Goal: Transaction & Acquisition: Purchase product/service

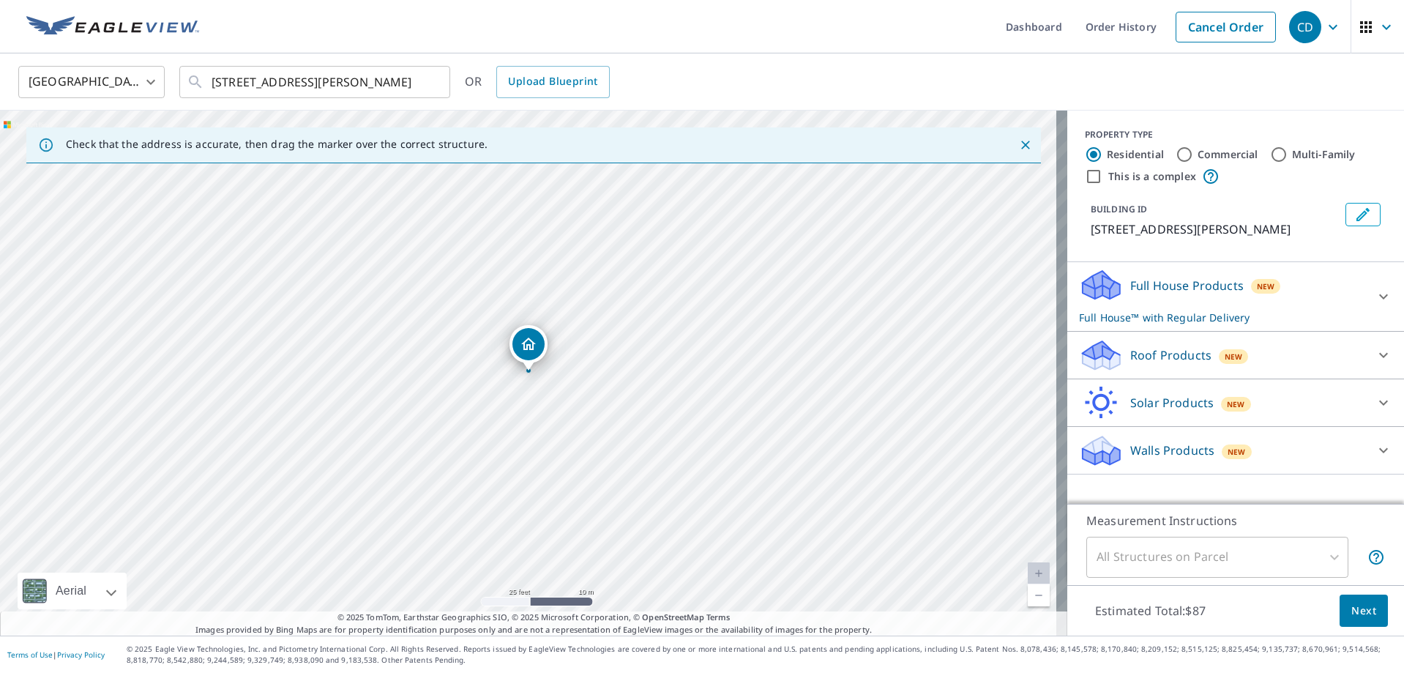
click at [62, 29] on img at bounding box center [112, 27] width 173 height 22
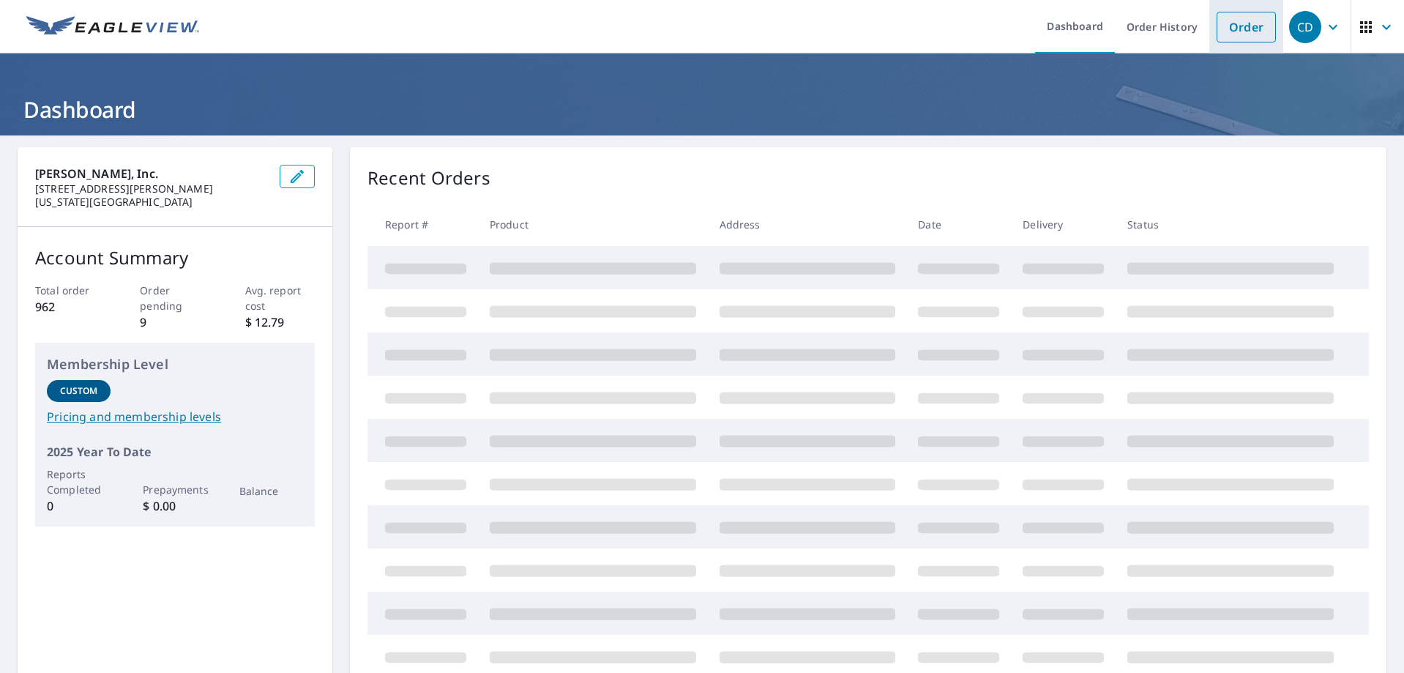
click at [1225, 17] on link "Order" at bounding box center [1246, 27] width 59 height 31
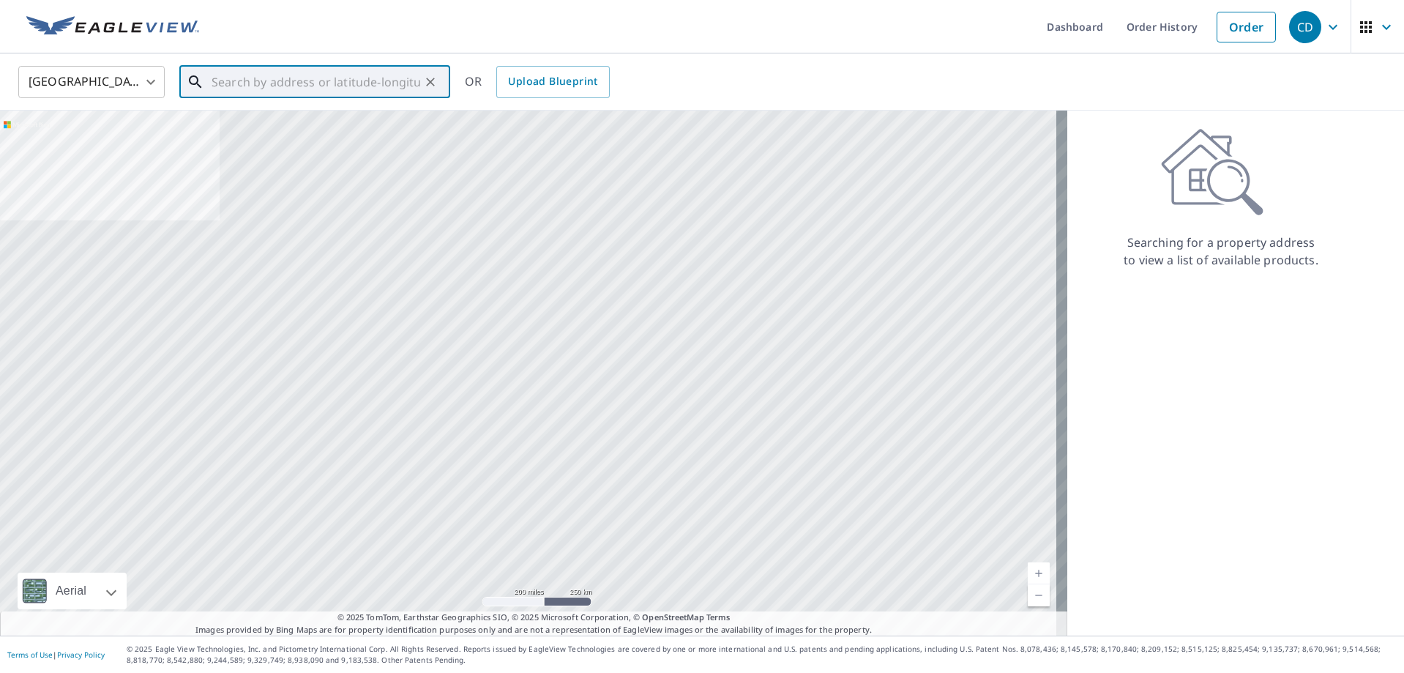
click at [224, 82] on input "text" at bounding box center [316, 81] width 209 height 41
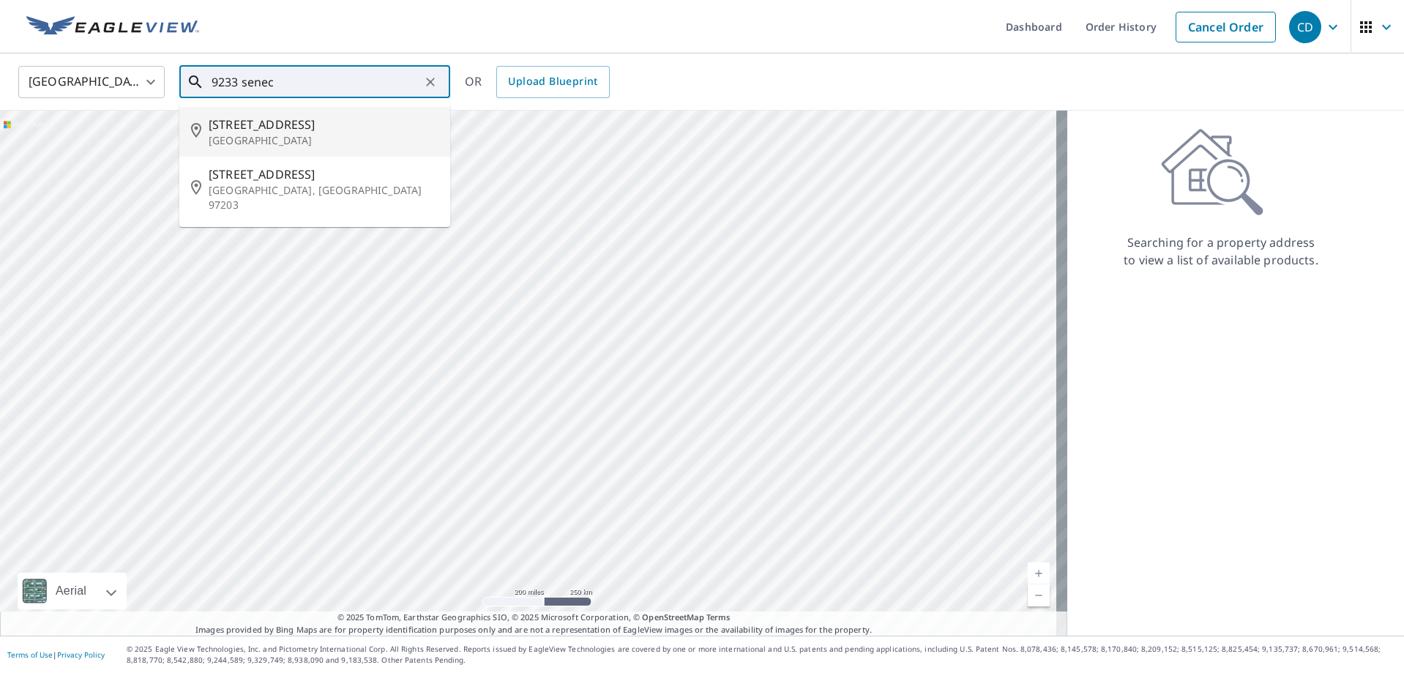
drag, startPoint x: 271, startPoint y: 126, endPoint x: 263, endPoint y: 124, distance: 8.3
click at [269, 126] on span "[STREET_ADDRESS]" at bounding box center [324, 125] width 230 height 18
type input "[STREET_ADDRESS][PERSON_NAME]"
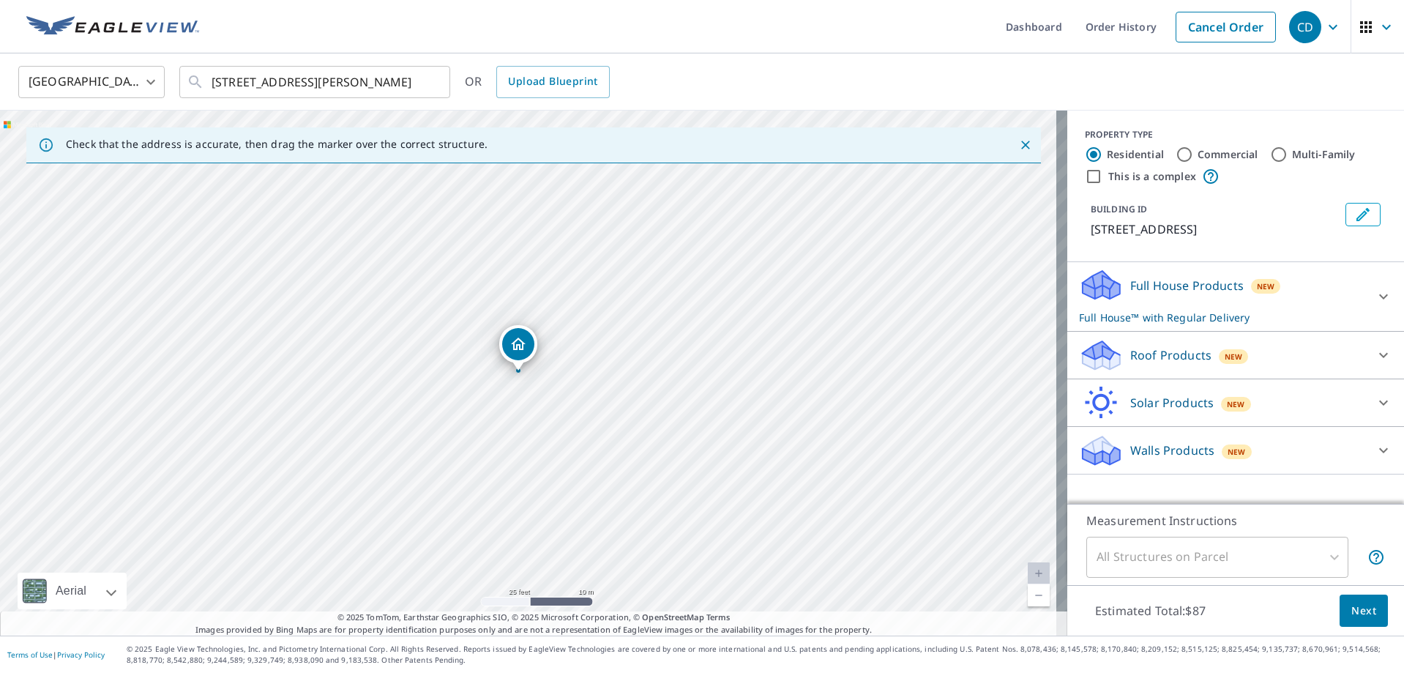
drag, startPoint x: 556, startPoint y: 328, endPoint x: 545, endPoint y: 328, distance: 11.0
click at [545, 328] on div "[STREET_ADDRESS][PERSON_NAME]" at bounding box center [533, 373] width 1067 height 525
click at [1132, 349] on p "Roof Products" at bounding box center [1170, 355] width 81 height 18
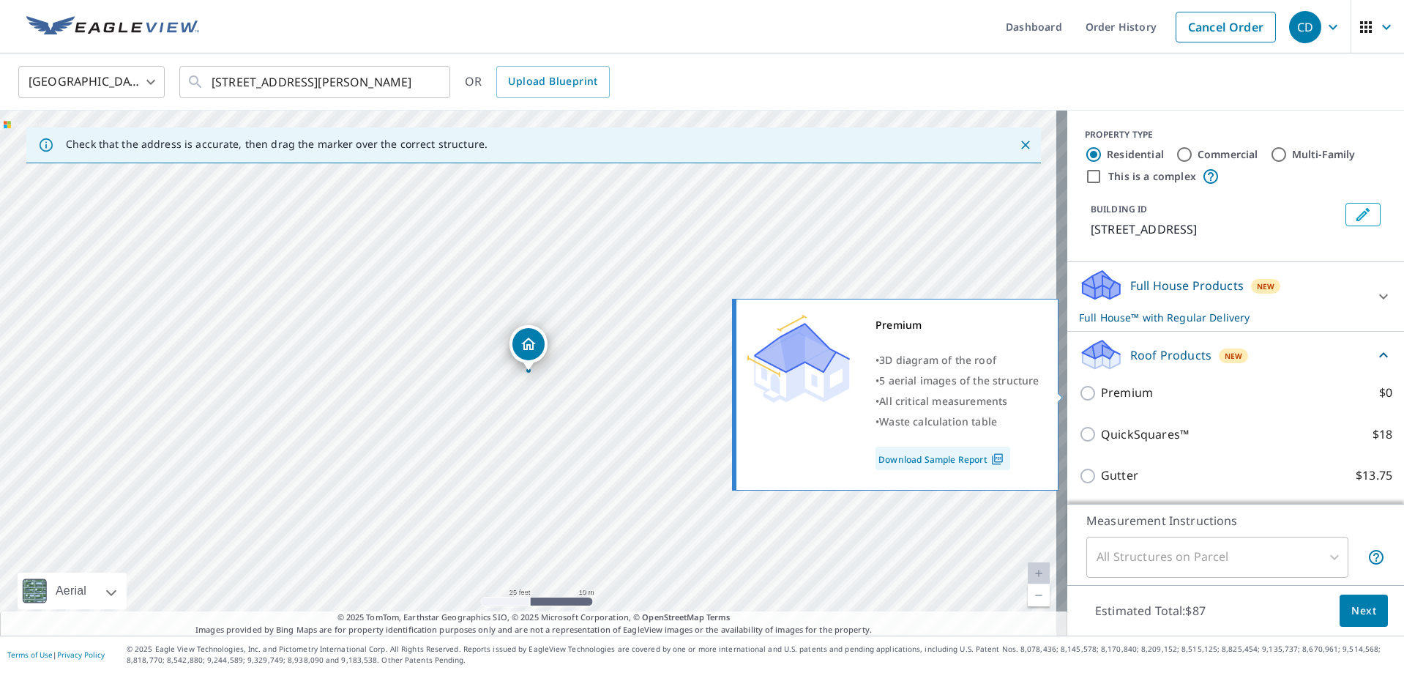
click at [1101, 400] on p "Premium" at bounding box center [1127, 393] width 52 height 18
click at [1101, 400] on input "Premium $0" at bounding box center [1090, 393] width 22 height 18
checkbox input "true"
checkbox input "false"
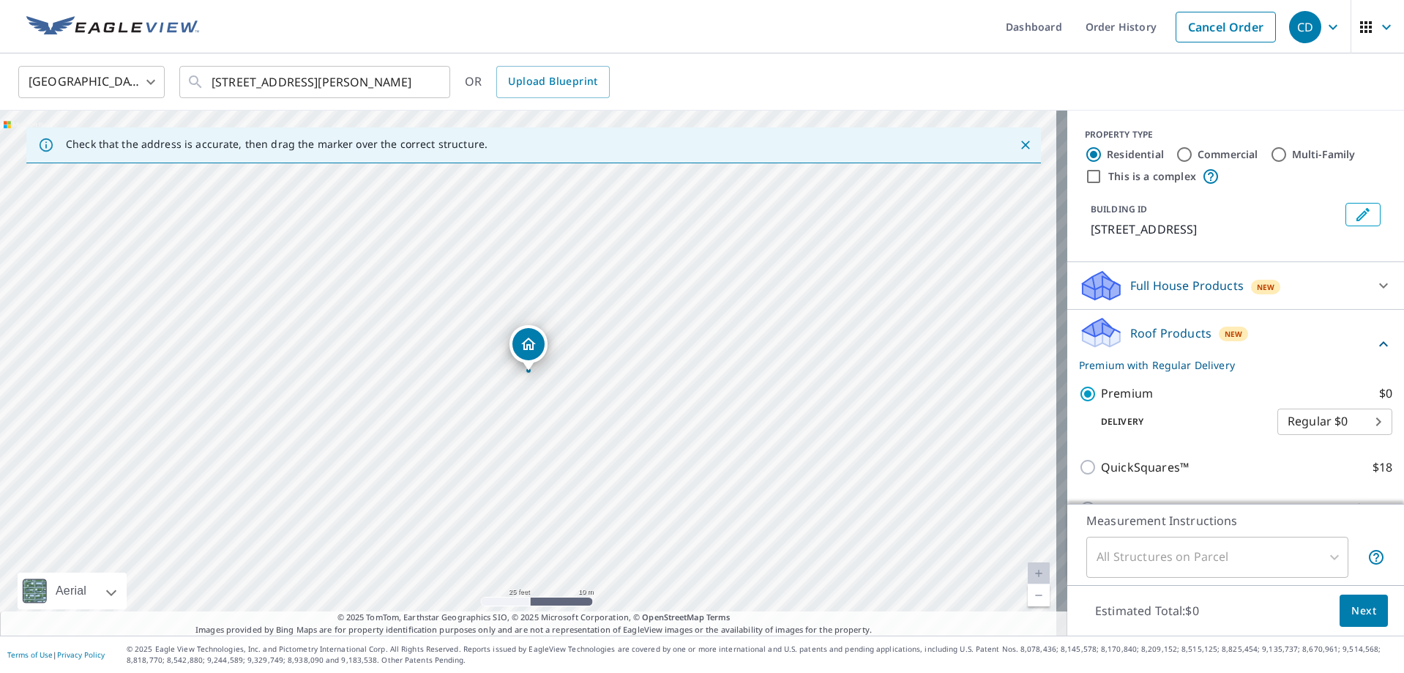
click at [1351, 605] on span "Next" at bounding box center [1363, 611] width 25 height 18
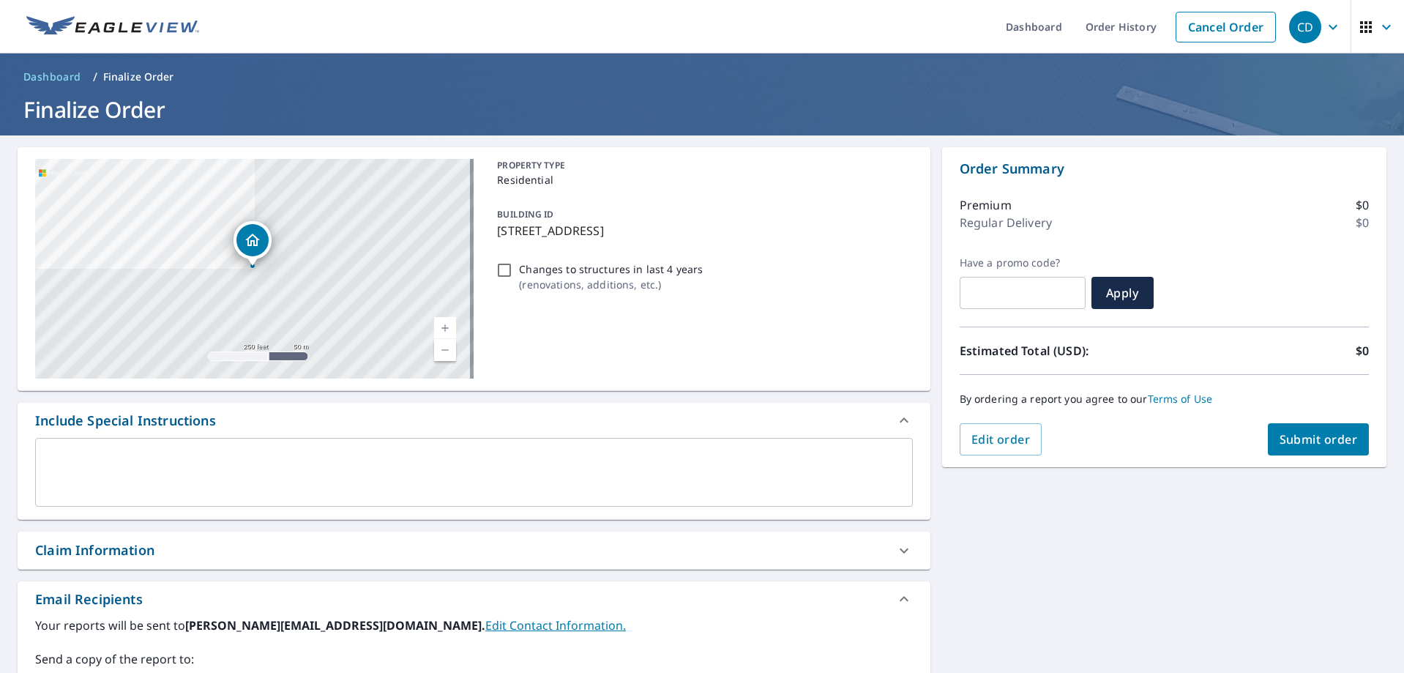
checkbox input "true"
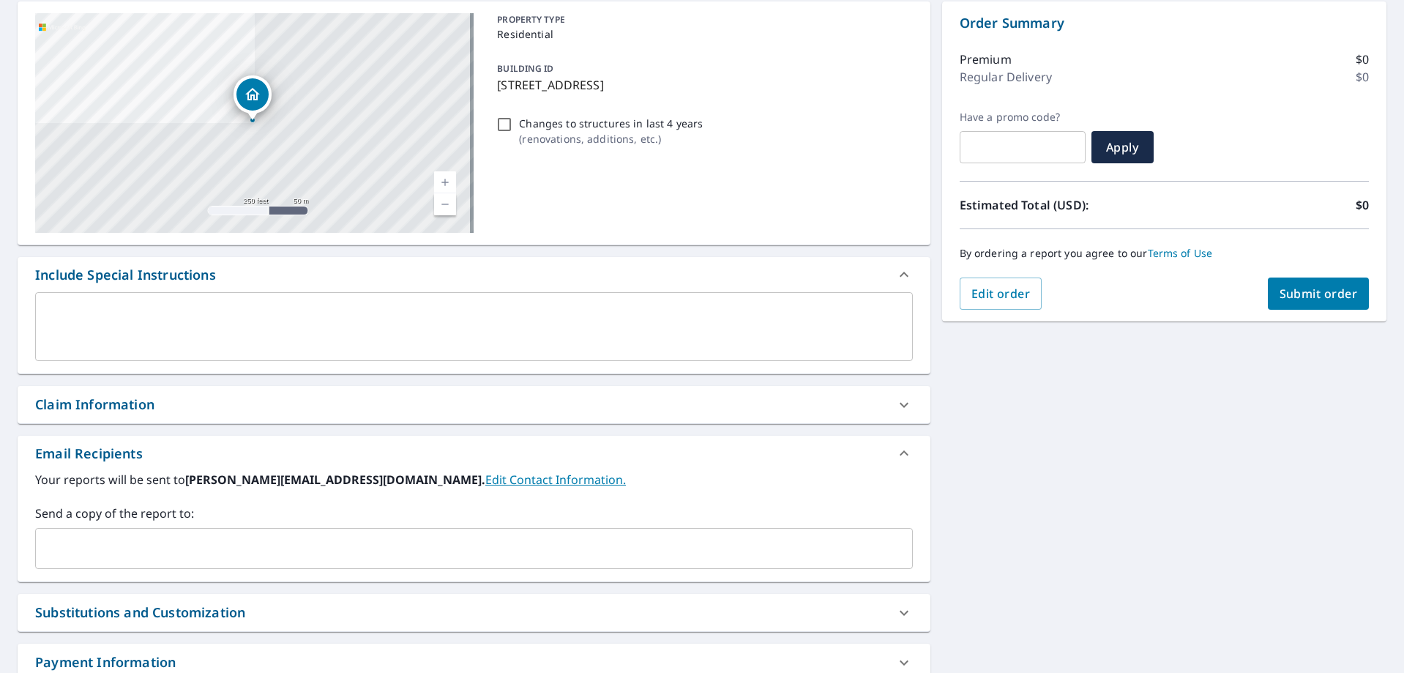
scroll to position [146, 0]
click at [82, 529] on div "​" at bounding box center [474, 547] width 878 height 41
click at [80, 531] on div "​" at bounding box center [474, 547] width 878 height 41
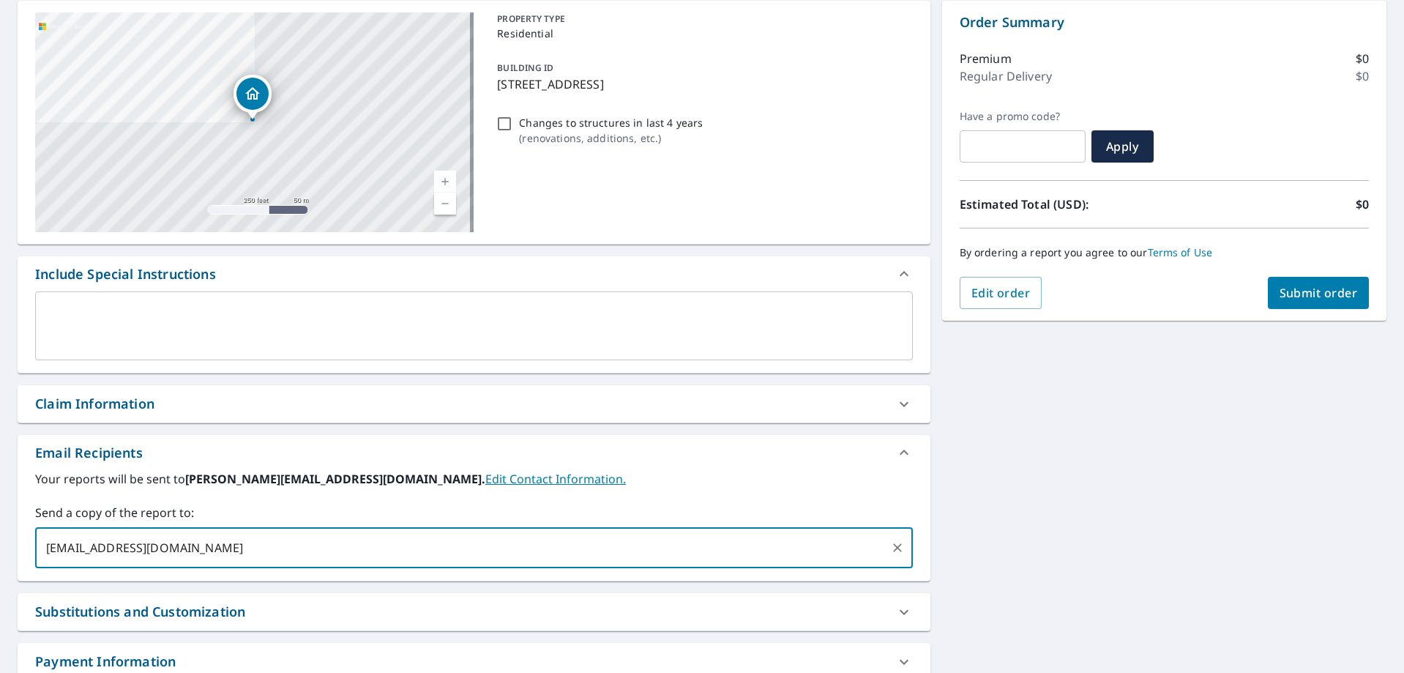
type input "[EMAIL_ADDRESS][DOMAIN_NAME]"
click at [1335, 287] on span "Submit order" at bounding box center [1319, 293] width 78 height 16
checkbox input "true"
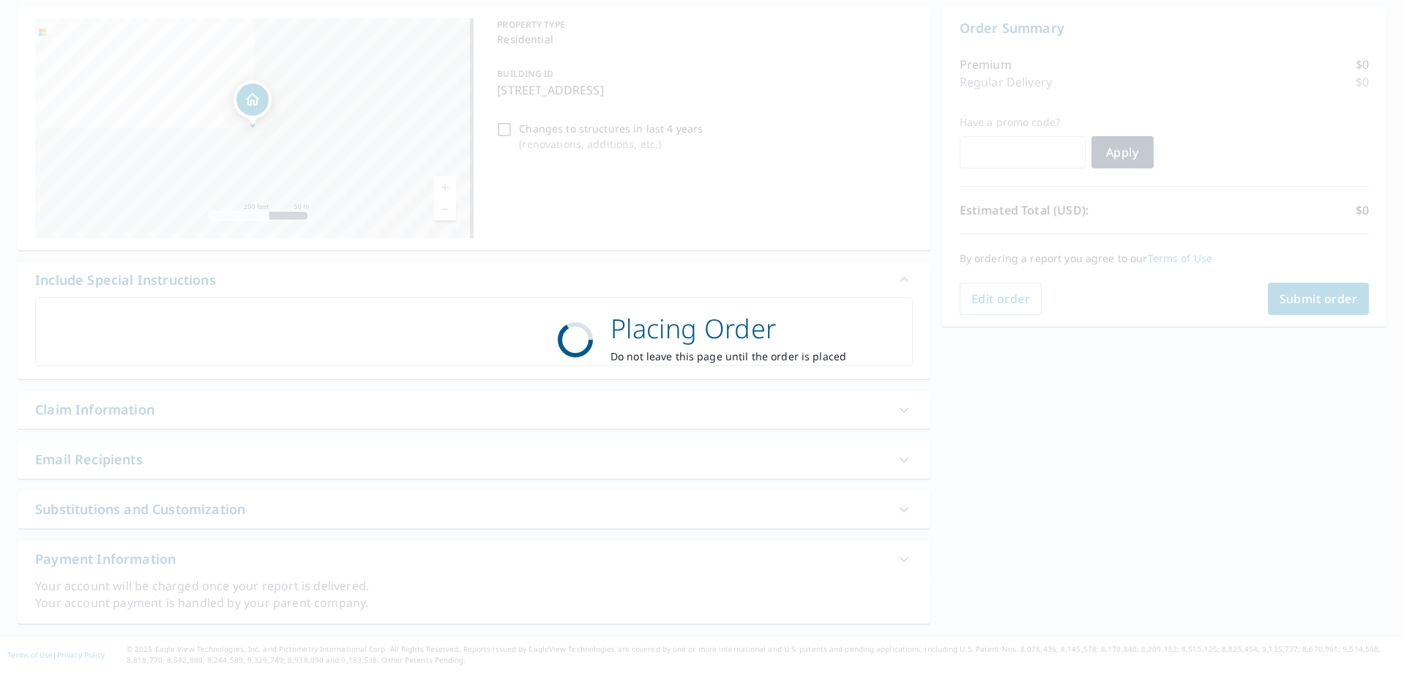
scroll to position [141, 0]
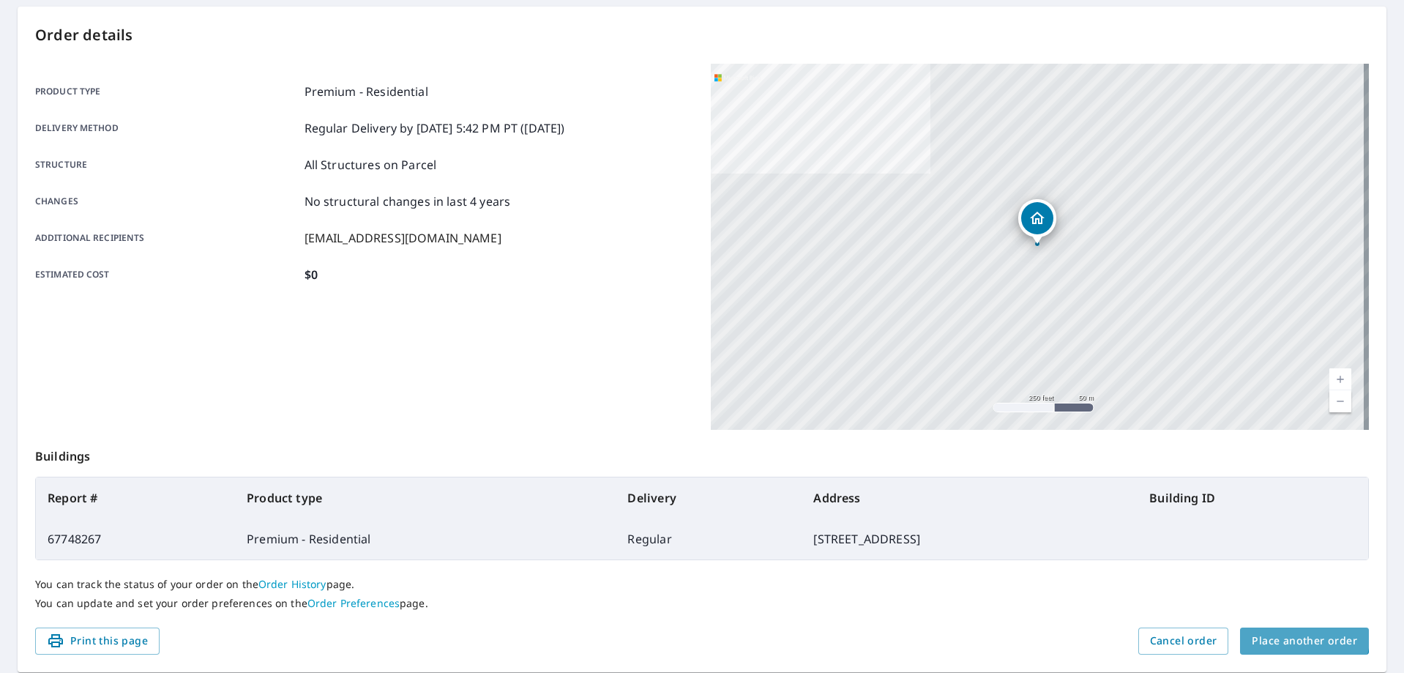
click at [1258, 630] on button "Place another order" at bounding box center [1304, 640] width 129 height 27
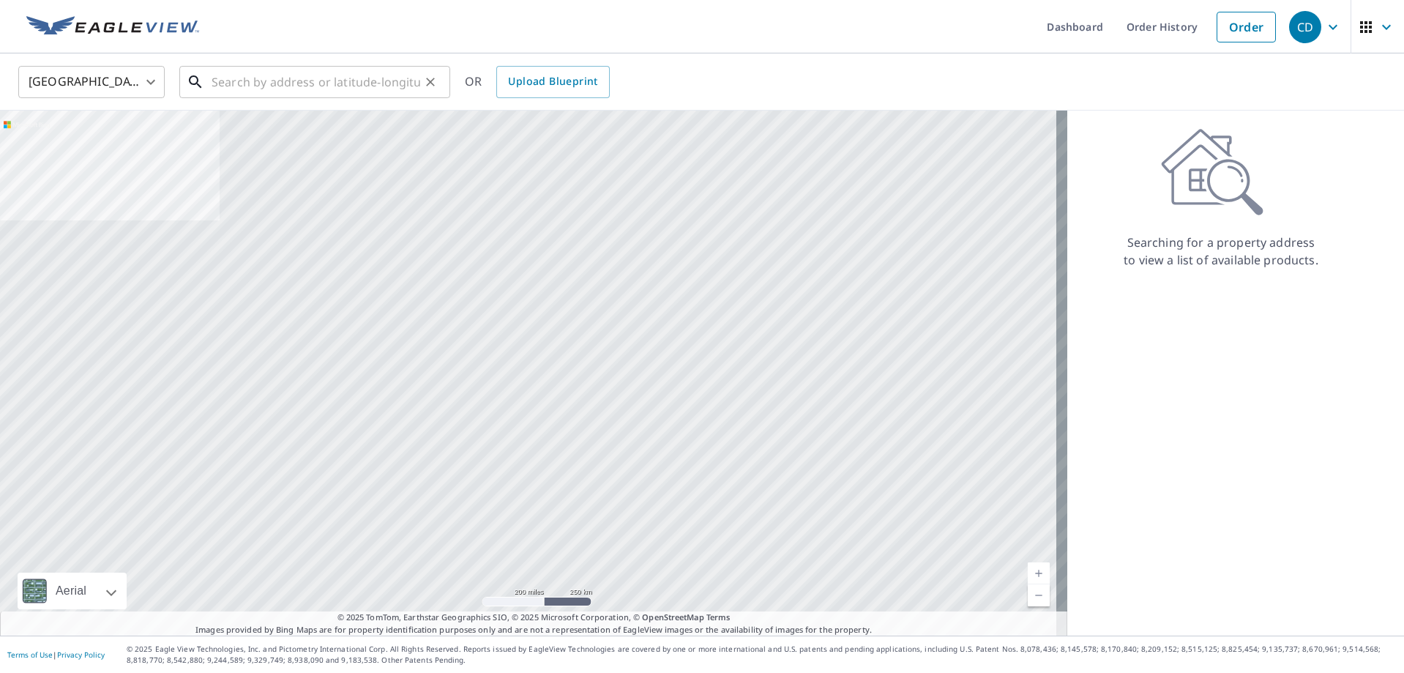
click at [255, 74] on input "text" at bounding box center [316, 81] width 209 height 41
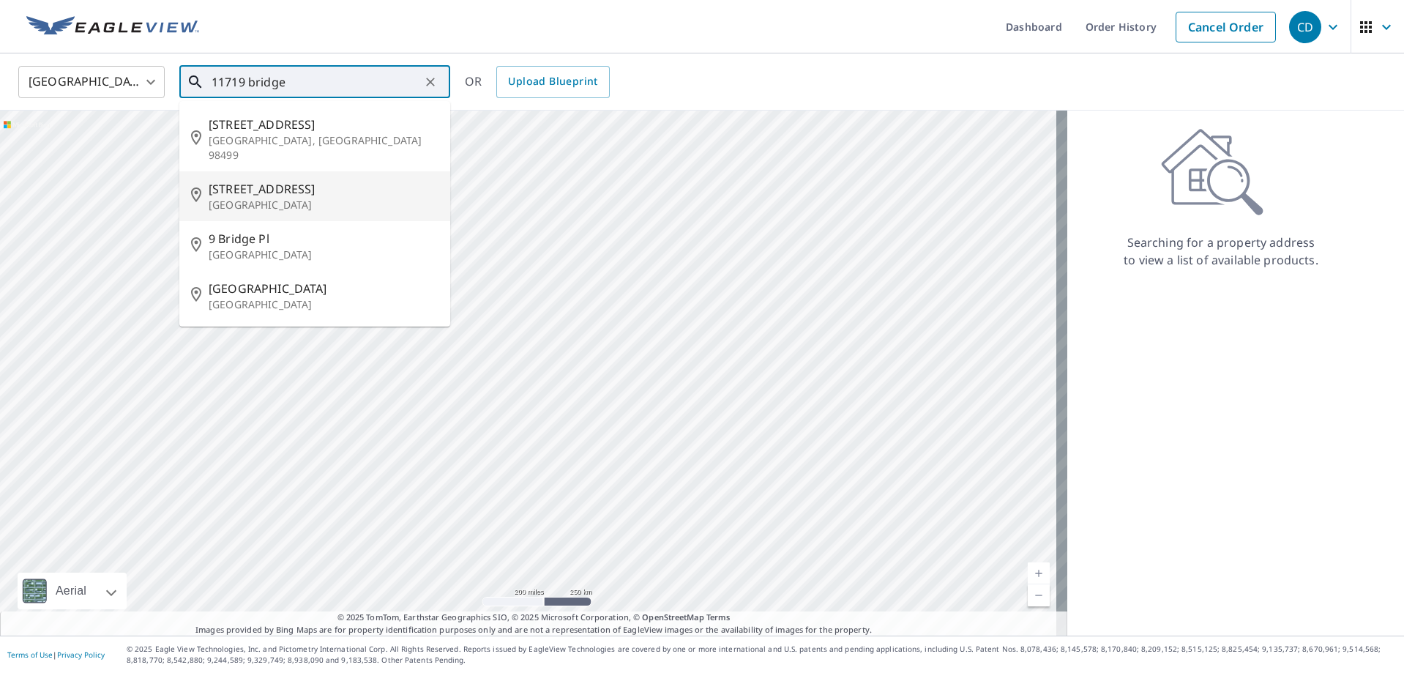
click at [231, 198] on p "[GEOGRAPHIC_DATA]" at bounding box center [324, 205] width 230 height 15
type input "[STREET_ADDRESS]"
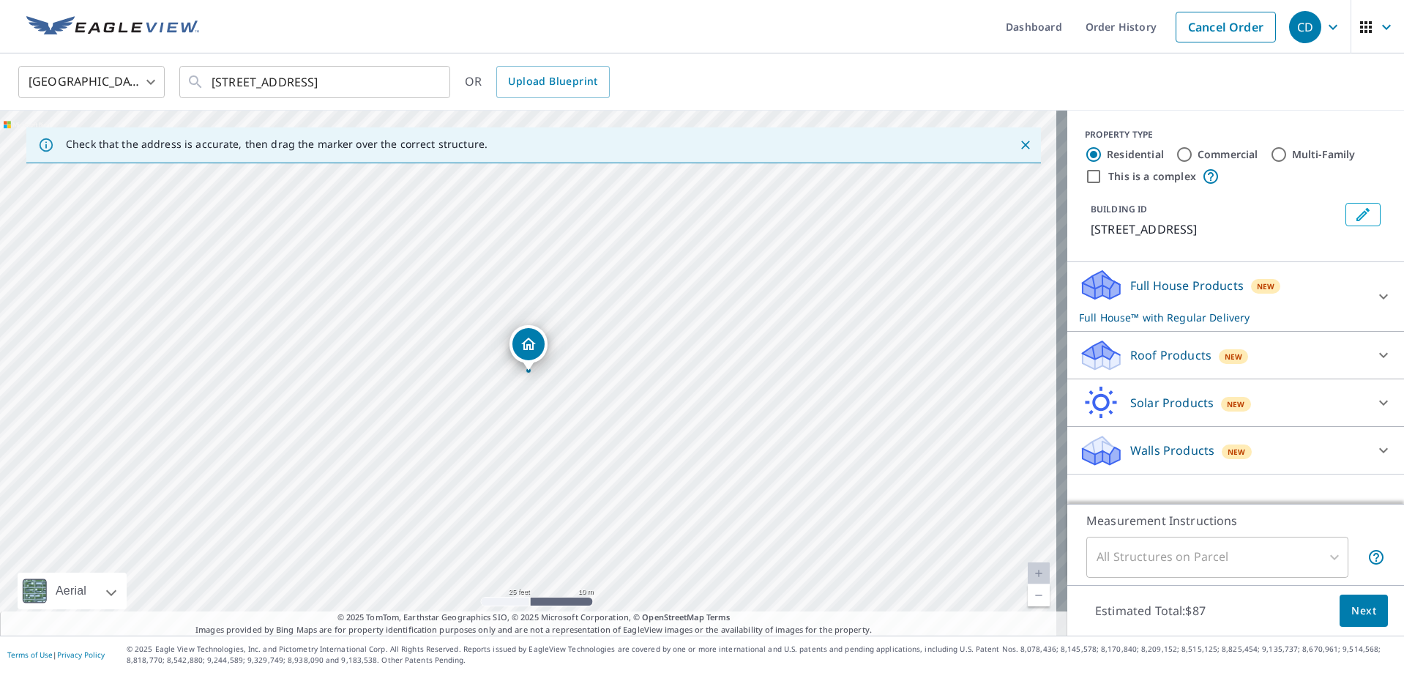
click at [1130, 364] on p "Roof Products" at bounding box center [1170, 355] width 81 height 18
click at [1093, 403] on div "Premium $0" at bounding box center [1235, 393] width 313 height 42
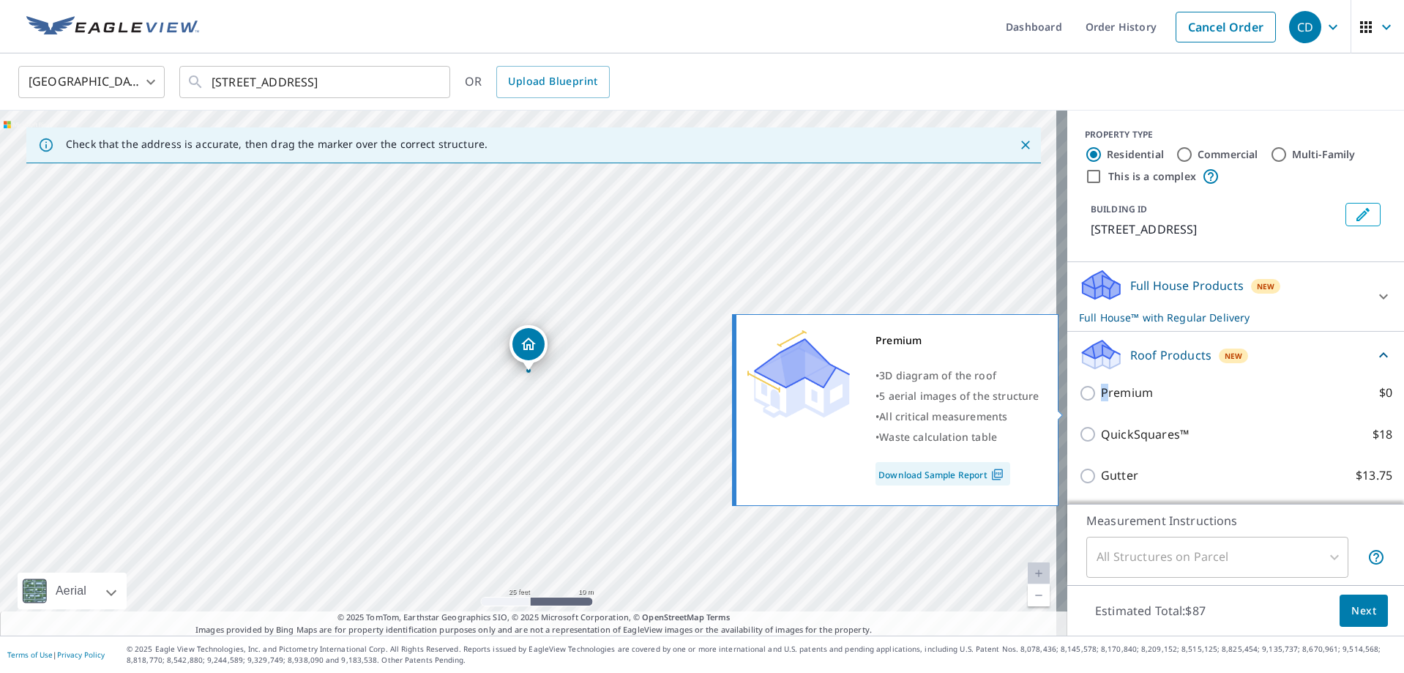
click at [1101, 402] on p "Premium" at bounding box center [1127, 393] width 52 height 18
click at [1079, 402] on input "Premium $0" at bounding box center [1090, 393] width 22 height 18
checkbox input "true"
checkbox input "false"
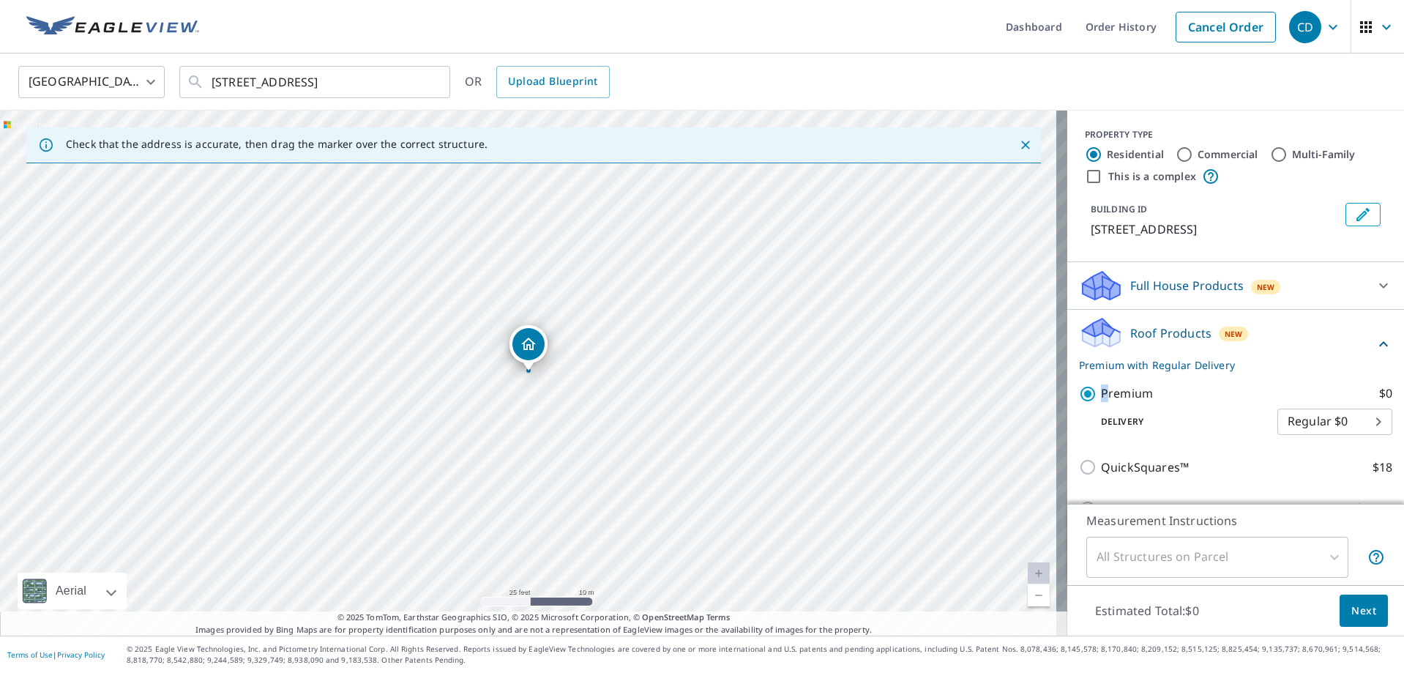
click at [1340, 604] on button "Next" at bounding box center [1364, 610] width 48 height 33
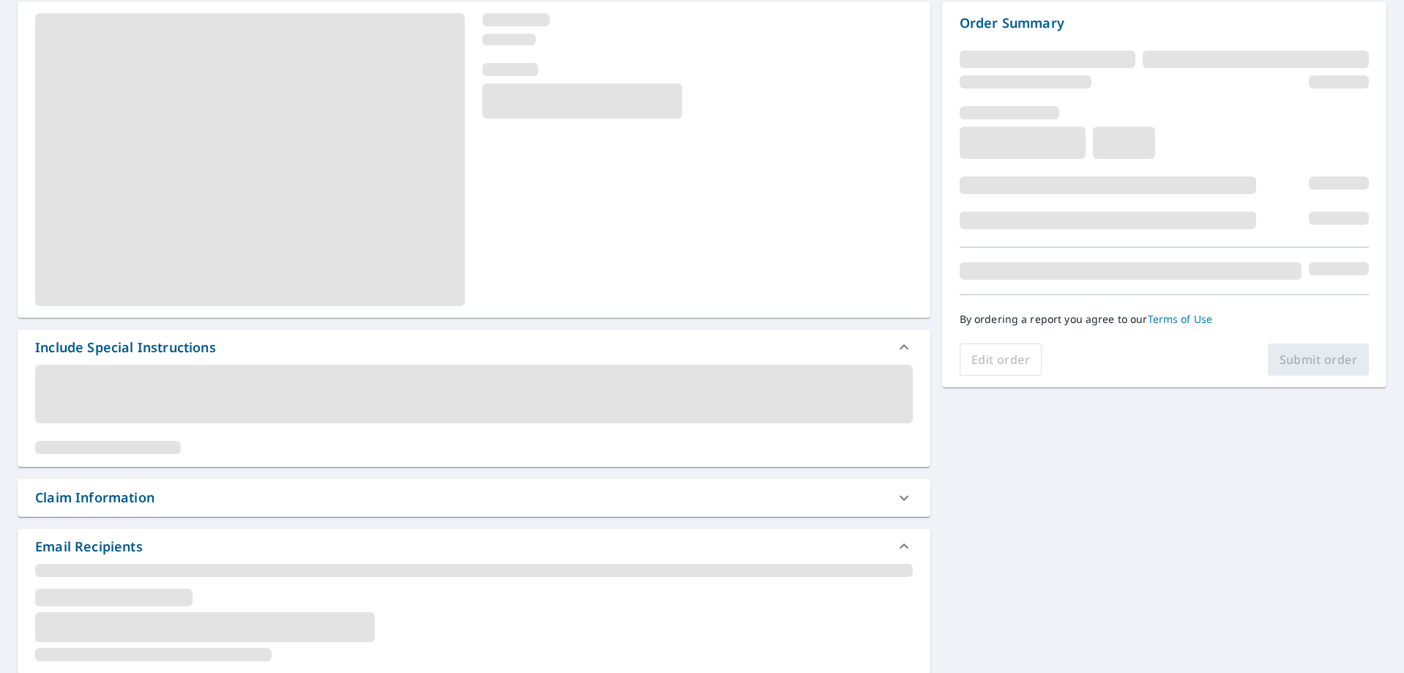
scroll to position [146, 0]
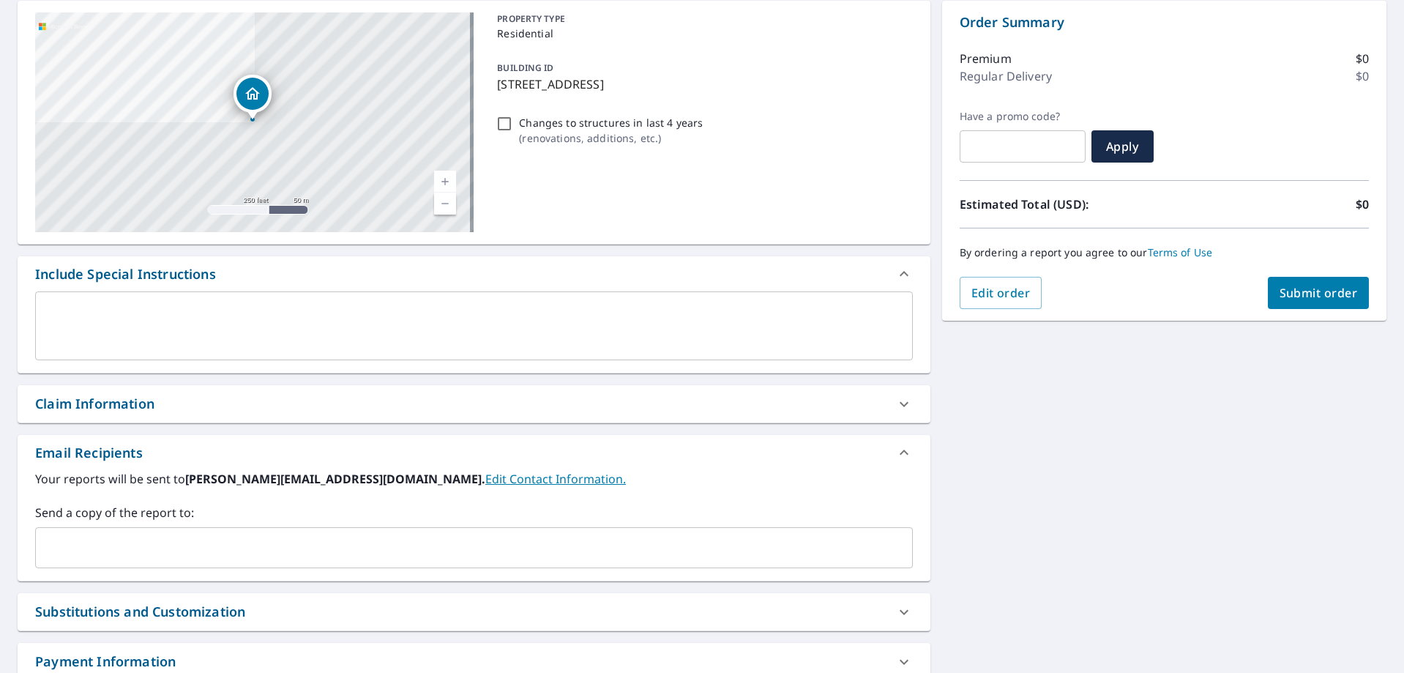
click at [74, 545] on input "text" at bounding box center [463, 548] width 843 height 28
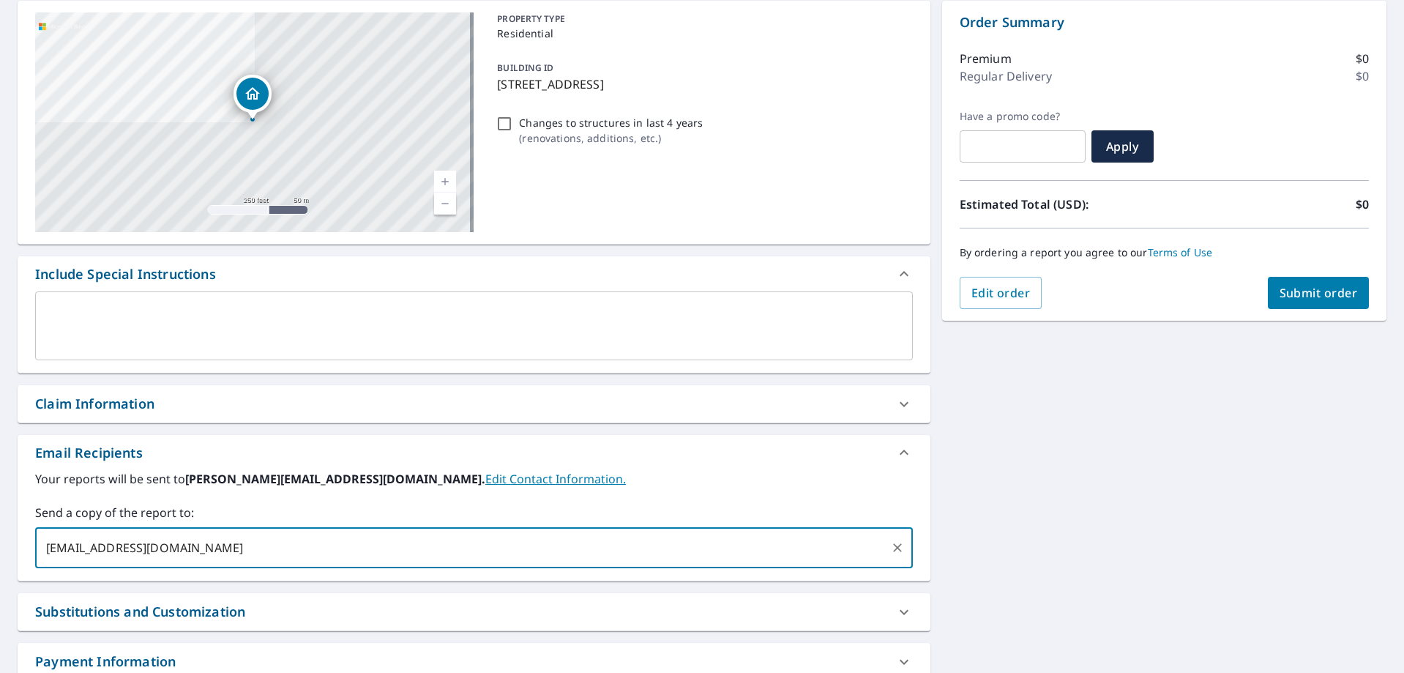
type input "[EMAIL_ADDRESS][DOMAIN_NAME]"
click at [1307, 292] on span "Submit order" at bounding box center [1319, 293] width 78 height 16
checkbox input "true"
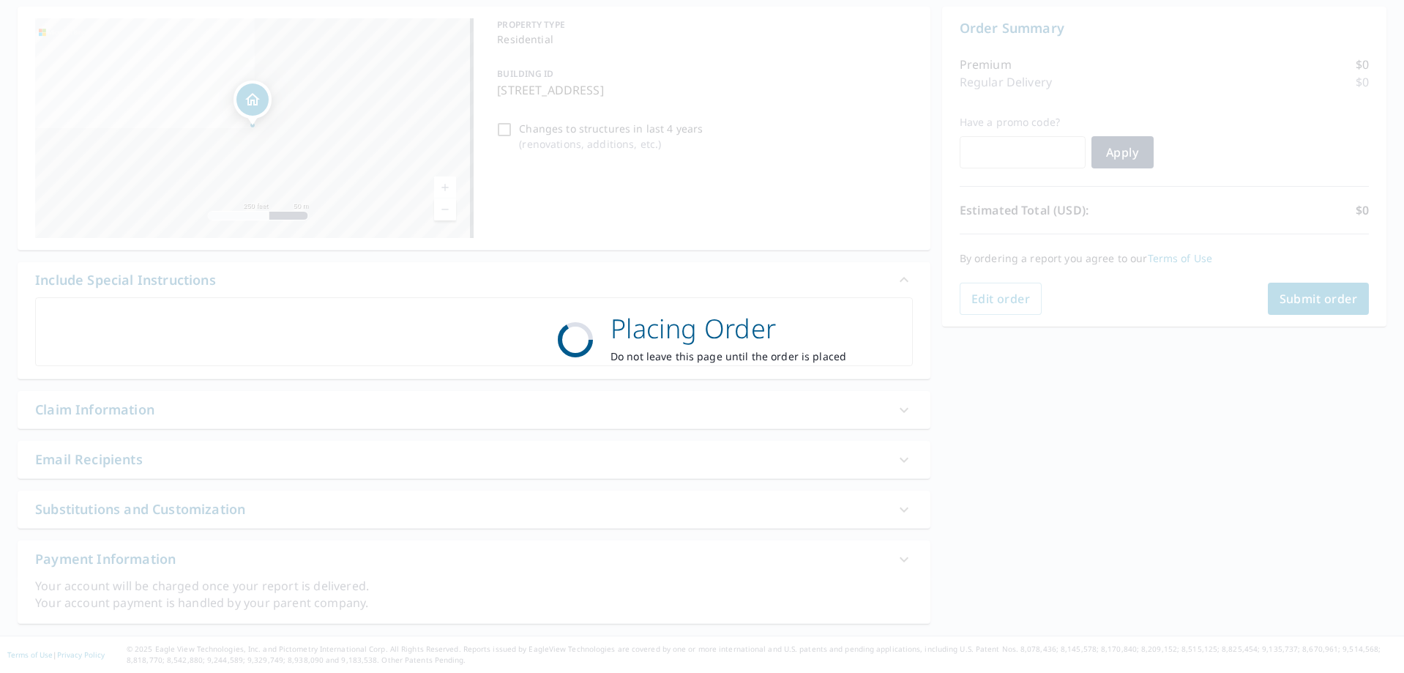
scroll to position [141, 0]
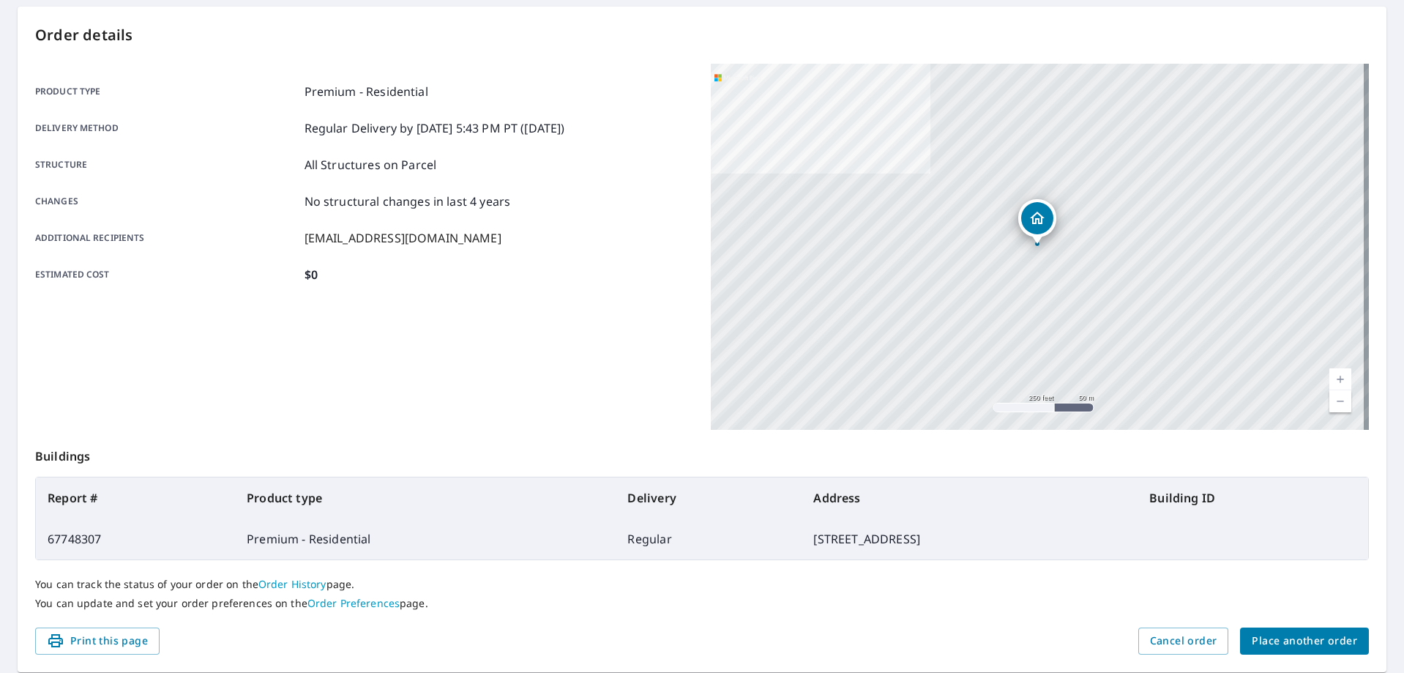
click at [1272, 652] on button "Place another order" at bounding box center [1304, 640] width 129 height 27
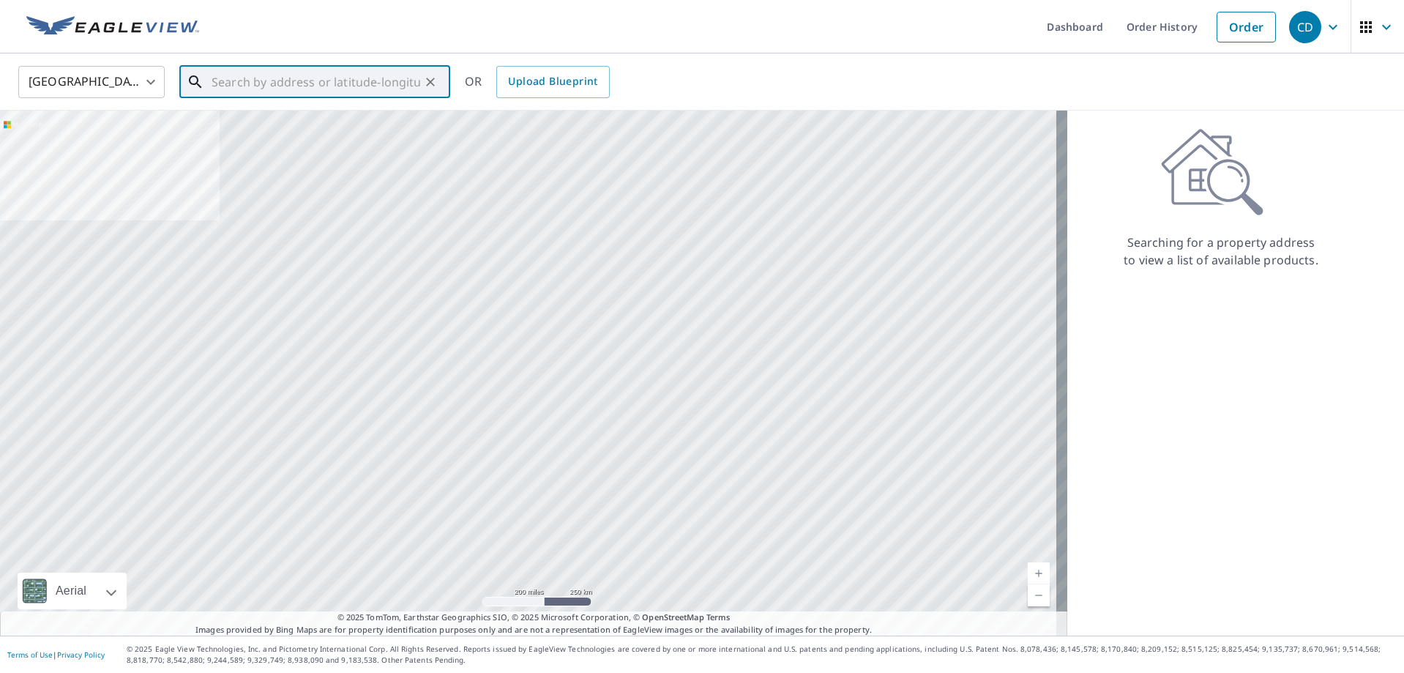
click at [270, 75] on input "text" at bounding box center [316, 81] width 209 height 41
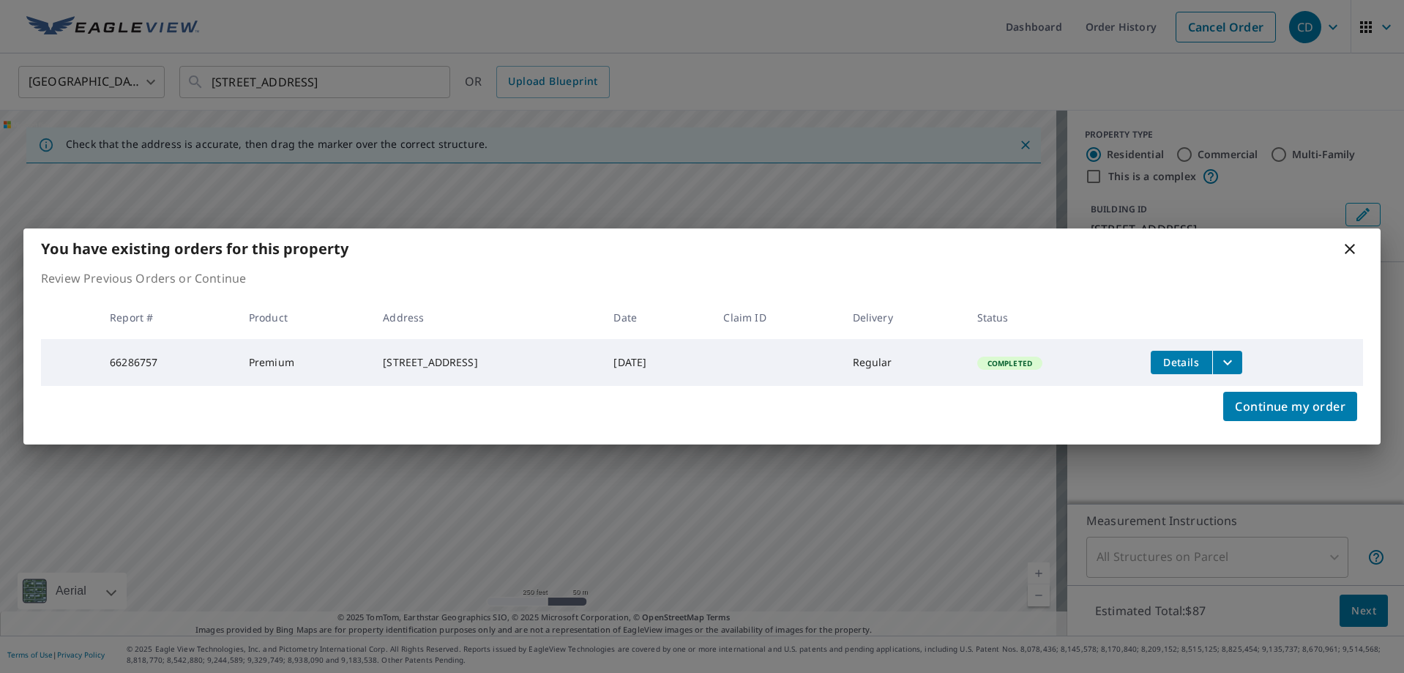
click at [342, 78] on div "You have existing orders for this property Review Previous Orders or Continue R…" at bounding box center [702, 336] width 1404 height 673
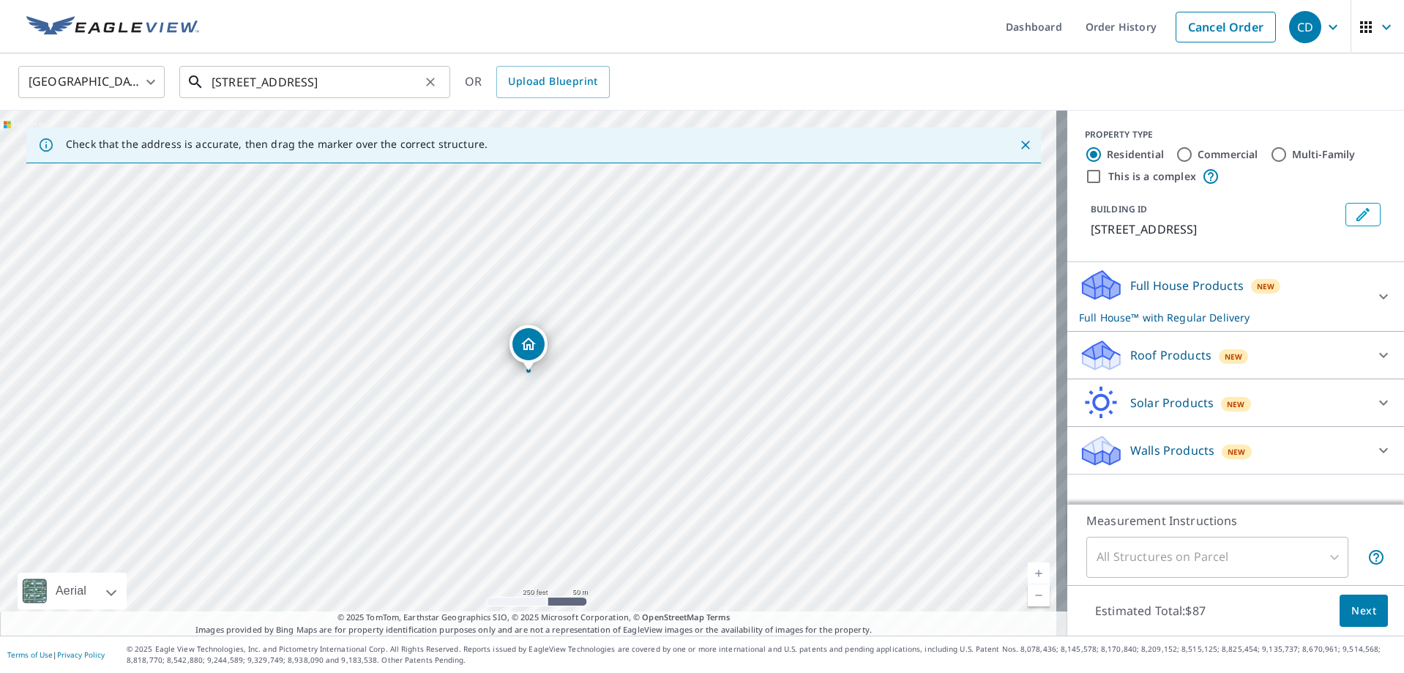
click at [276, 82] on input "[STREET_ADDRESS]" at bounding box center [316, 81] width 209 height 41
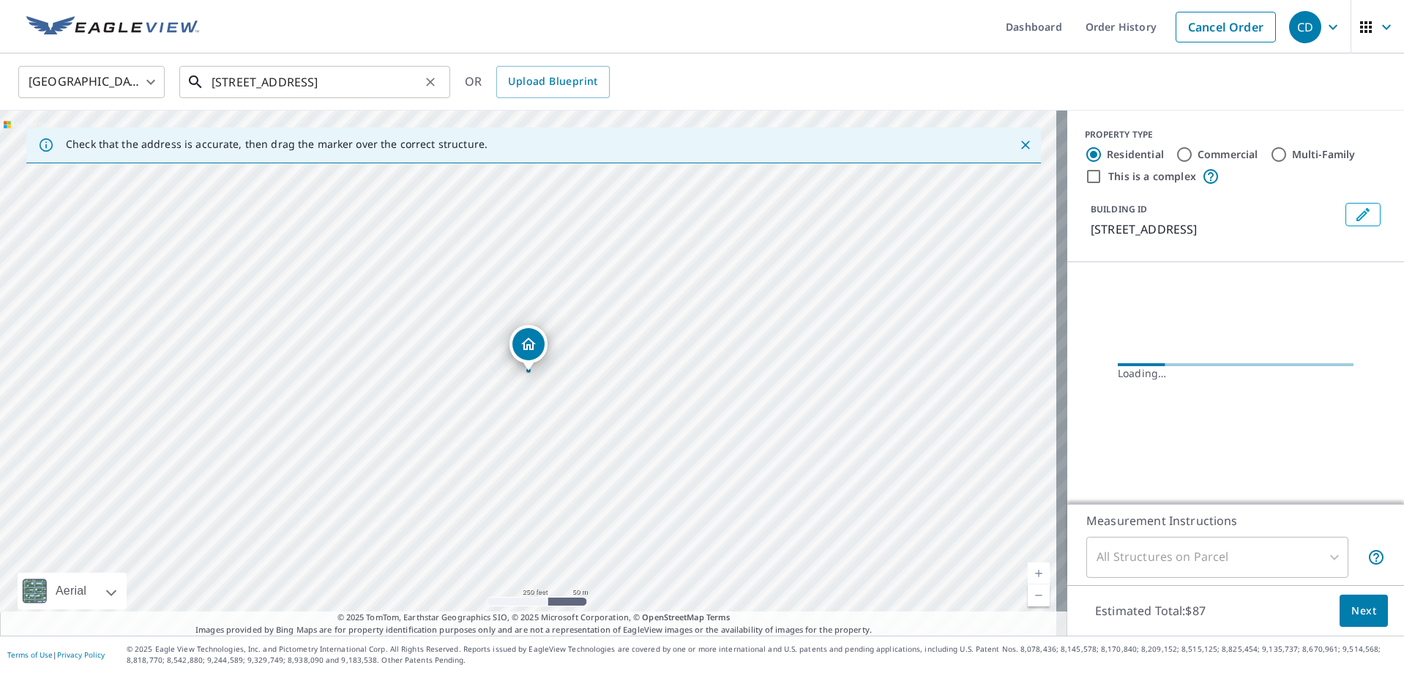
click at [269, 81] on input "[STREET_ADDRESS]" at bounding box center [316, 81] width 209 height 41
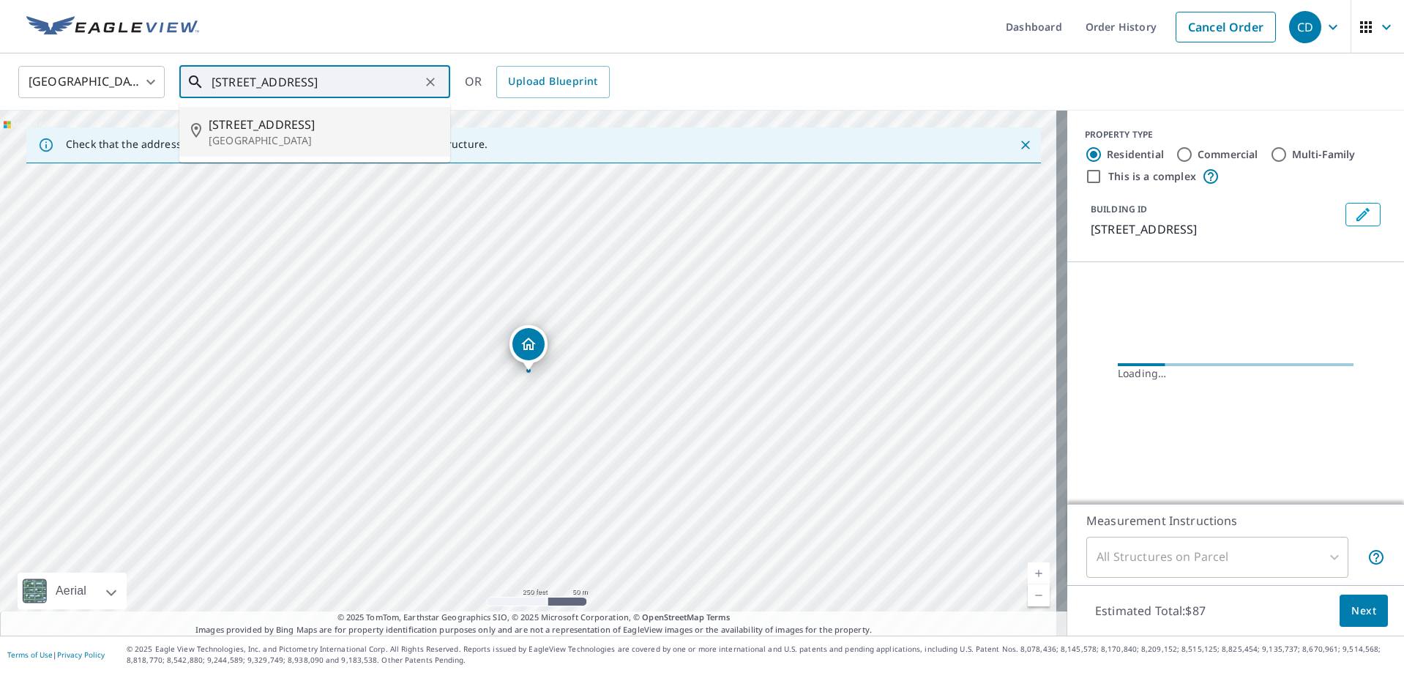
click at [285, 120] on span "[STREET_ADDRESS]" at bounding box center [324, 125] width 230 height 18
type input "[STREET_ADDRESS]"
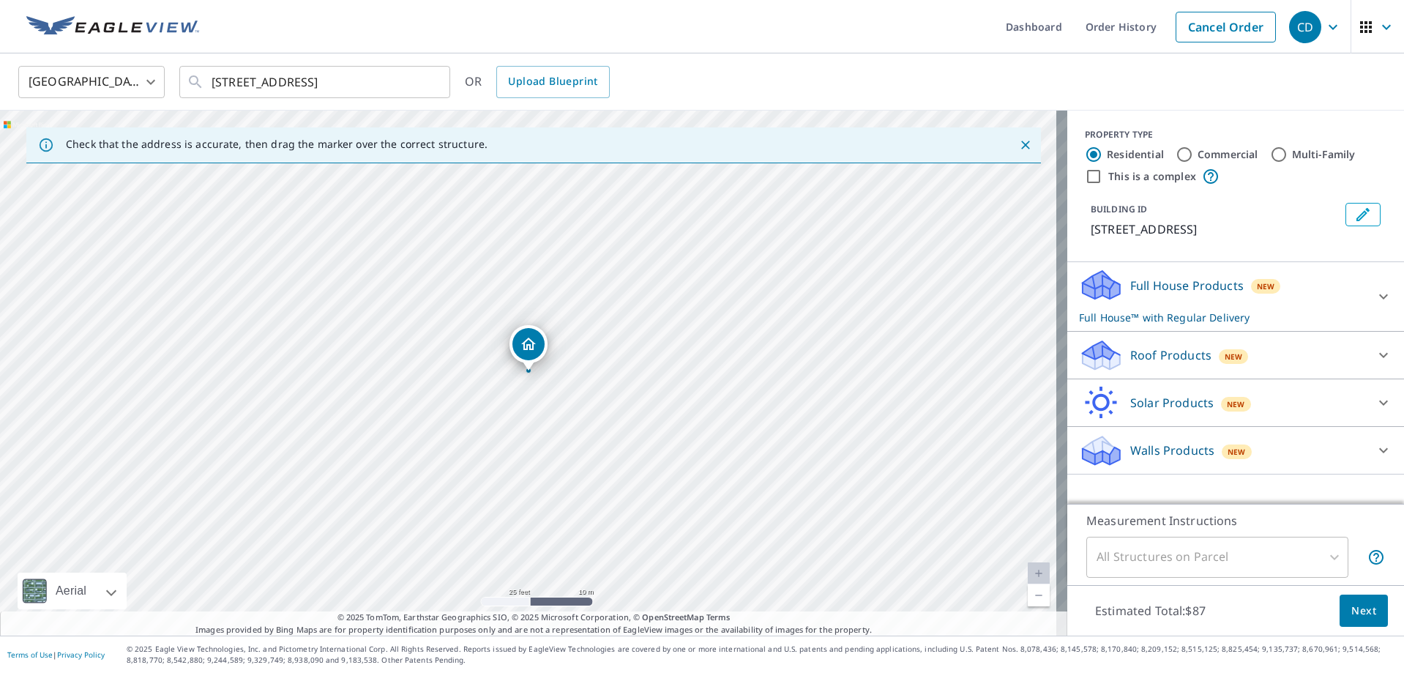
click at [1136, 348] on p "Roof Products" at bounding box center [1170, 355] width 81 height 18
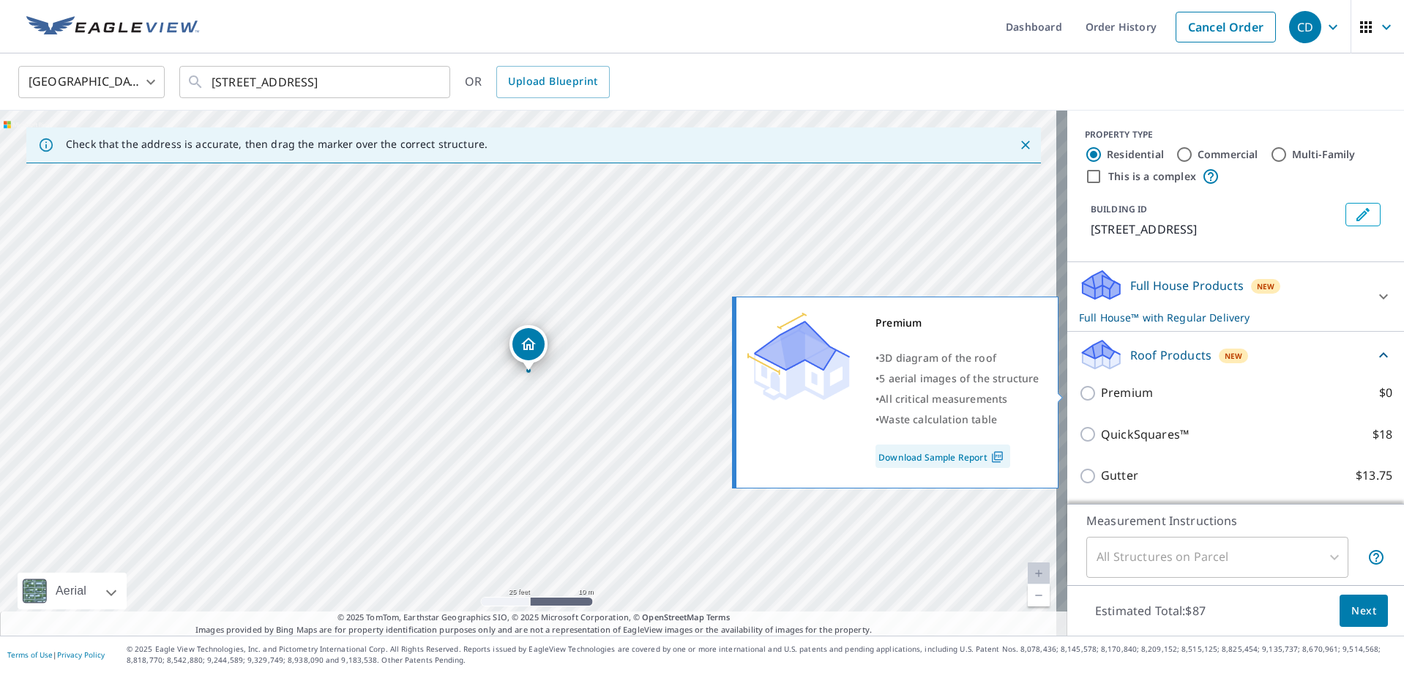
click at [1102, 395] on p "Premium" at bounding box center [1127, 393] width 52 height 18
click at [1101, 395] on input "Premium $0" at bounding box center [1090, 393] width 22 height 18
checkbox input "true"
checkbox input "false"
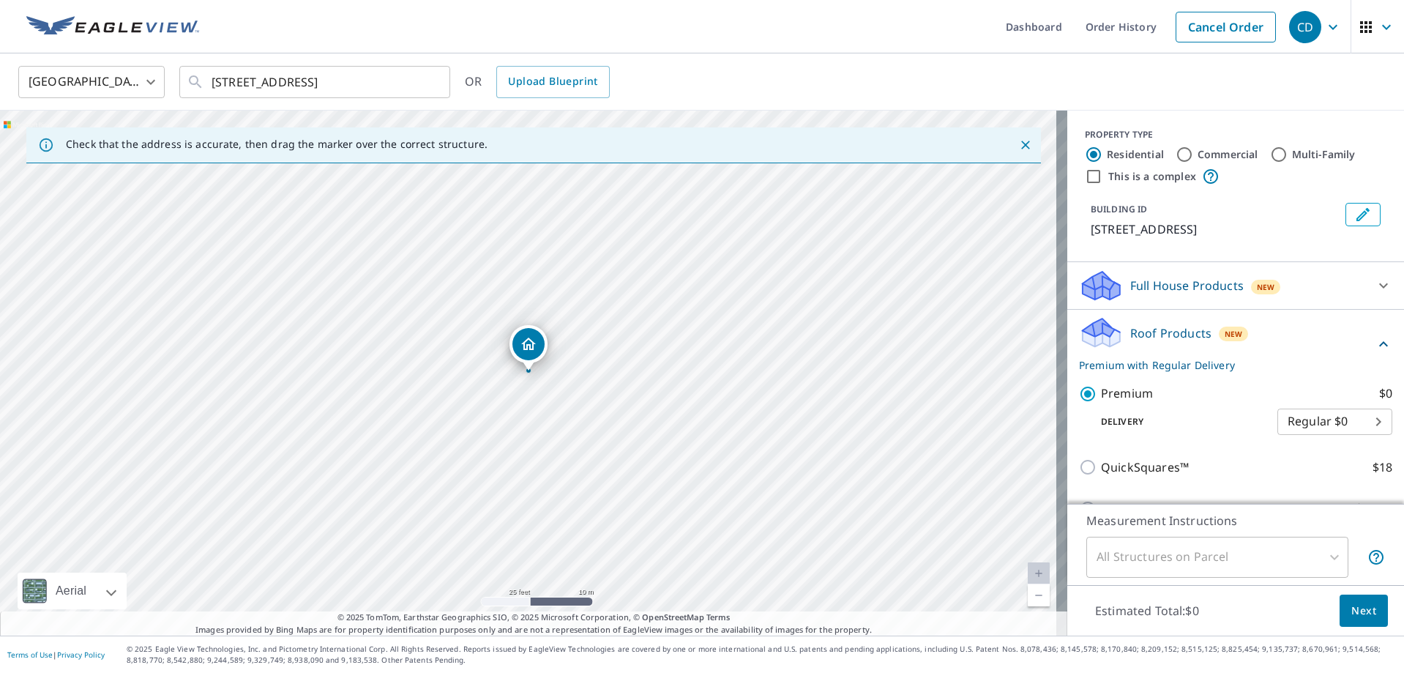
click at [1352, 605] on span "Next" at bounding box center [1363, 611] width 25 height 18
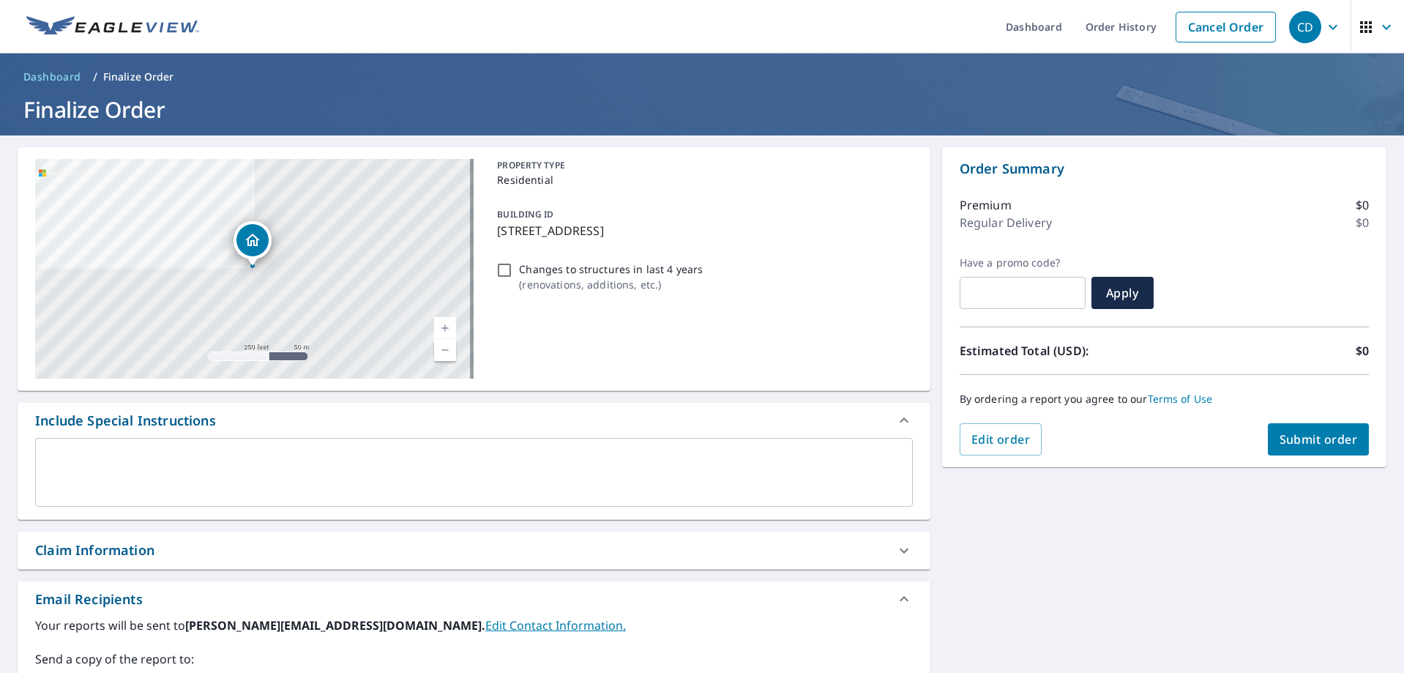
checkbox input "true"
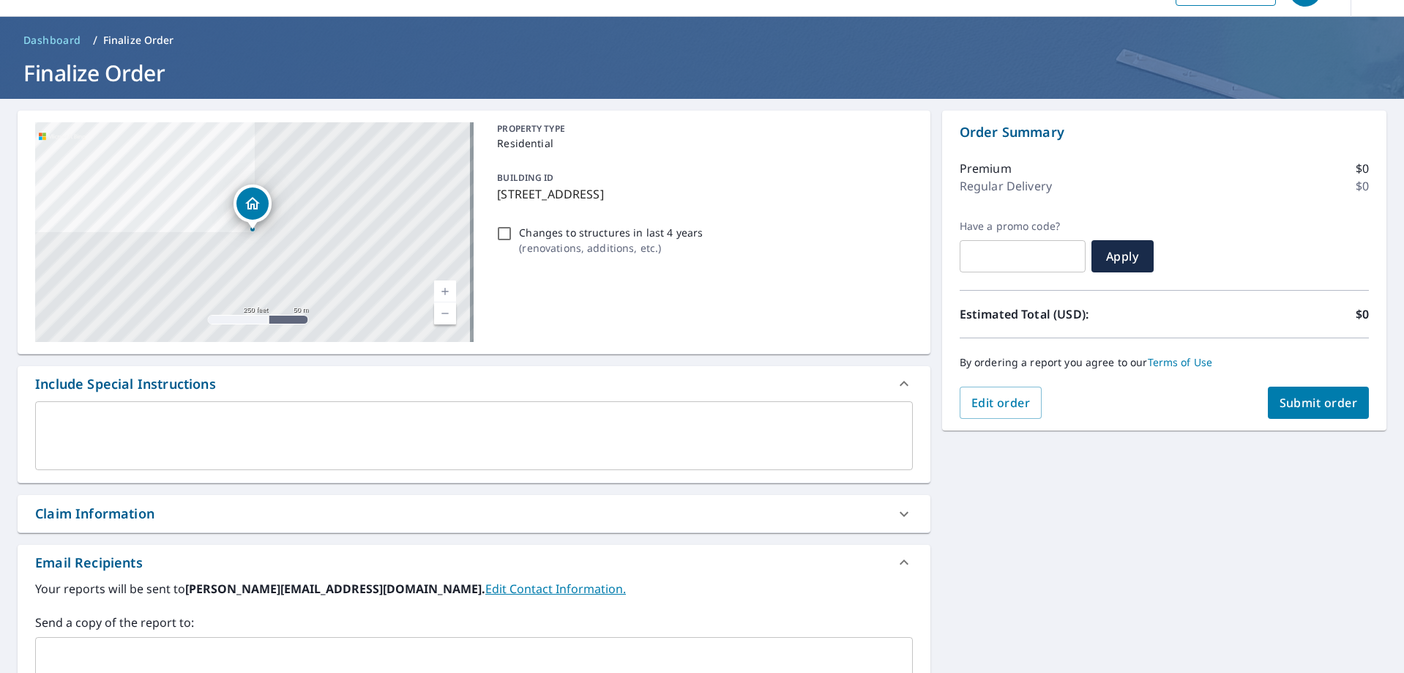
scroll to position [73, 0]
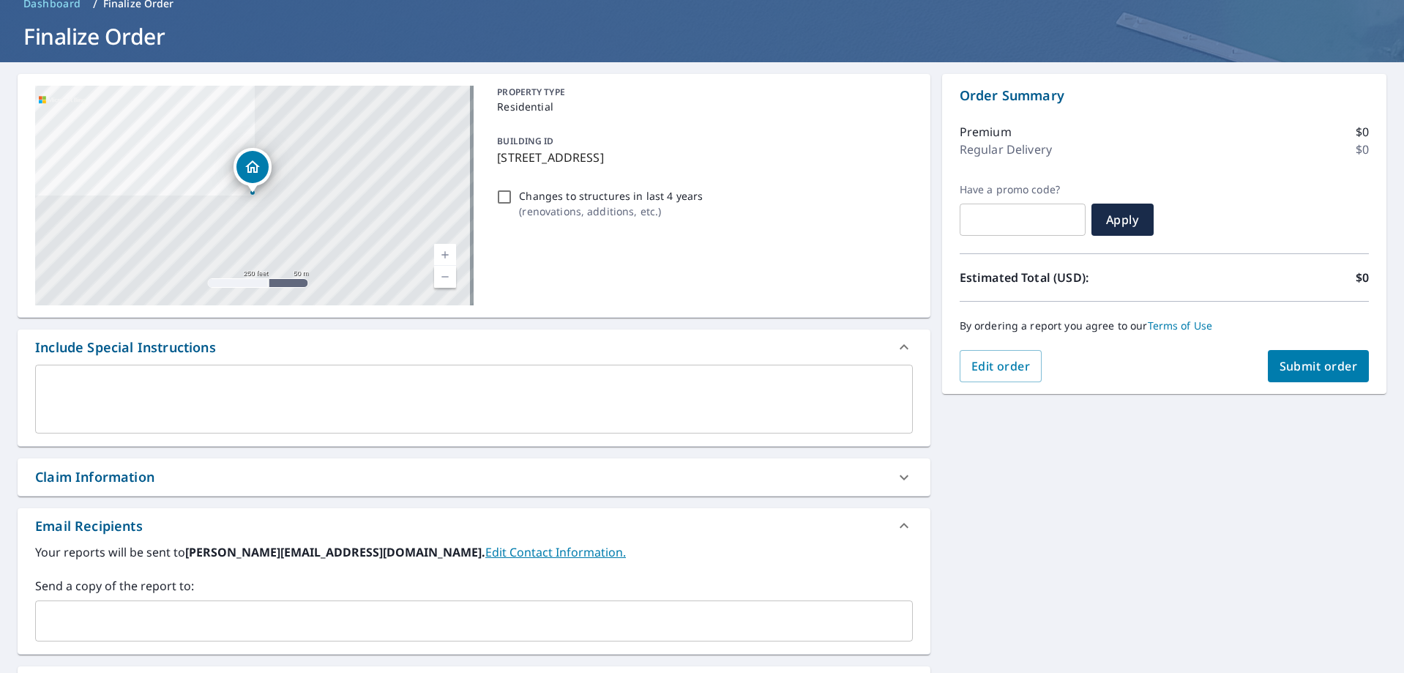
click at [225, 608] on input "text" at bounding box center [463, 621] width 843 height 28
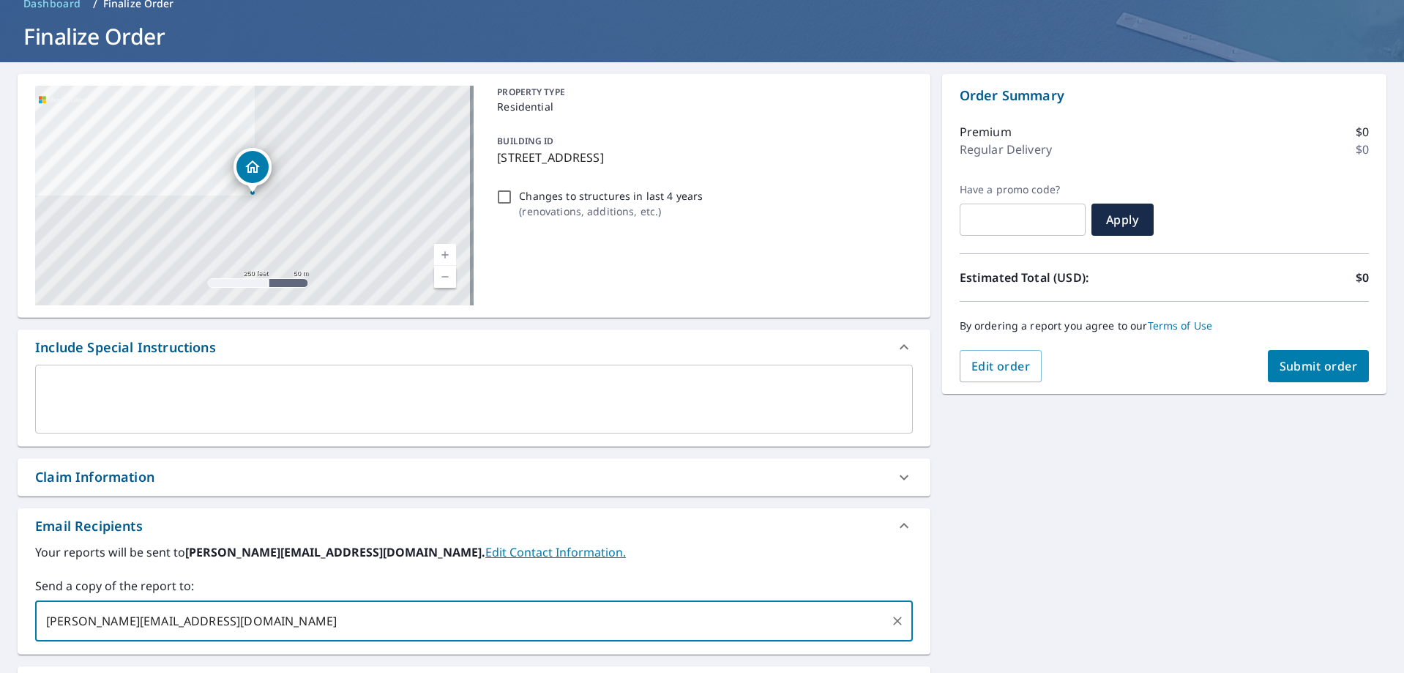
type input "[PERSON_NAME][EMAIL_ADDRESS][DOMAIN_NAME]"
click at [1342, 378] on button "Submit order" at bounding box center [1319, 366] width 102 height 32
checkbox input "true"
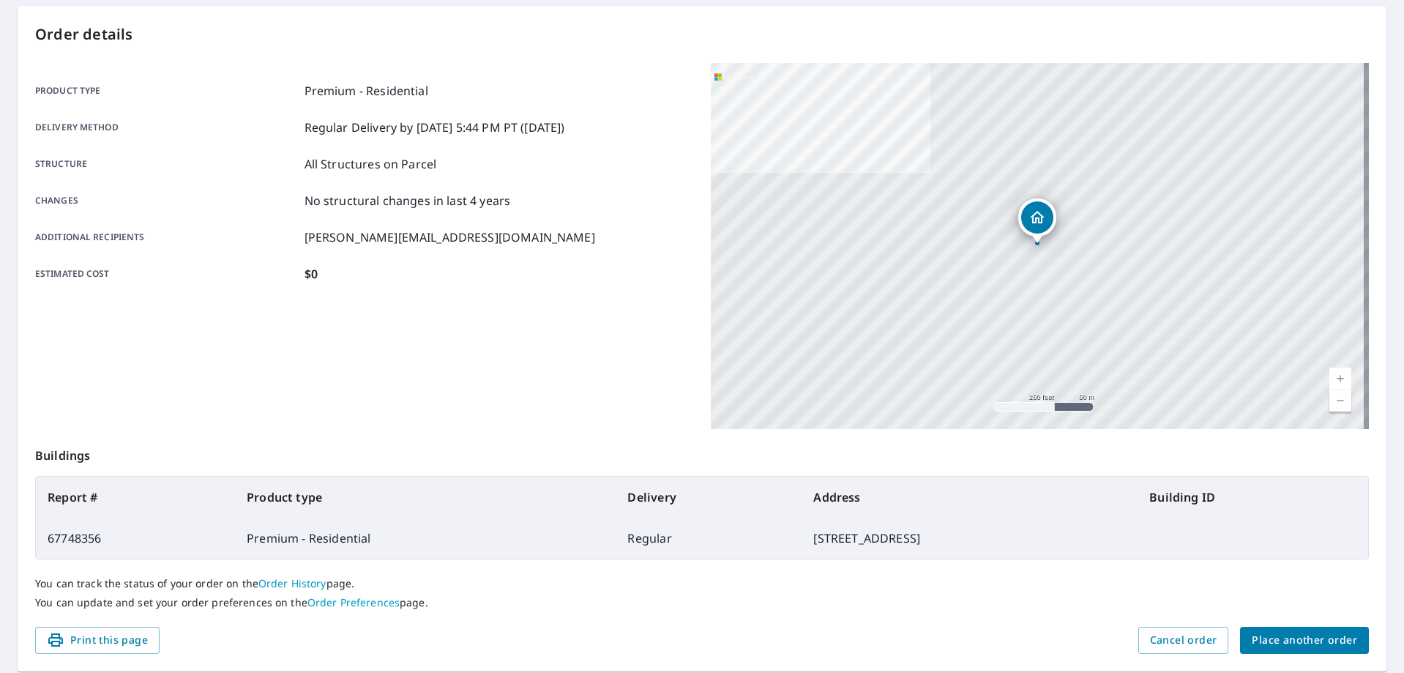
scroll to position [189, 0]
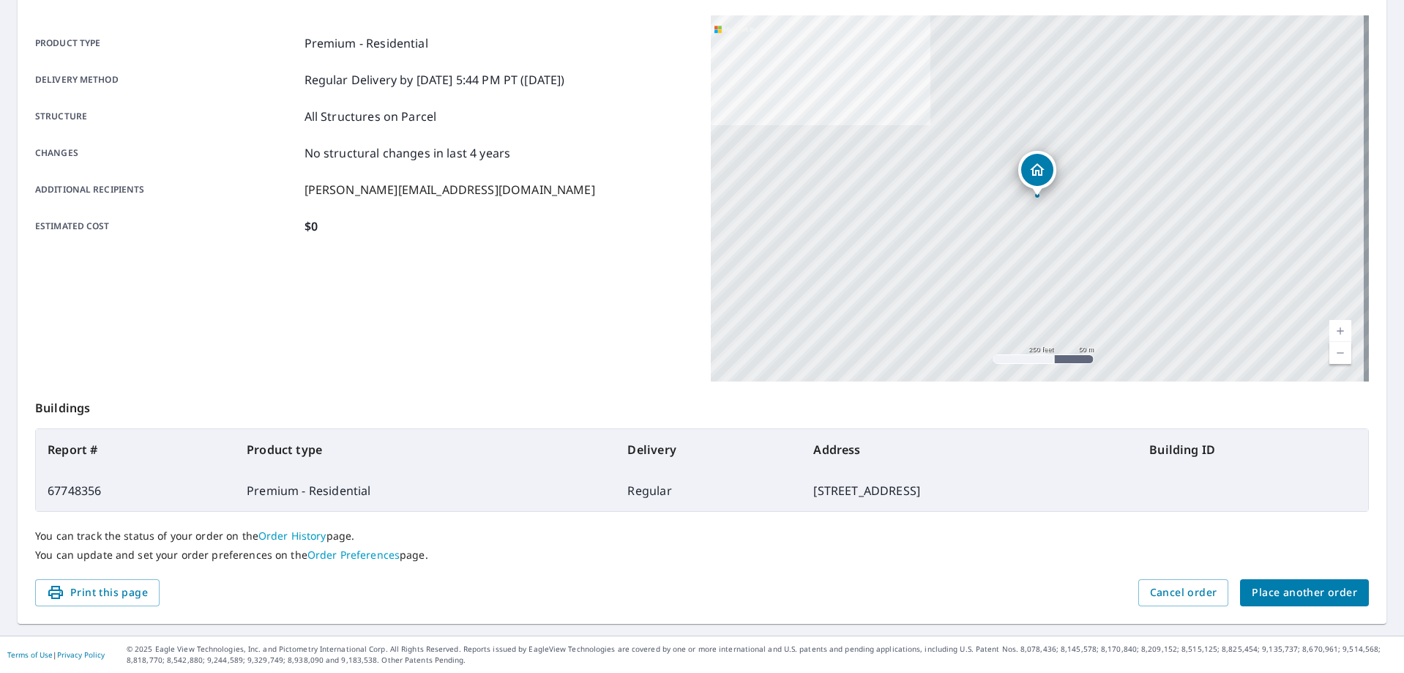
click at [1308, 602] on button "Place another order" at bounding box center [1304, 592] width 129 height 27
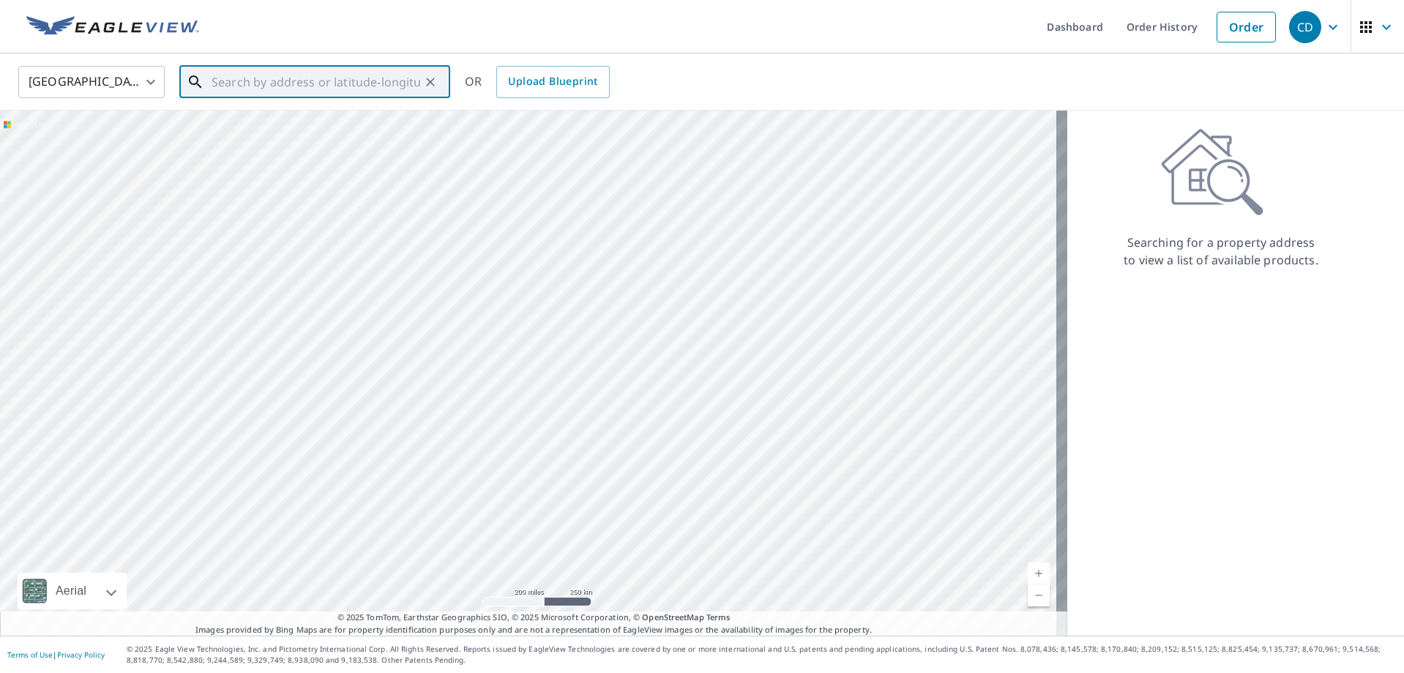
click at [248, 84] on input "text" at bounding box center [316, 81] width 209 height 41
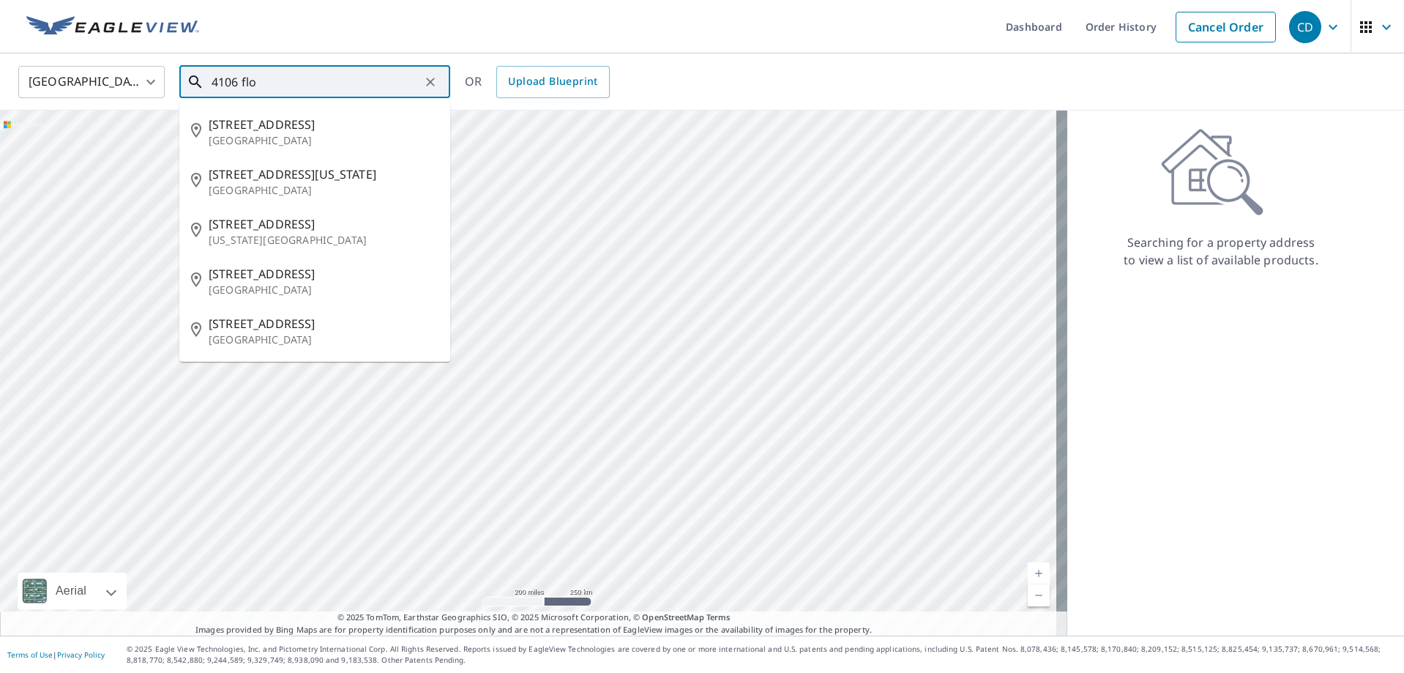
click at [294, 102] on ul "[STREET_ADDRESS][GEOGRAPHIC_DATA][STREET_ADDRESS][US_STATE] [STREET_ADDRESS][GE…" at bounding box center [314, 231] width 271 height 261
click at [288, 121] on span "[STREET_ADDRESS]" at bounding box center [324, 125] width 230 height 18
type input "[STREET_ADDRESS]"
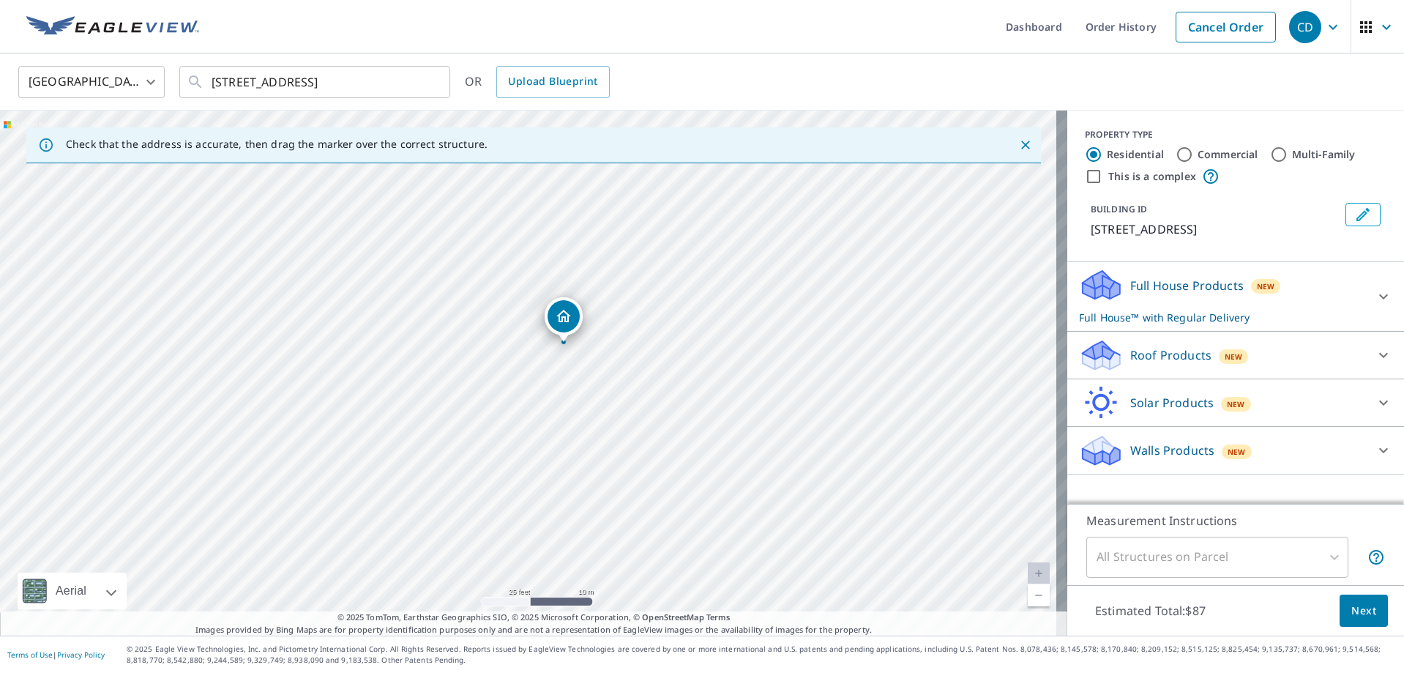
click at [1107, 345] on icon at bounding box center [1101, 355] width 44 height 34
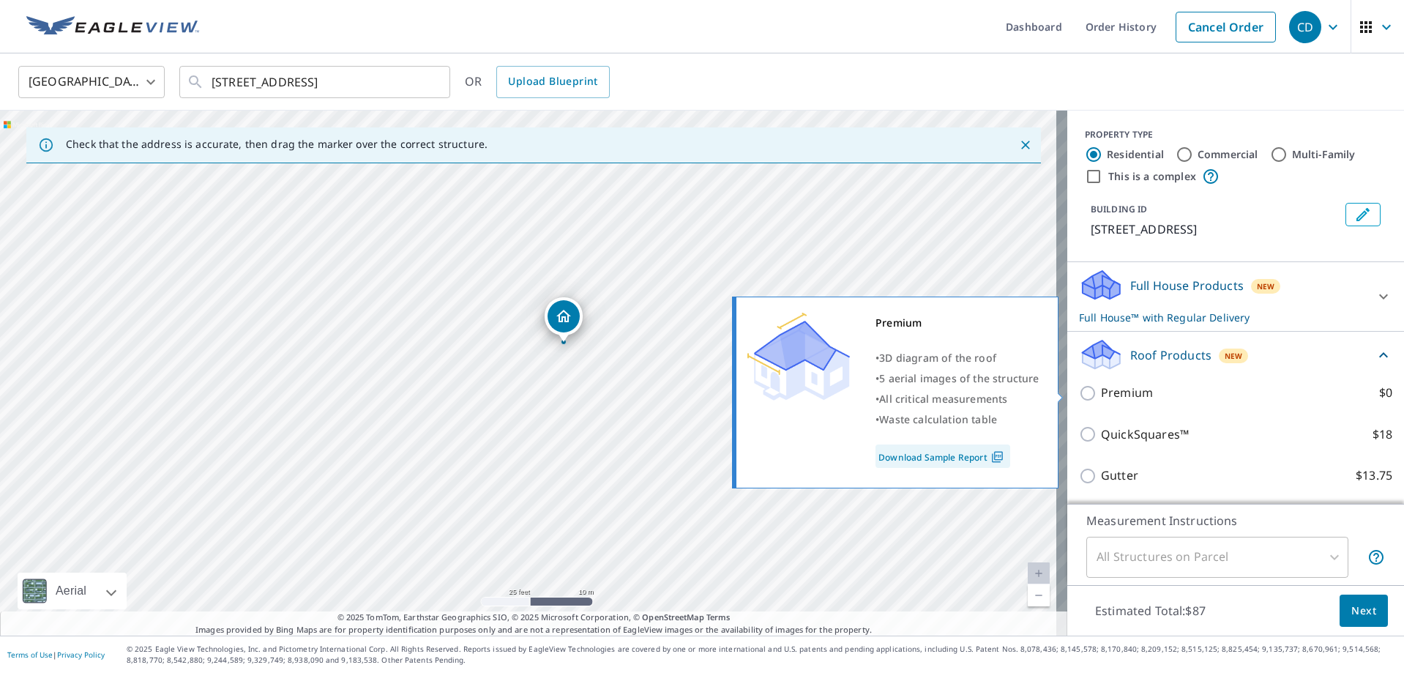
click at [1127, 395] on p "Premium" at bounding box center [1127, 393] width 52 height 18
click at [1101, 395] on input "Premium $0" at bounding box center [1090, 393] width 22 height 18
checkbox input "true"
checkbox input "false"
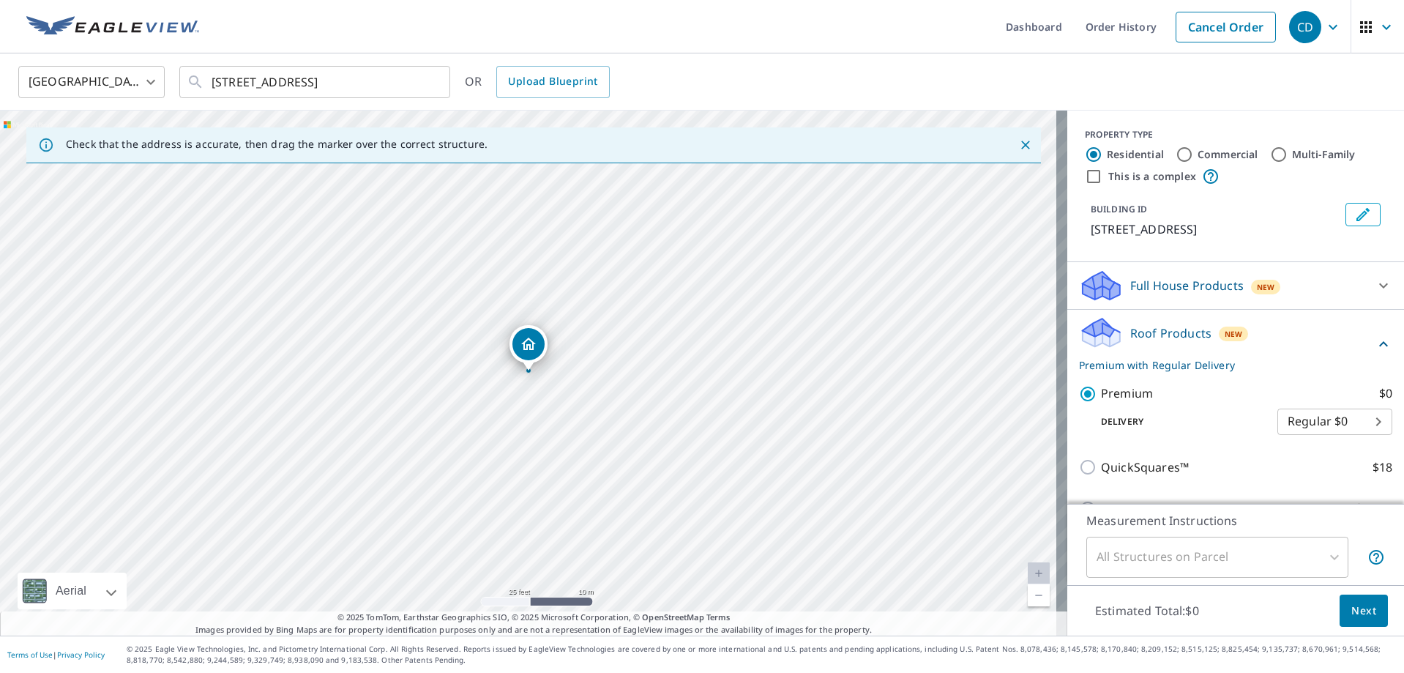
click at [1354, 607] on button "Next" at bounding box center [1364, 610] width 48 height 33
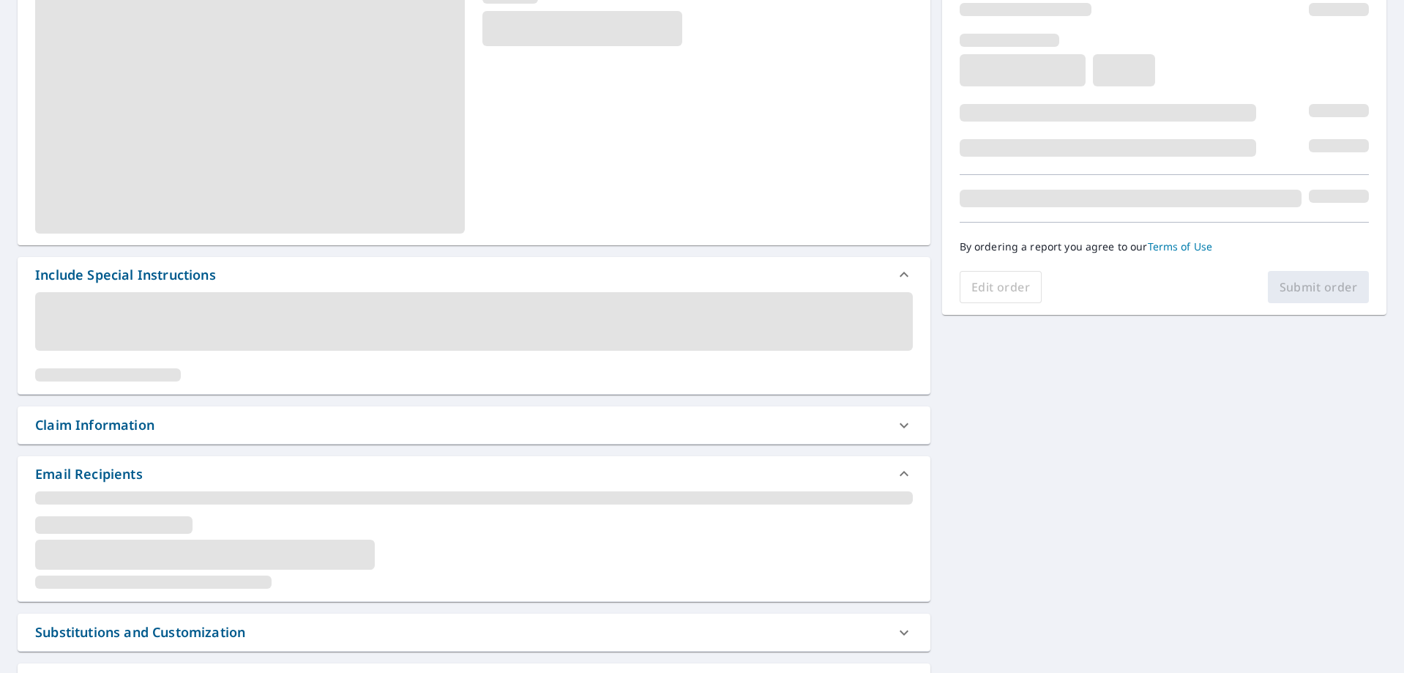
scroll to position [220, 0]
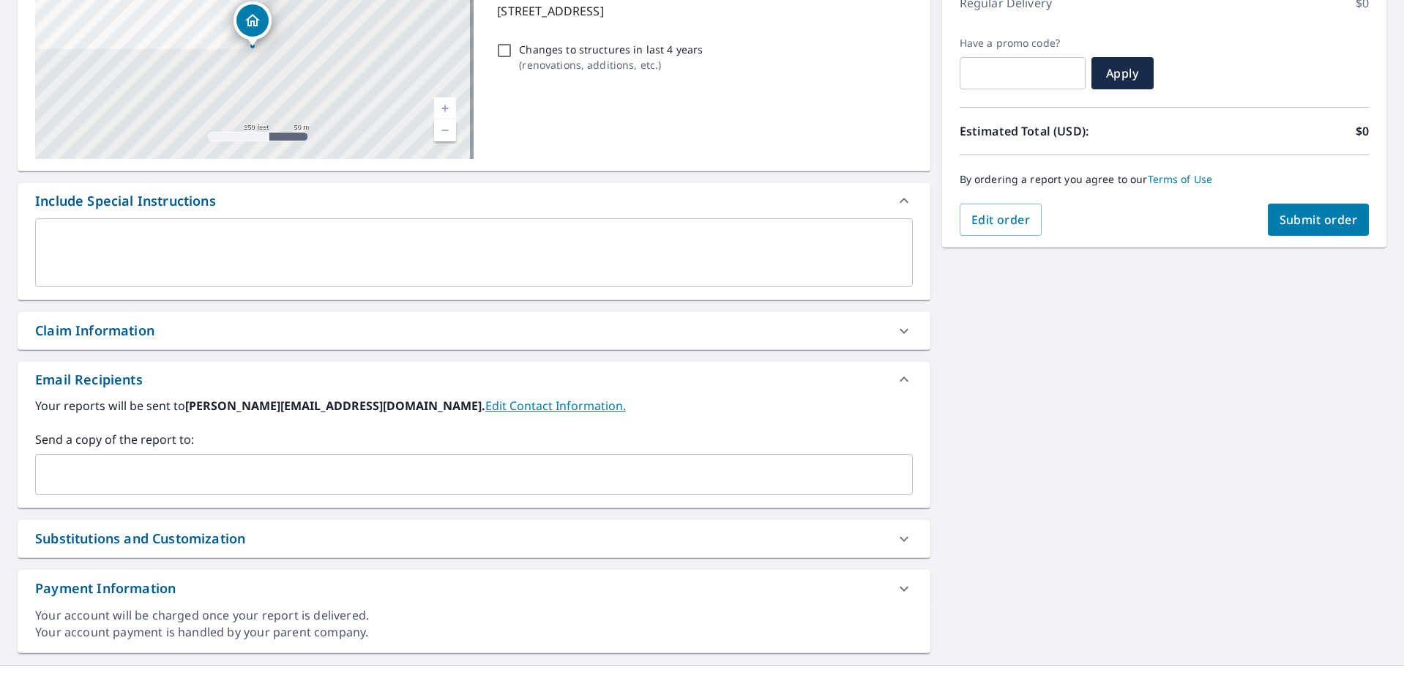
click at [90, 533] on div "Substitutions and Customization" at bounding box center [140, 538] width 210 height 20
checkbox input "true"
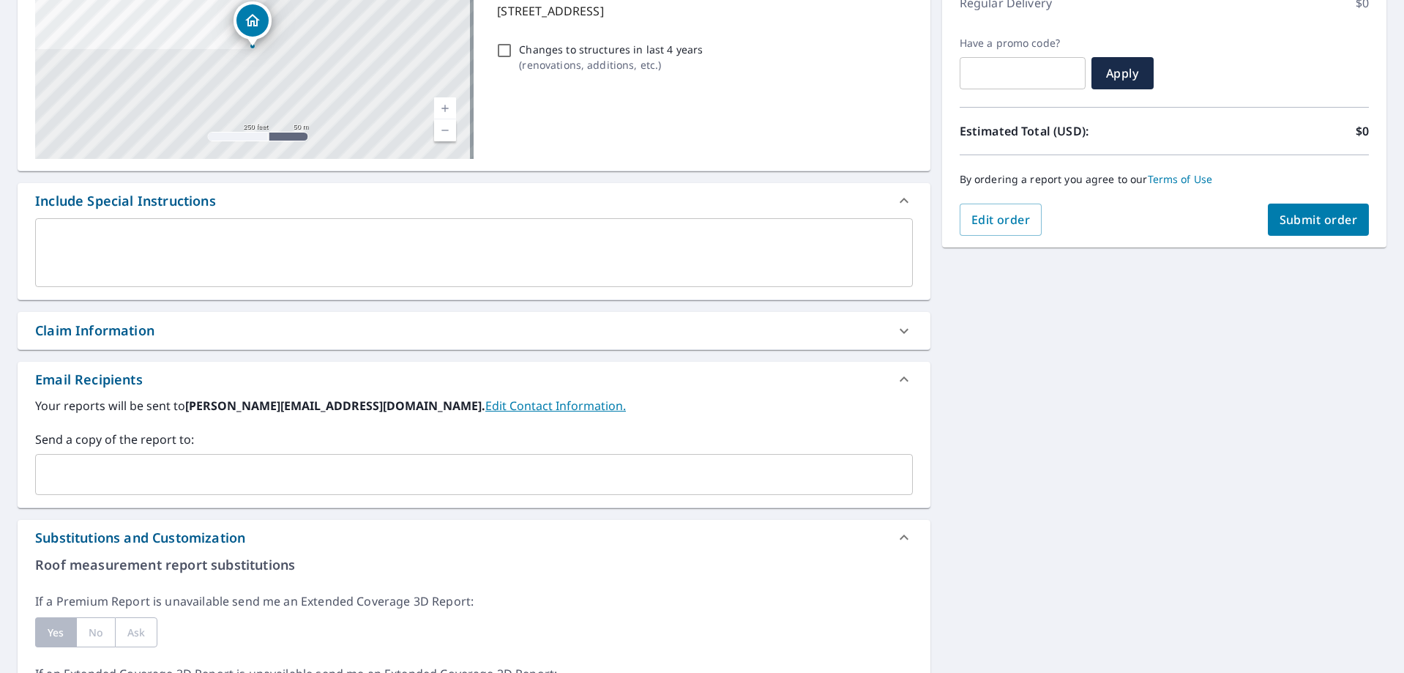
click at [88, 468] on input "text" at bounding box center [463, 474] width 843 height 28
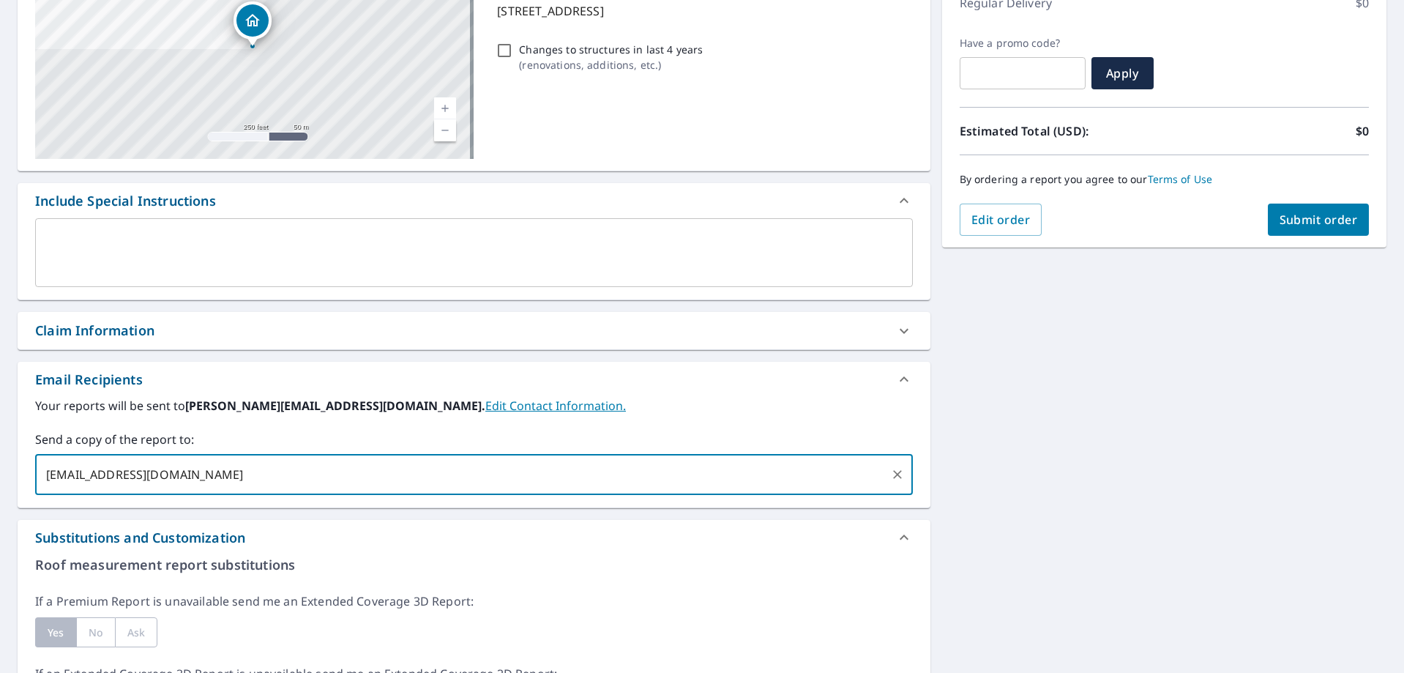
type input "[EMAIL_ADDRESS][DOMAIN_NAME]"
click at [1211, 251] on div "[STREET_ADDRESS] Aerial Road A standard road map Aerial A detailed look from ab…" at bounding box center [702, 514] width 1404 height 1196
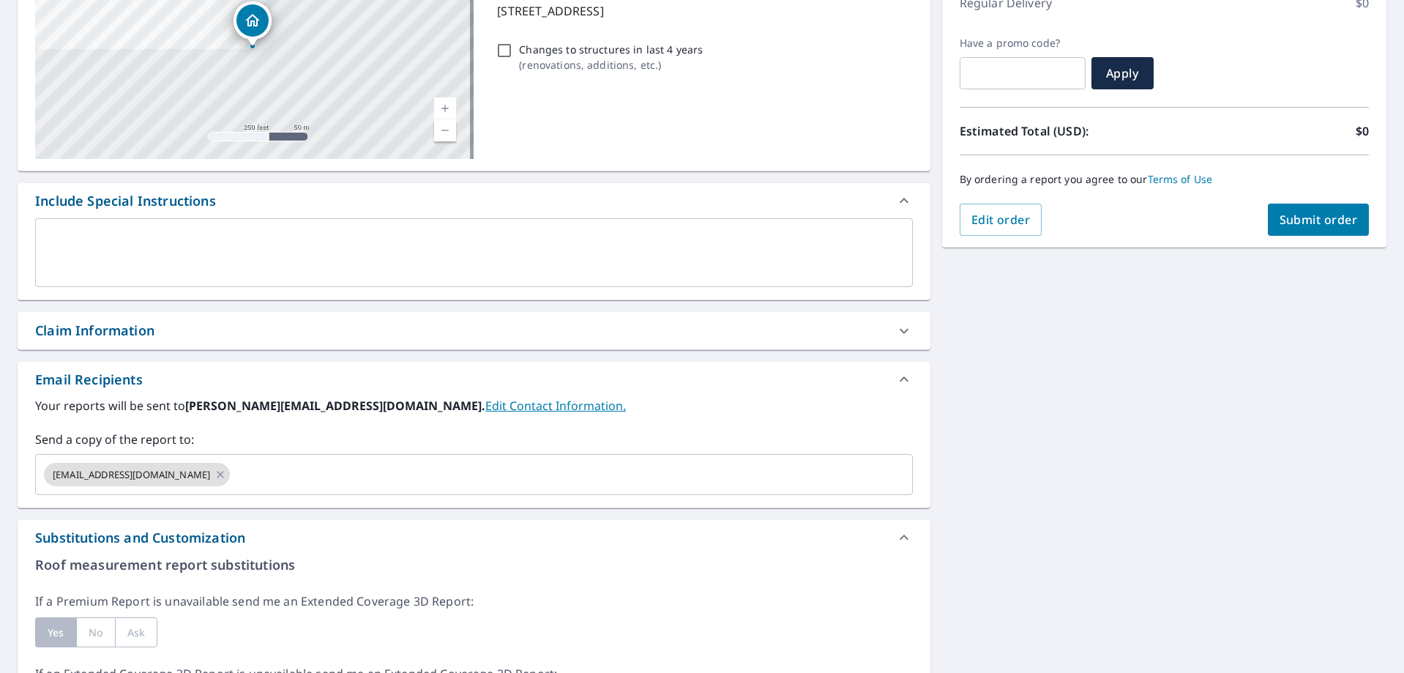
click at [1271, 230] on button "Submit order" at bounding box center [1319, 219] width 102 height 32
checkbox input "true"
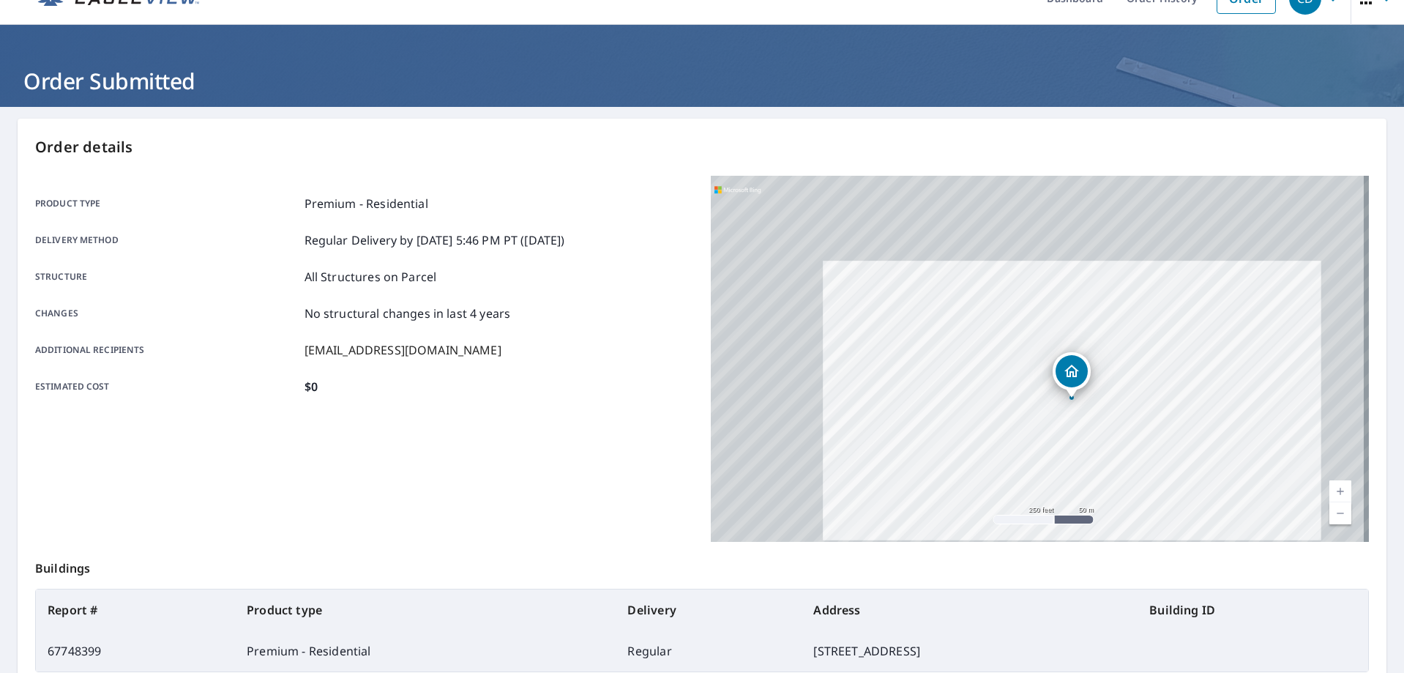
scroll to position [189, 0]
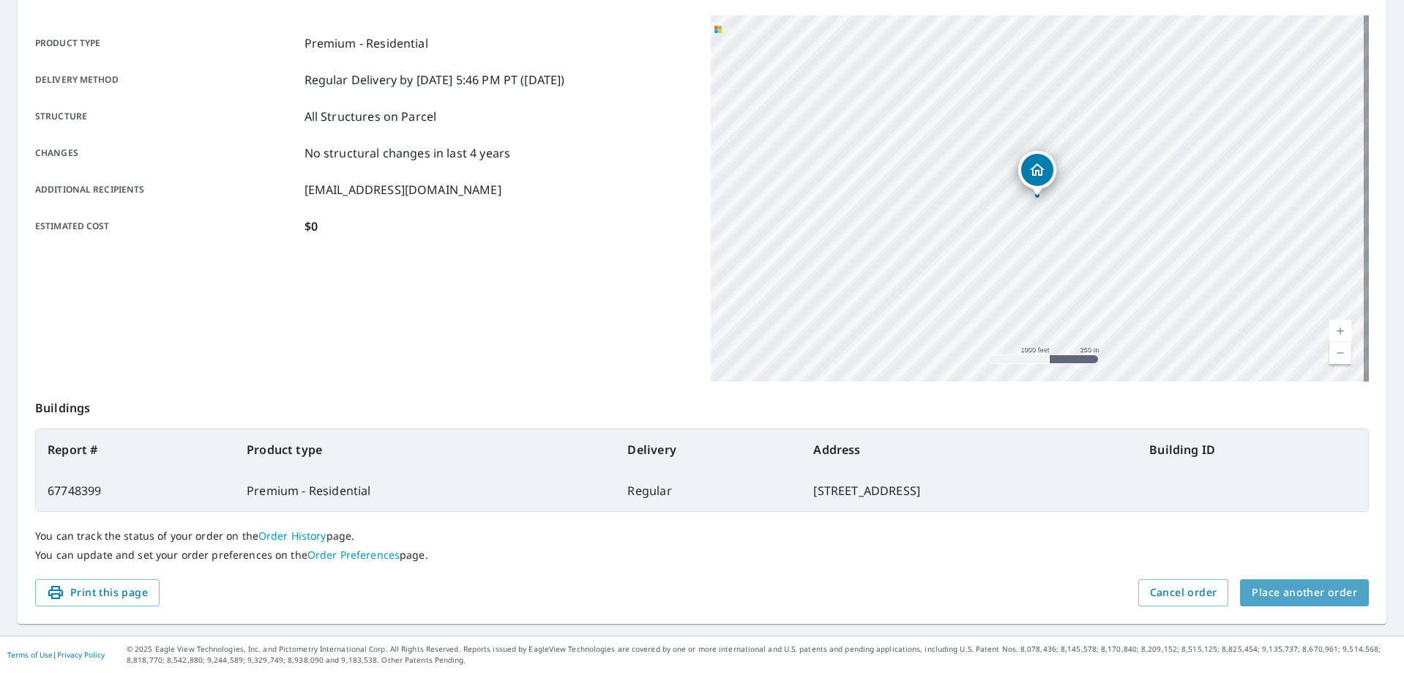
click at [1300, 584] on span "Place another order" at bounding box center [1304, 592] width 105 height 18
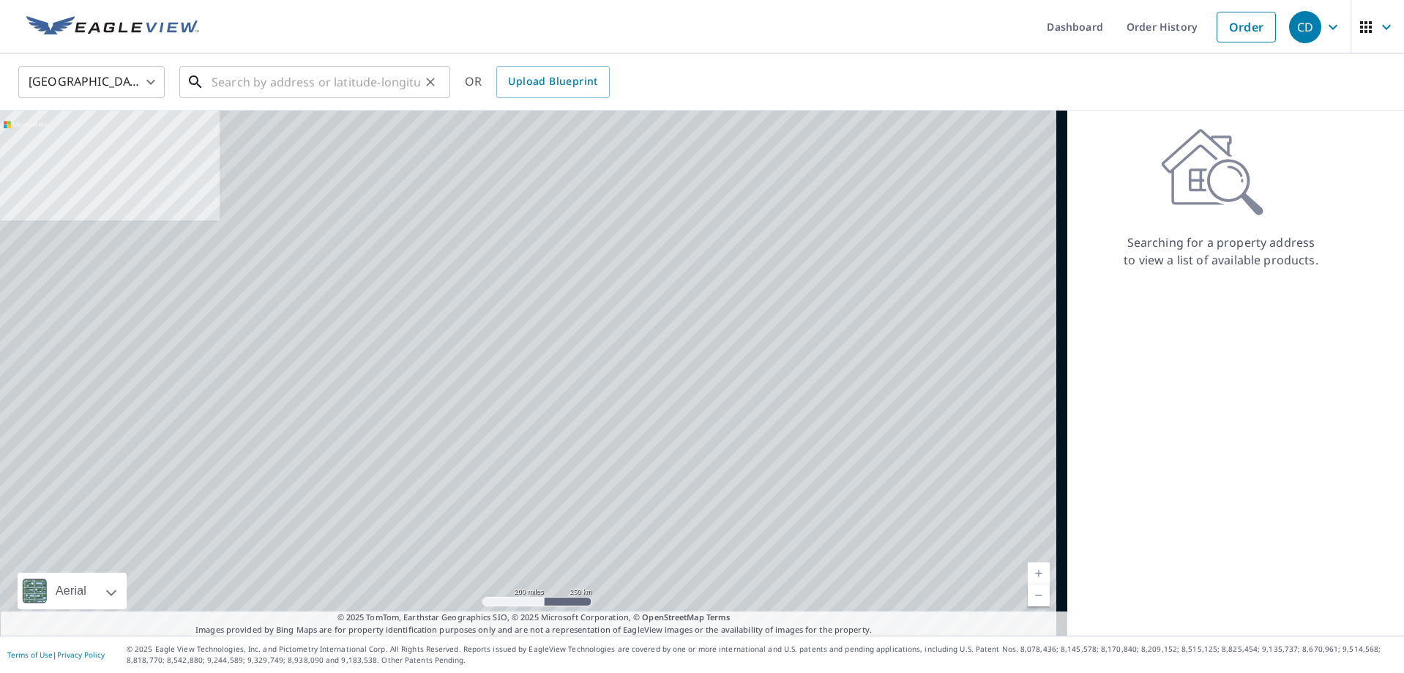
click at [319, 65] on input "text" at bounding box center [316, 81] width 209 height 41
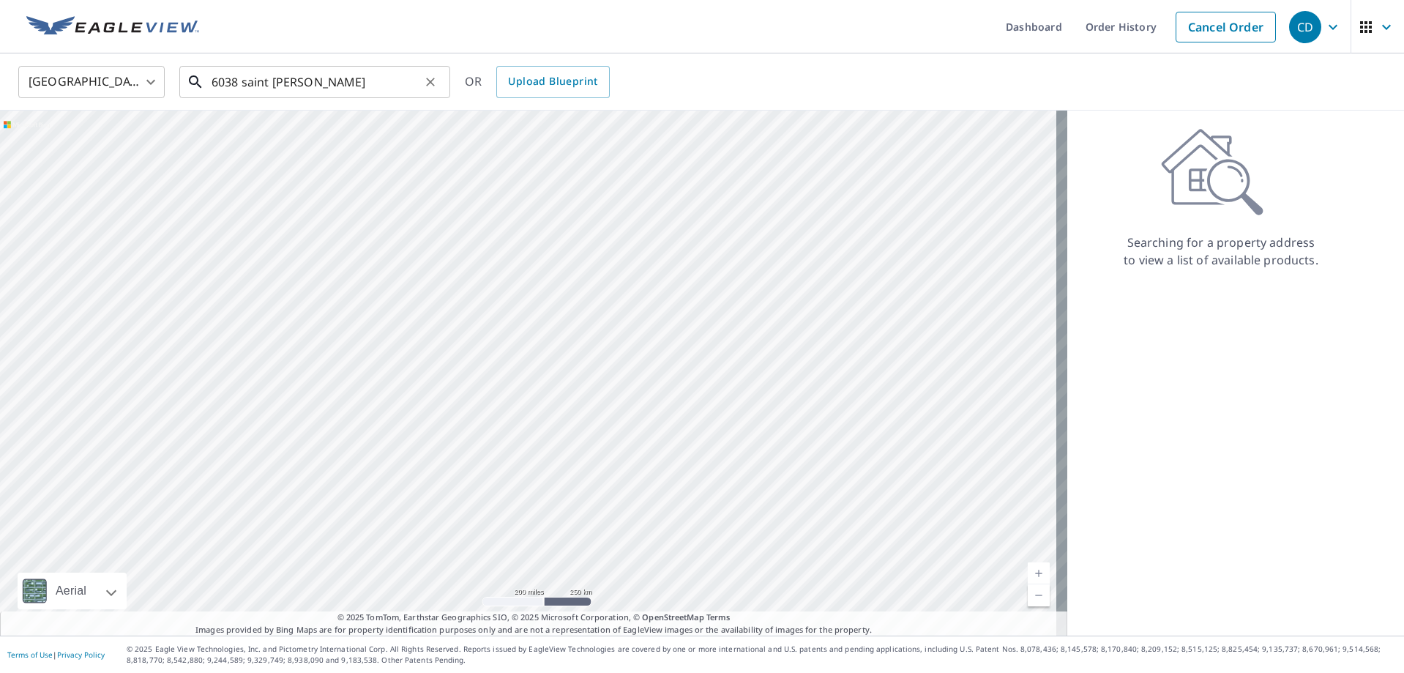
click at [355, 83] on input "6038 saint [PERSON_NAME]" at bounding box center [316, 81] width 209 height 41
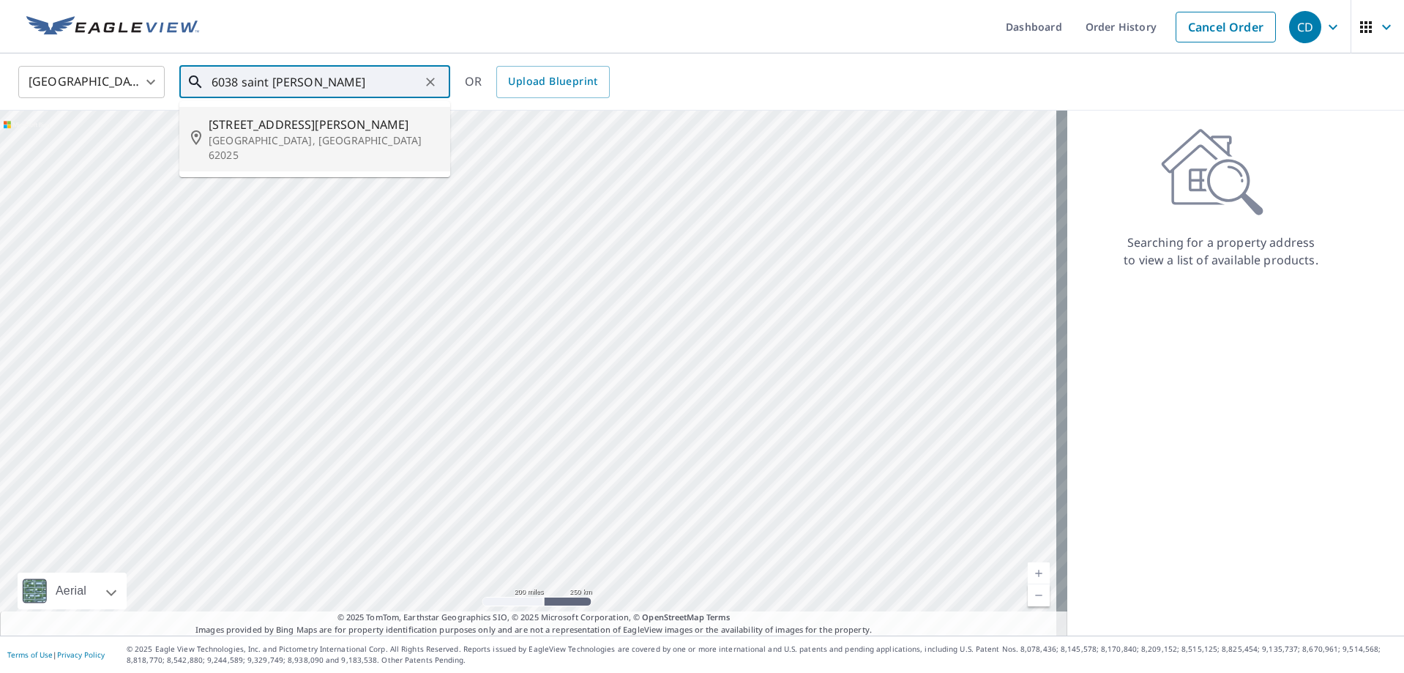
click at [305, 141] on p "[GEOGRAPHIC_DATA], [GEOGRAPHIC_DATA] 62025" at bounding box center [324, 147] width 230 height 29
type input "[STREET_ADDRESS][PERSON_NAME][PERSON_NAME]"
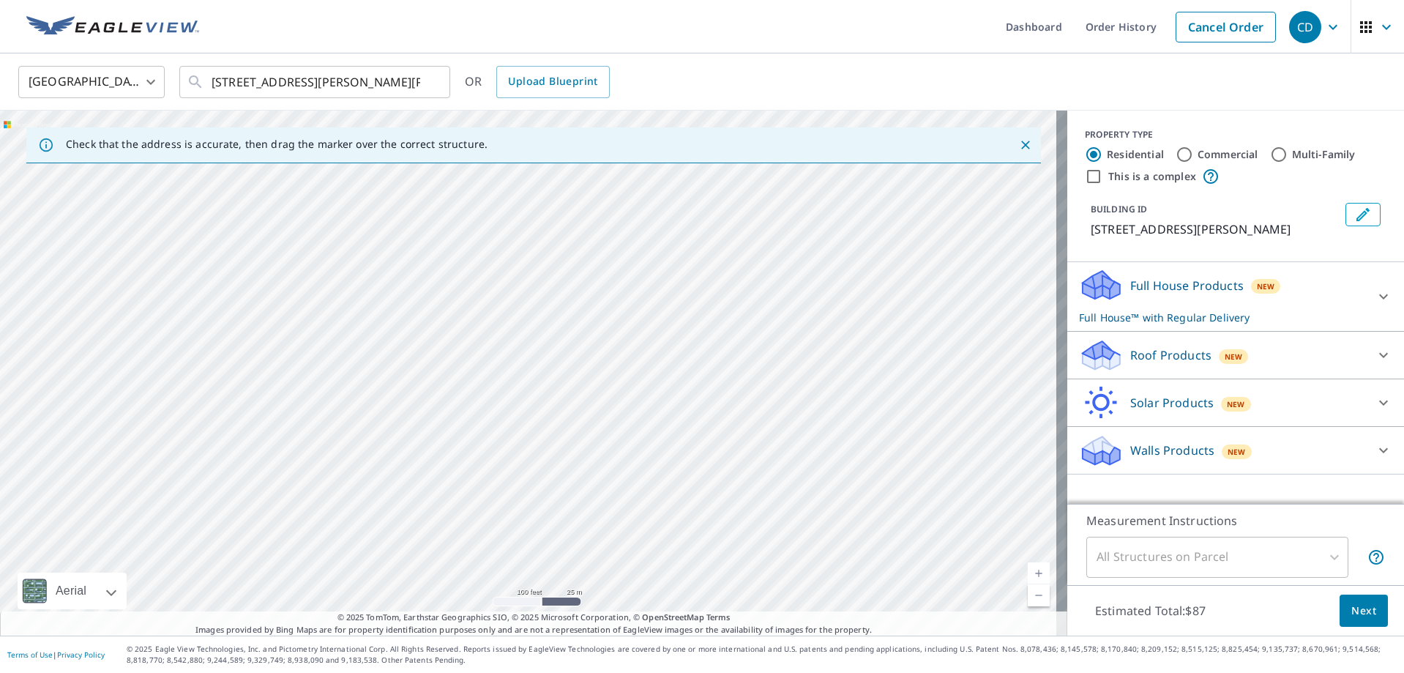
drag, startPoint x: 127, startPoint y: 417, endPoint x: 817, endPoint y: 354, distance: 693.2
click at [817, 354] on div "[STREET_ADDRESS][PERSON_NAME][PERSON_NAME]" at bounding box center [533, 373] width 1067 height 525
drag, startPoint x: 217, startPoint y: 343, endPoint x: 391, endPoint y: 362, distance: 175.3
click at [391, 362] on div "[STREET_ADDRESS][PERSON_NAME][PERSON_NAME]" at bounding box center [533, 373] width 1067 height 525
click at [1135, 353] on p "Roof Products" at bounding box center [1170, 355] width 81 height 18
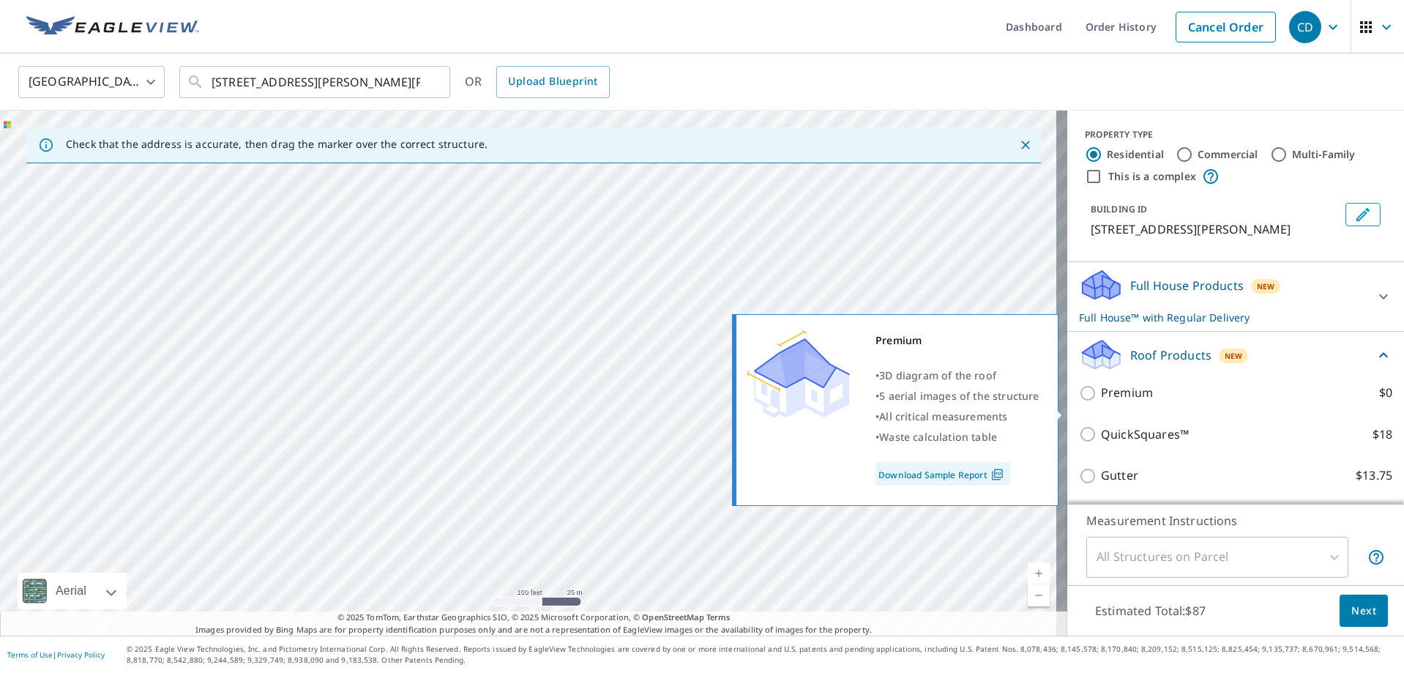
click at [1109, 402] on p "Premium" at bounding box center [1127, 393] width 52 height 18
click at [1101, 402] on input "Premium $0" at bounding box center [1090, 393] width 22 height 18
checkbox input "true"
checkbox input "false"
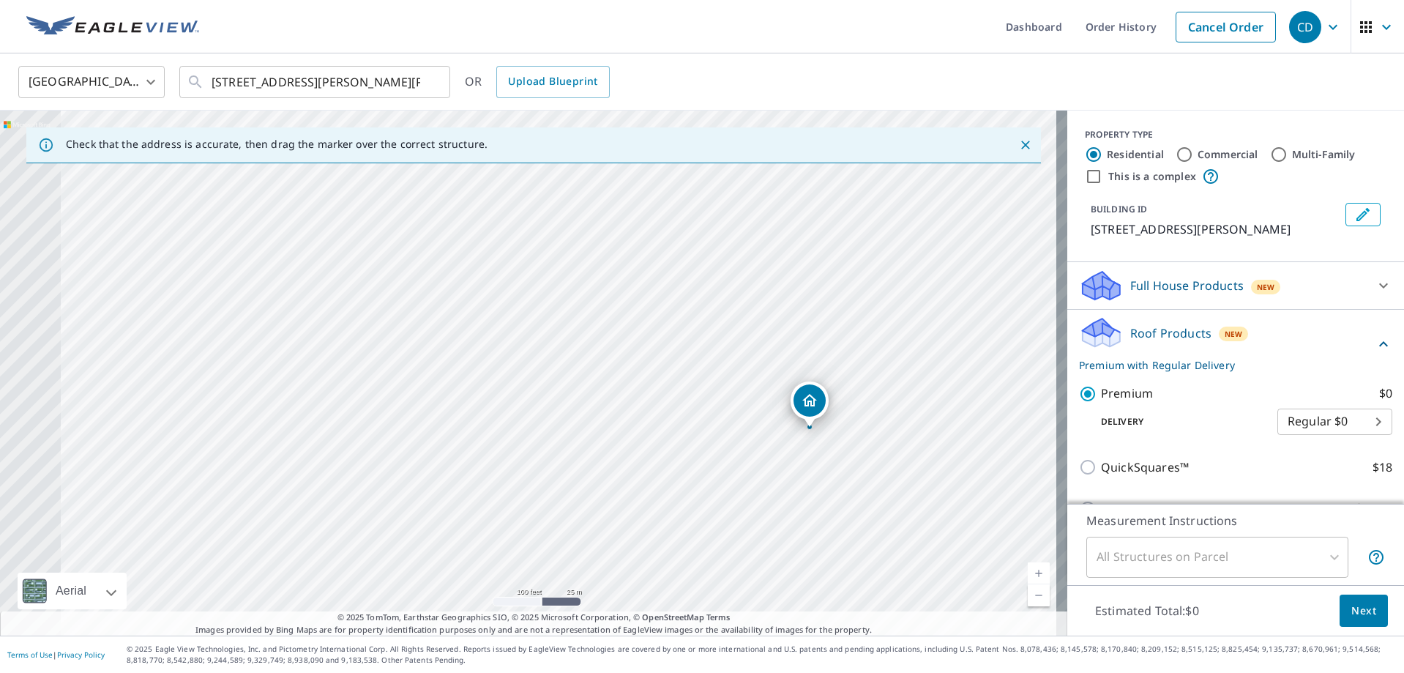
click at [726, 438] on div "[STREET_ADDRESS][PERSON_NAME][PERSON_NAME]" at bounding box center [533, 373] width 1067 height 525
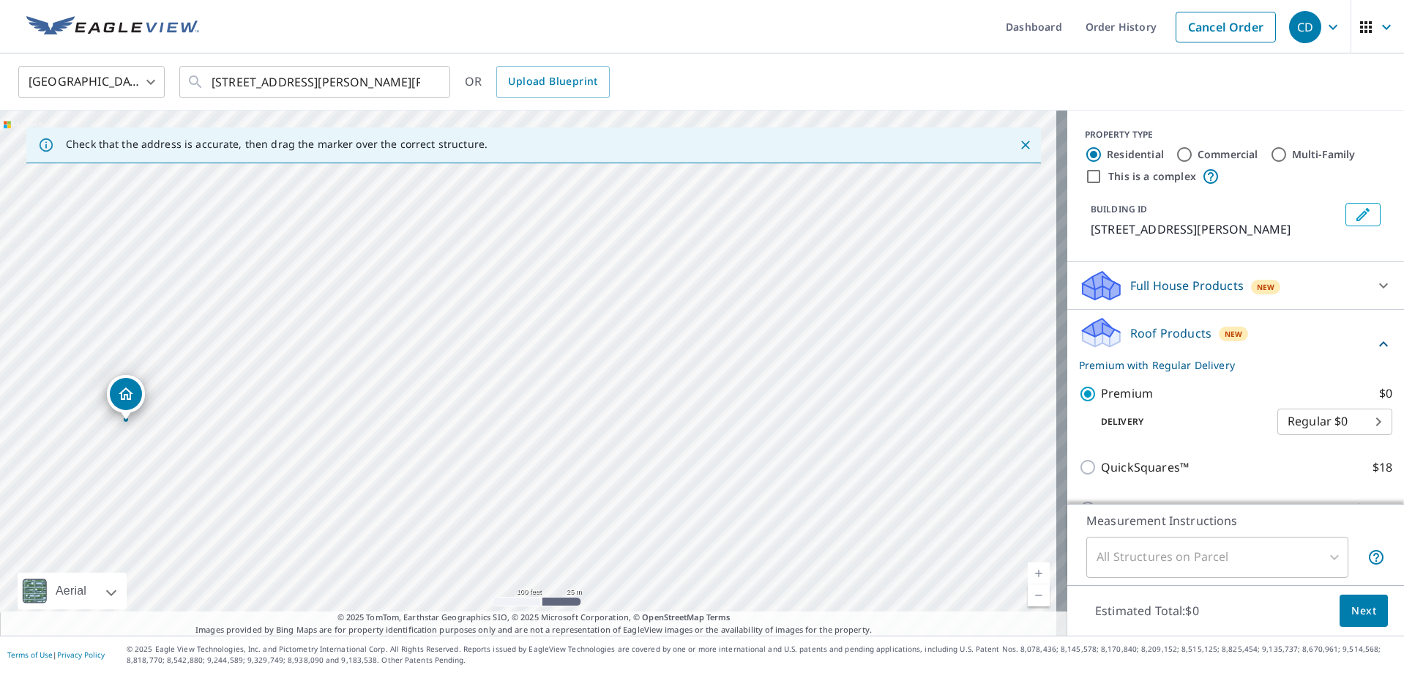
drag, startPoint x: 797, startPoint y: 412, endPoint x: 40, endPoint y: 405, distance: 757.6
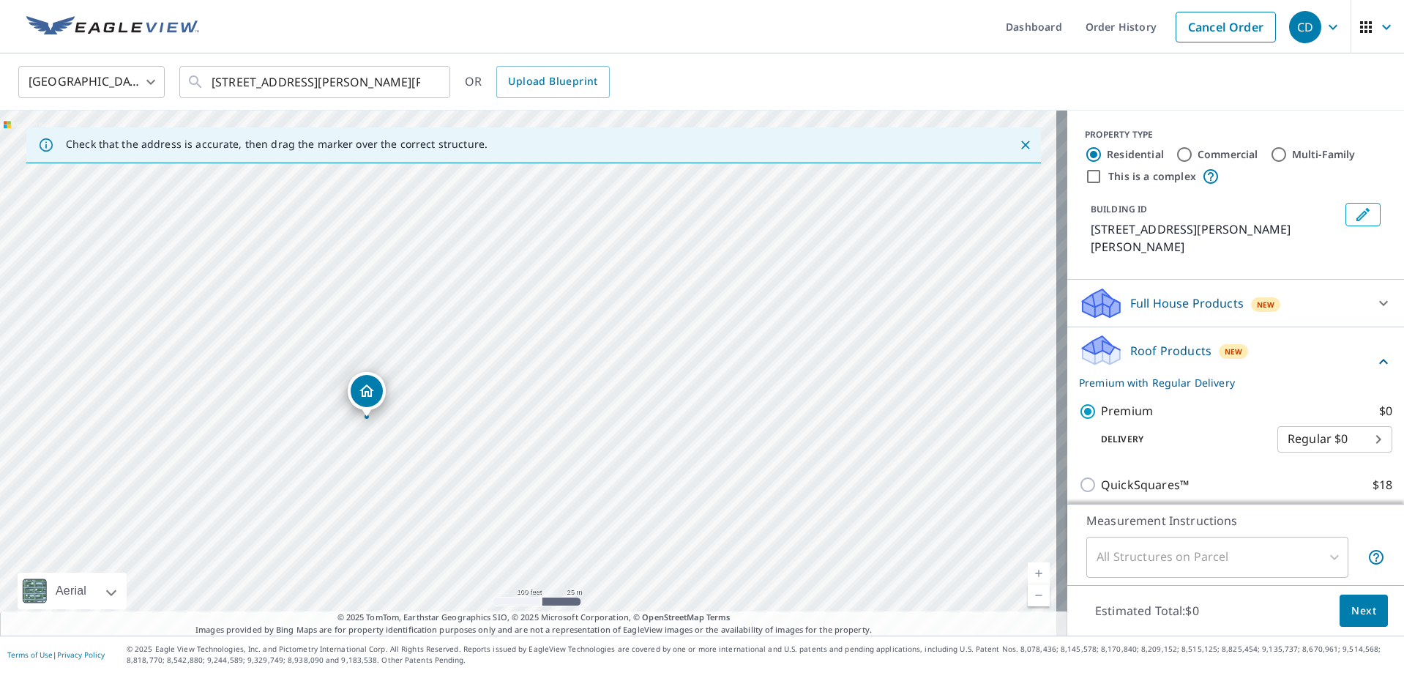
drag, startPoint x: 515, startPoint y: 359, endPoint x: 353, endPoint y: 405, distance: 168.2
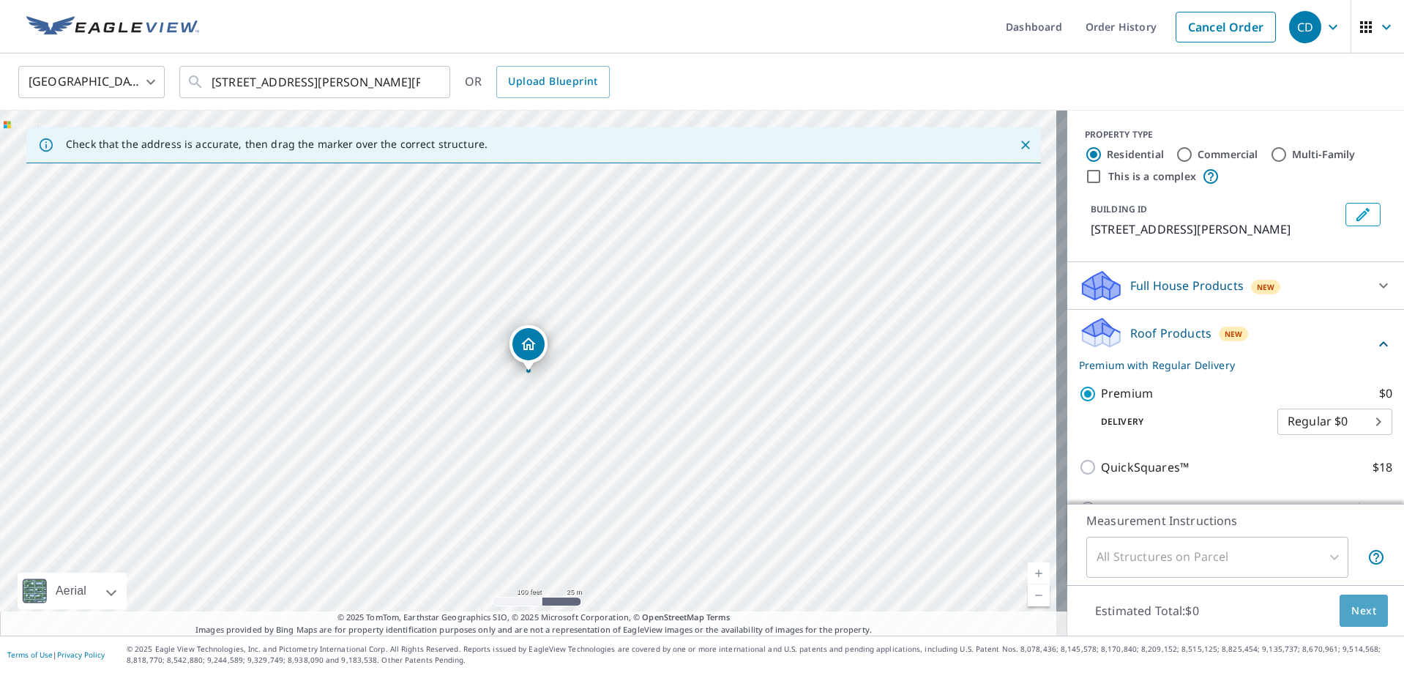
click at [1351, 602] on span "Next" at bounding box center [1363, 611] width 25 height 18
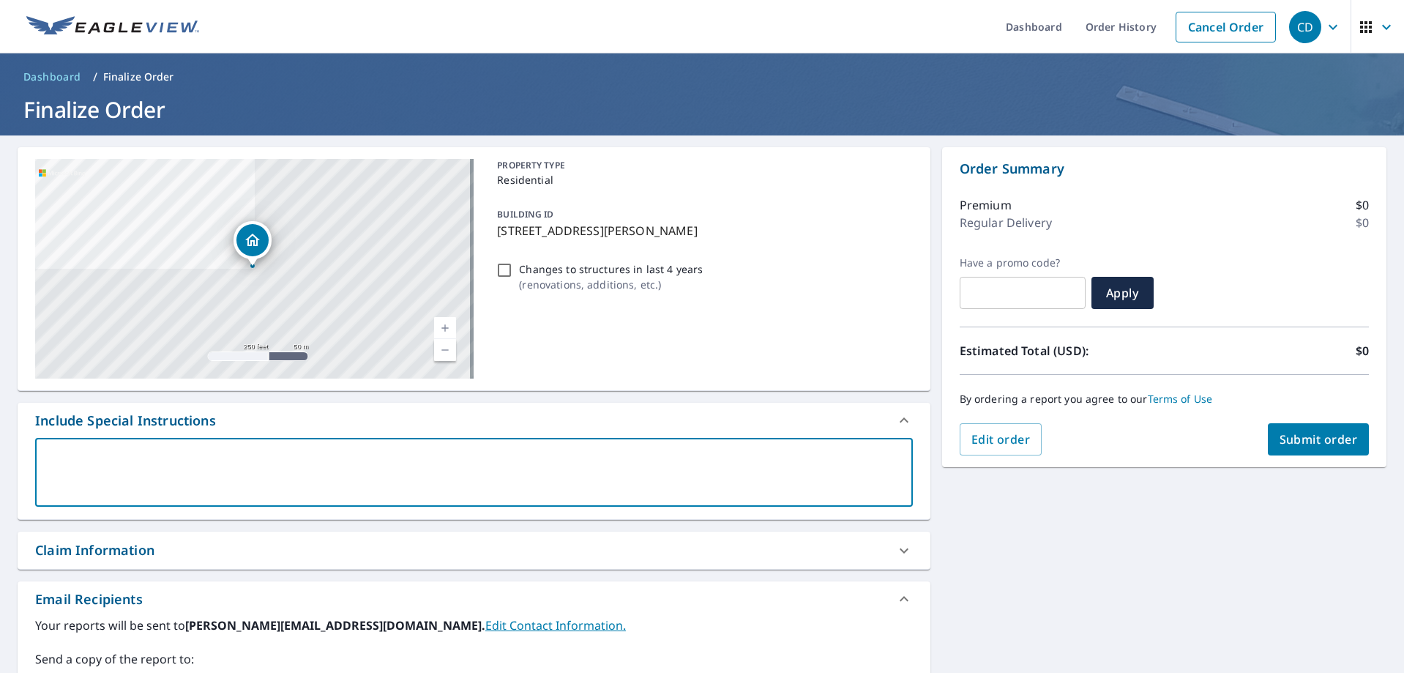
click at [52, 466] on textarea at bounding box center [473, 473] width 857 height 42
type textarea "Th"
type textarea "x"
checkbox input "true"
type textarea "Thi"
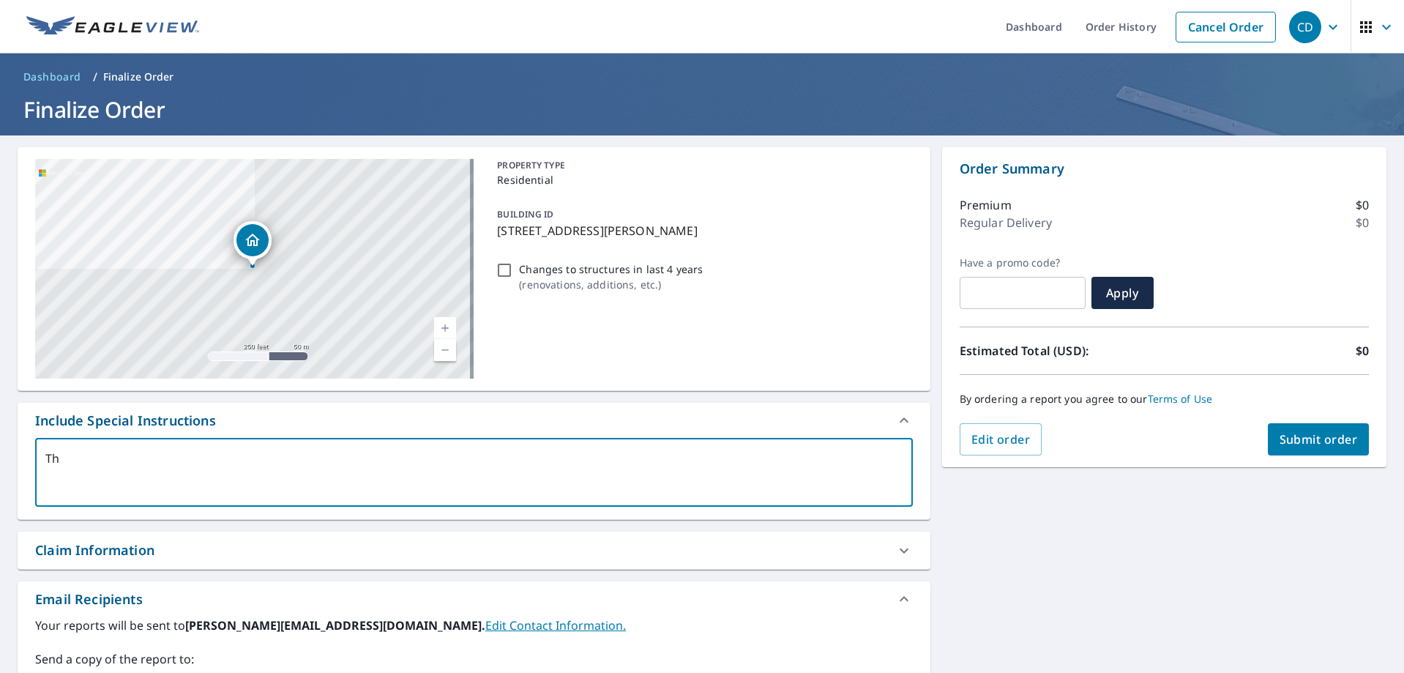
type textarea "x"
checkbox input "true"
type textarea "This"
type textarea "x"
checkbox input "true"
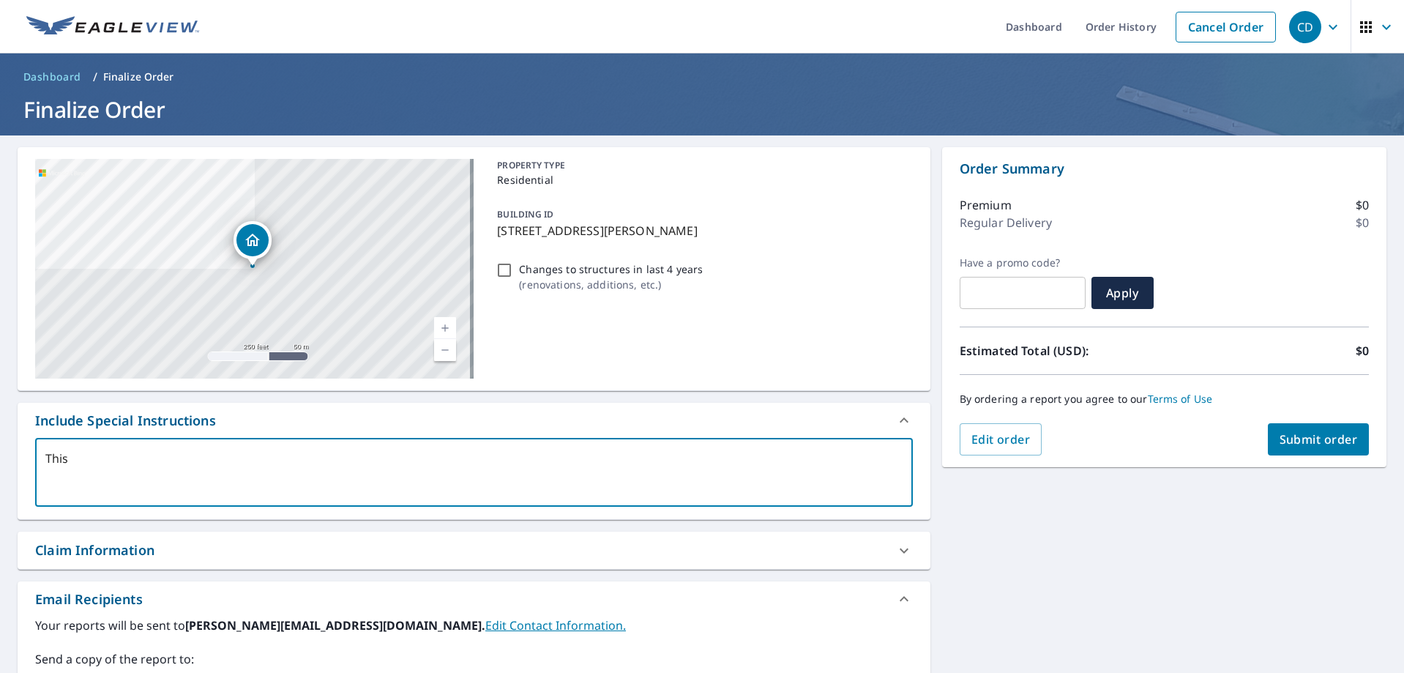
type textarea "This"
type textarea "x"
checkbox input "true"
type textarea "This r"
type textarea "x"
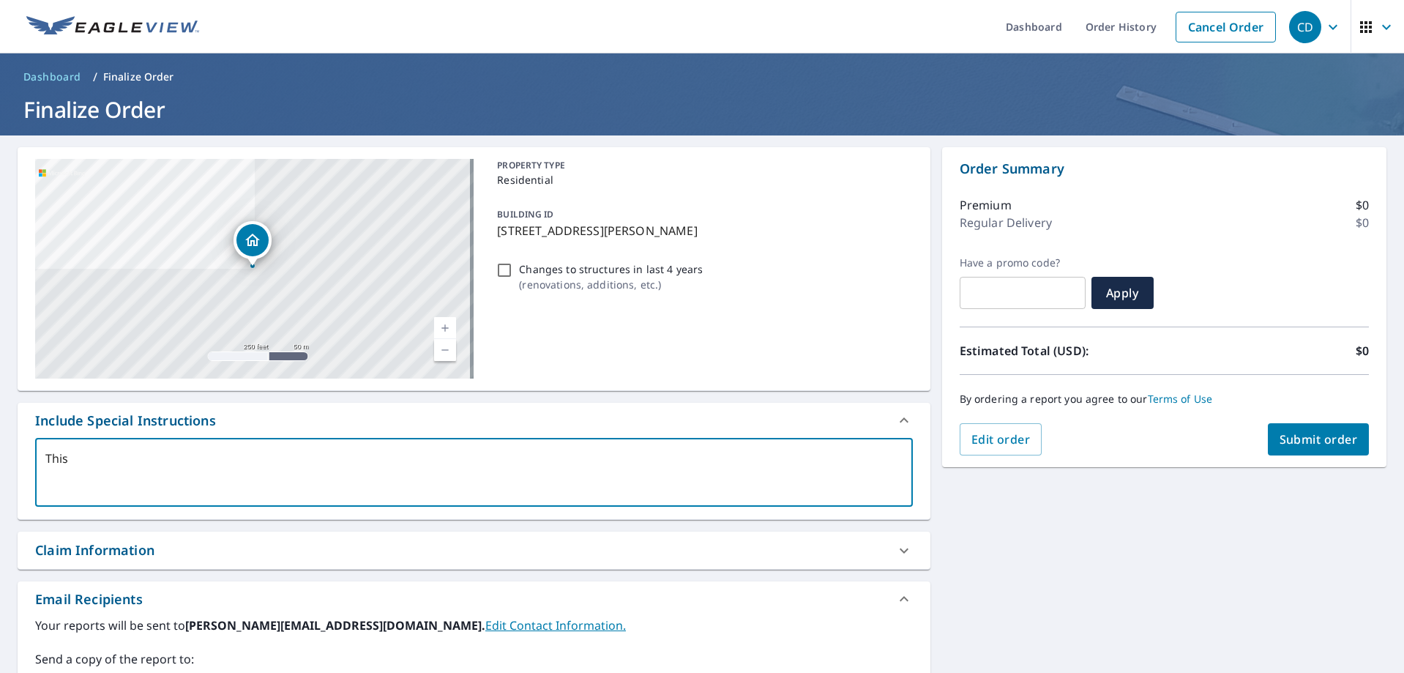
checkbox input "true"
type textarea "This ro"
type textarea "x"
checkbox input "true"
type textarea "This roo"
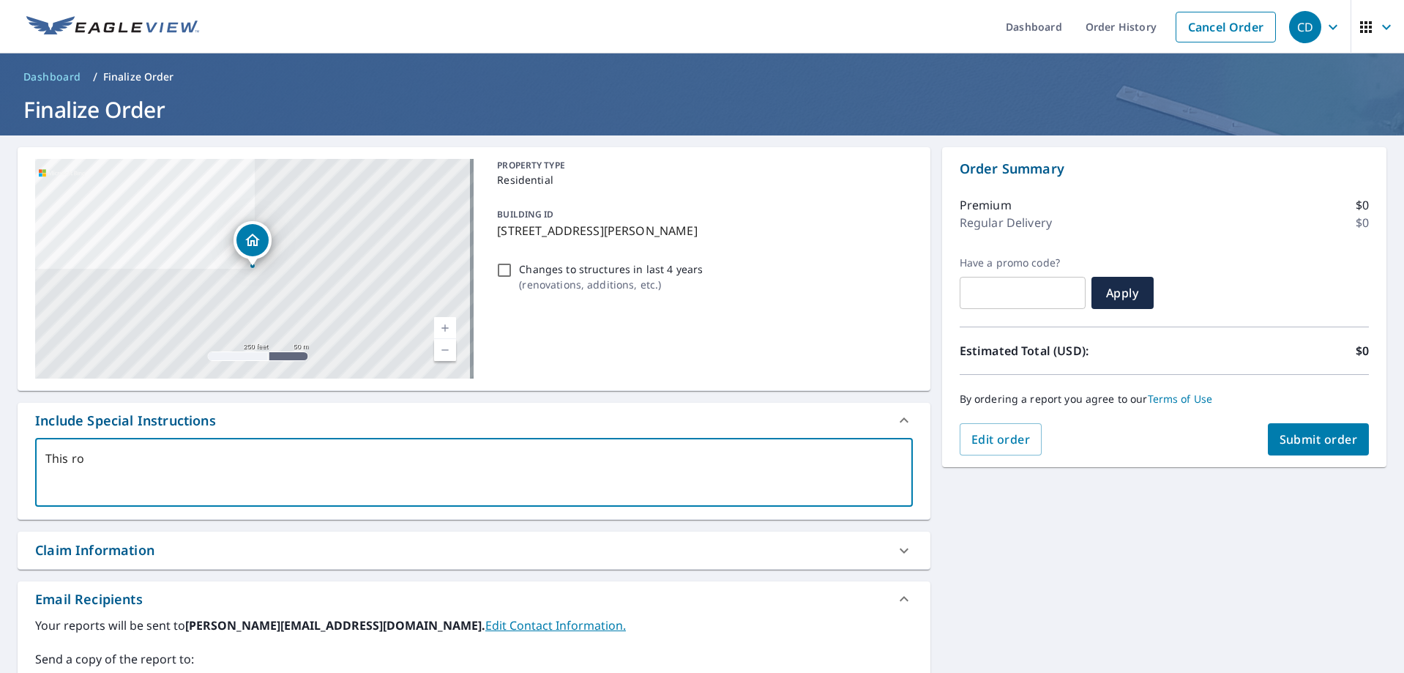
type textarea "x"
checkbox input "true"
type textarea "This rooo"
type textarea "x"
checkbox input "true"
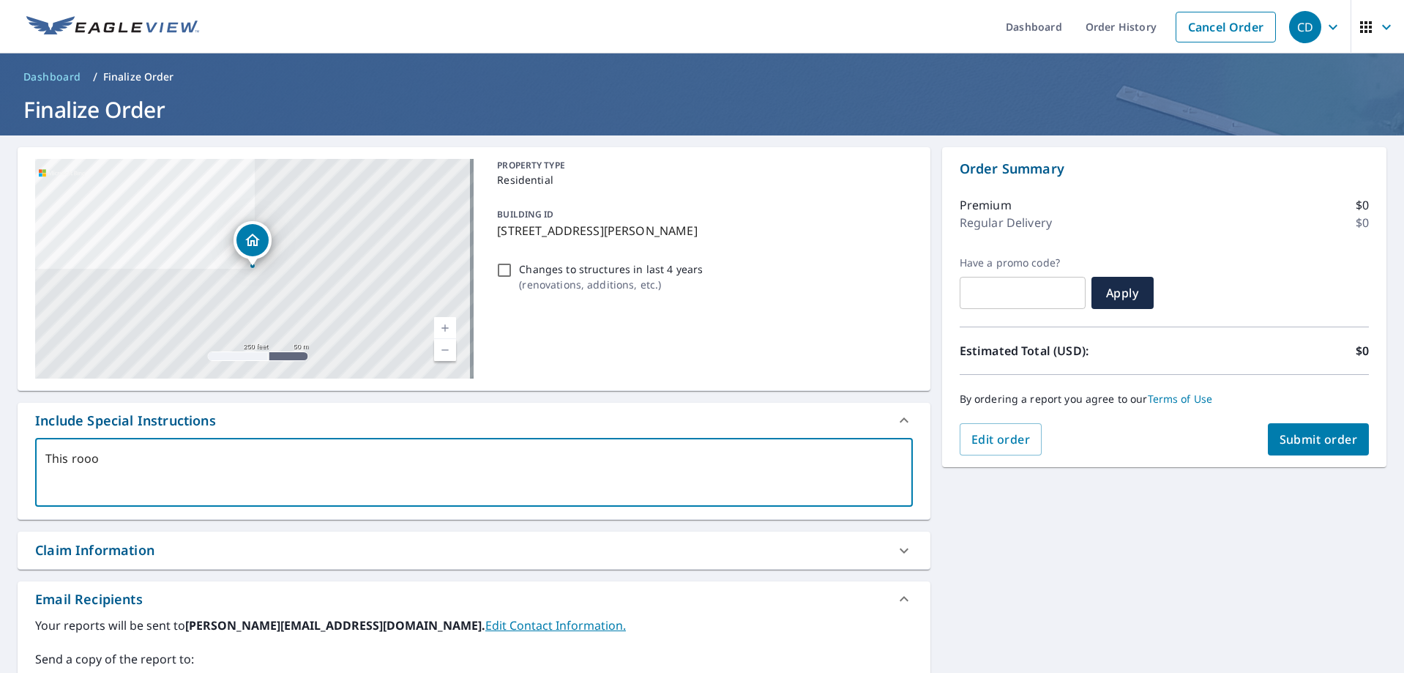
type textarea "This rooof"
type textarea "x"
checkbox input "true"
type textarea "This rooo"
type textarea "x"
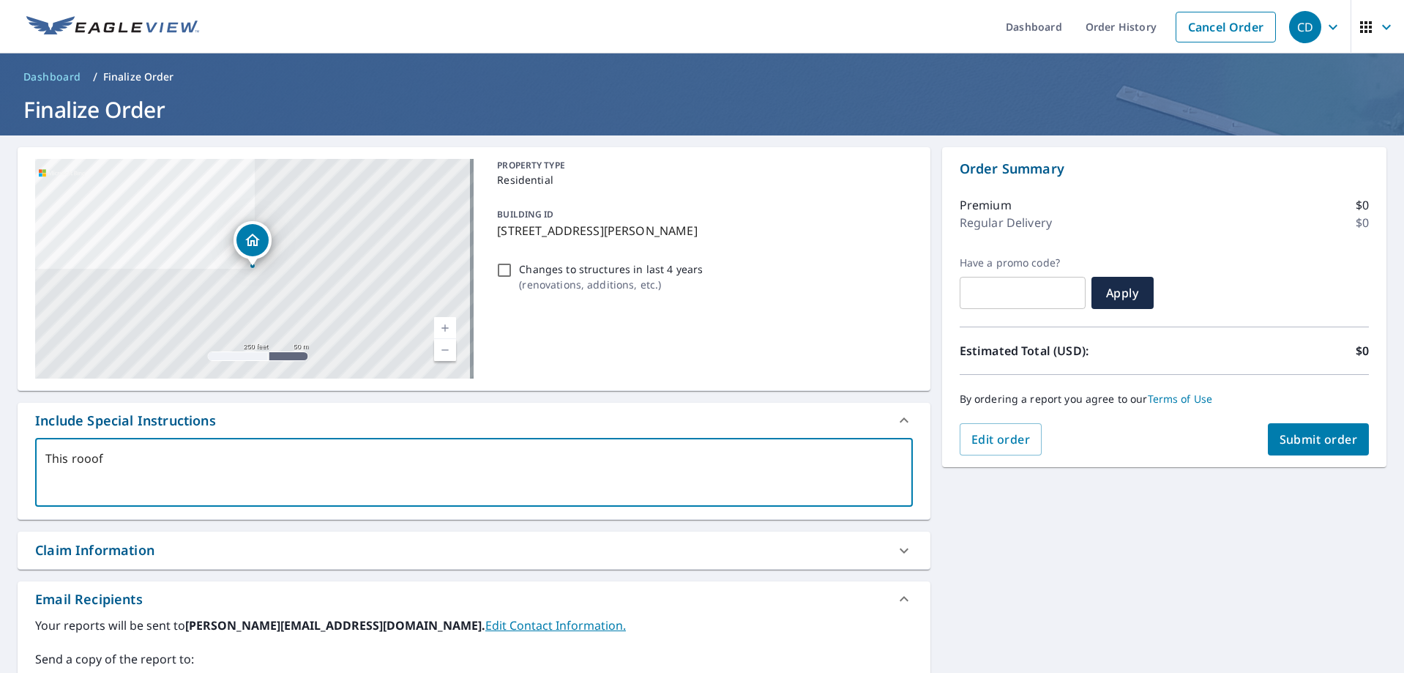
checkbox input "true"
type textarea "This roo"
type textarea "x"
checkbox input "true"
type textarea "This roof"
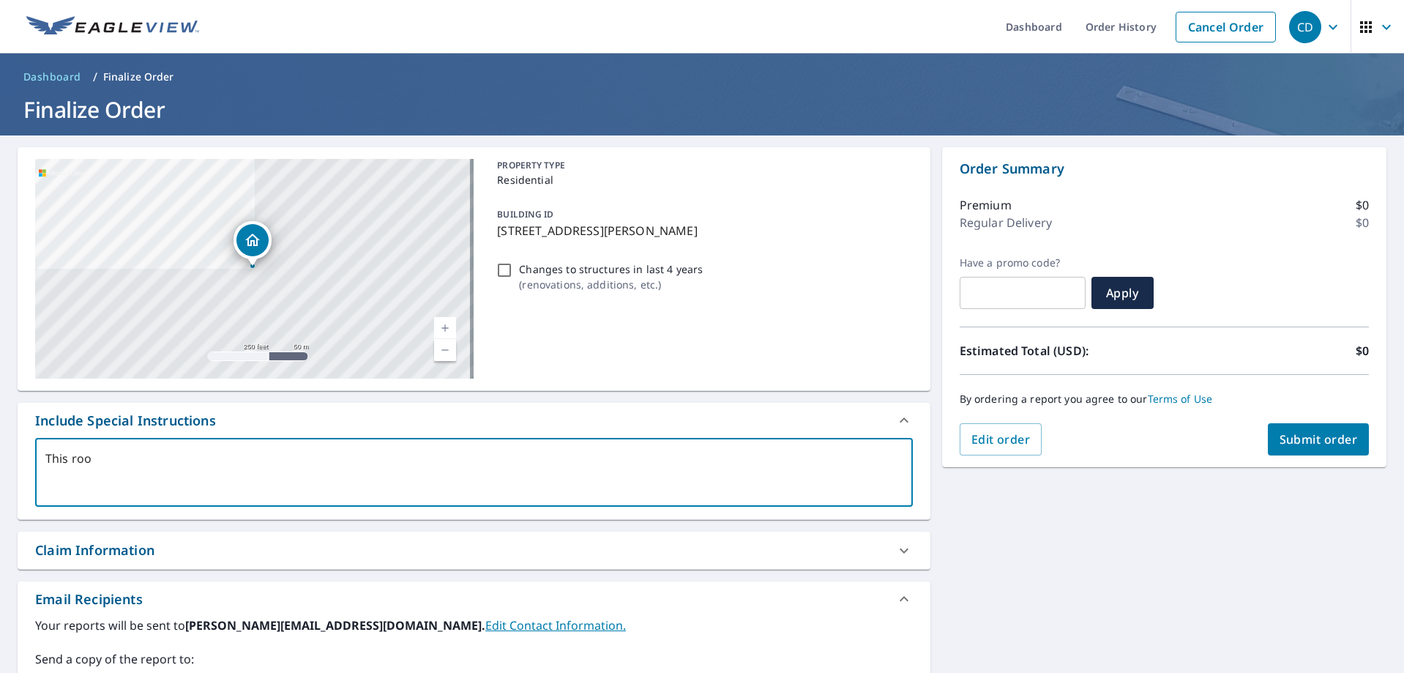
type textarea "x"
checkbox input "true"
type textarea "This roof"
type textarea "x"
checkbox input "true"
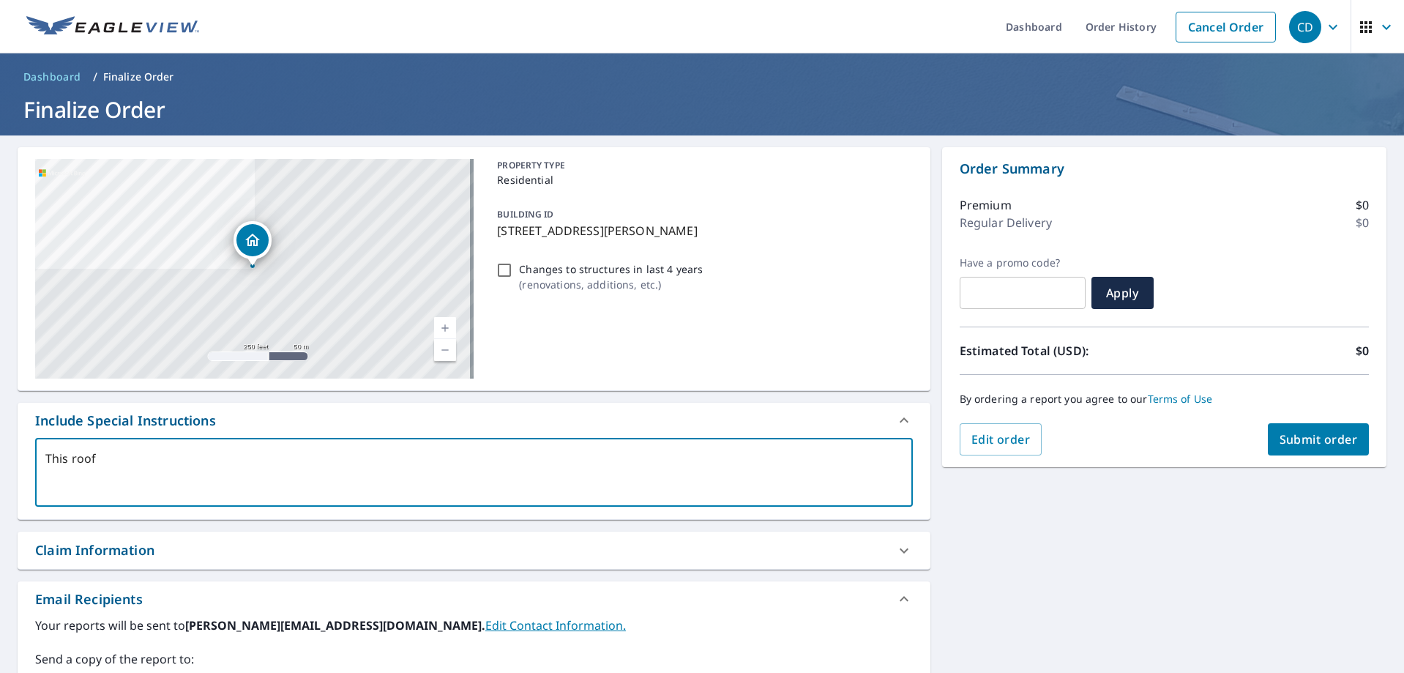
type textarea "This roof a"
type textarea "x"
checkbox input "true"
type textarea "This roof an"
type textarea "x"
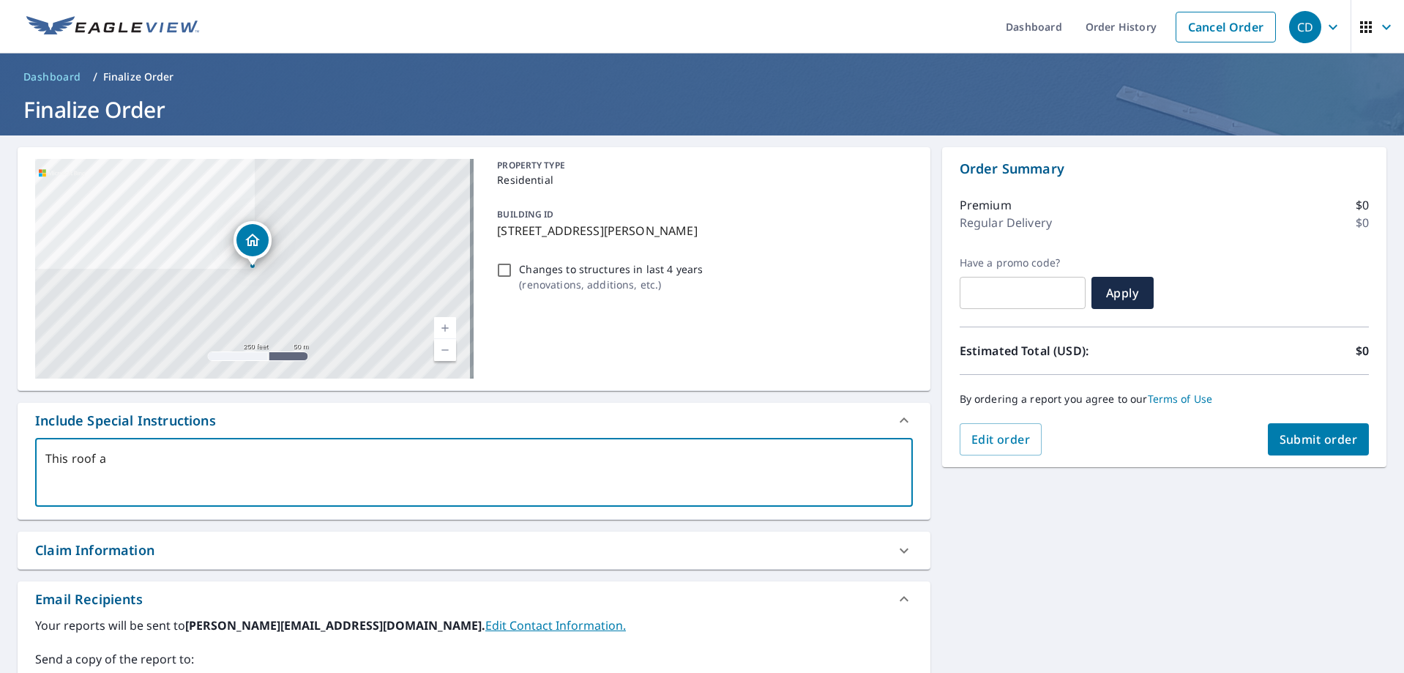
checkbox input "true"
type textarea "This roof and"
type textarea "x"
checkbox input "true"
type textarea "This roof and"
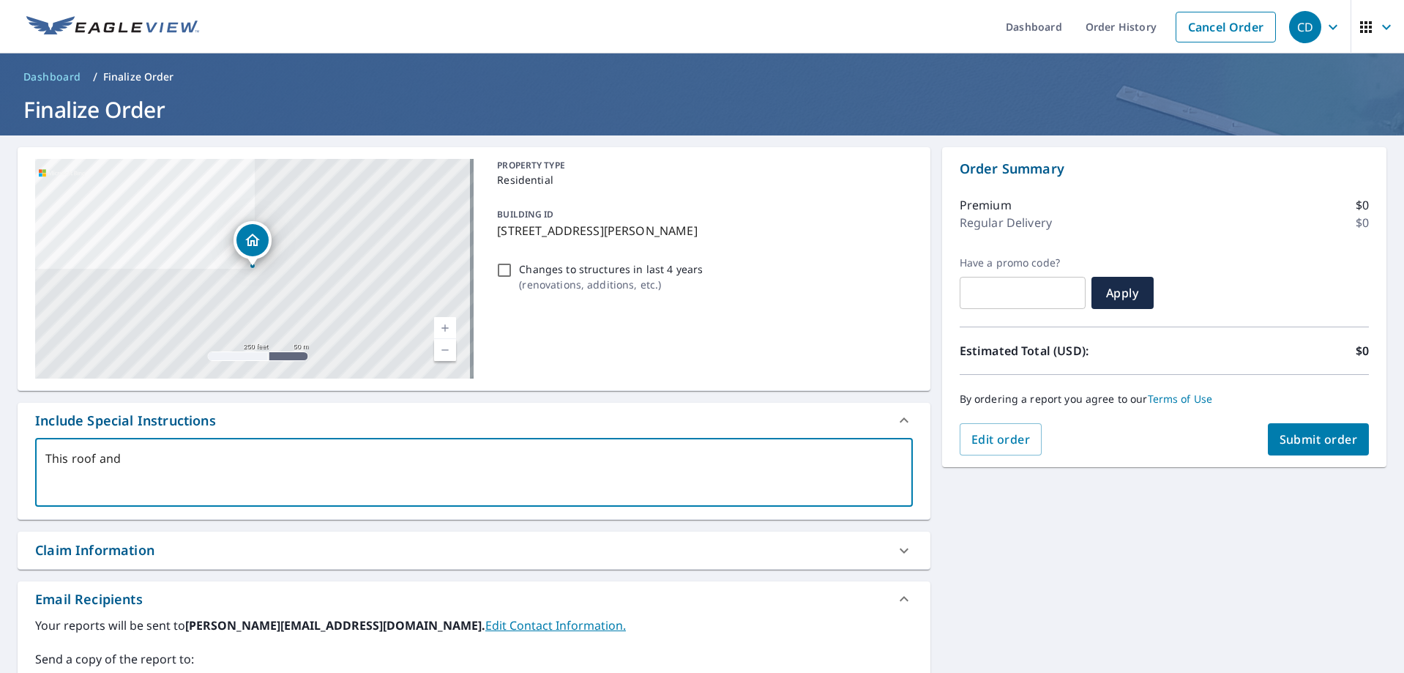
type textarea "x"
checkbox input "true"
type textarea "This roof and rt"
type textarea "x"
checkbox input "true"
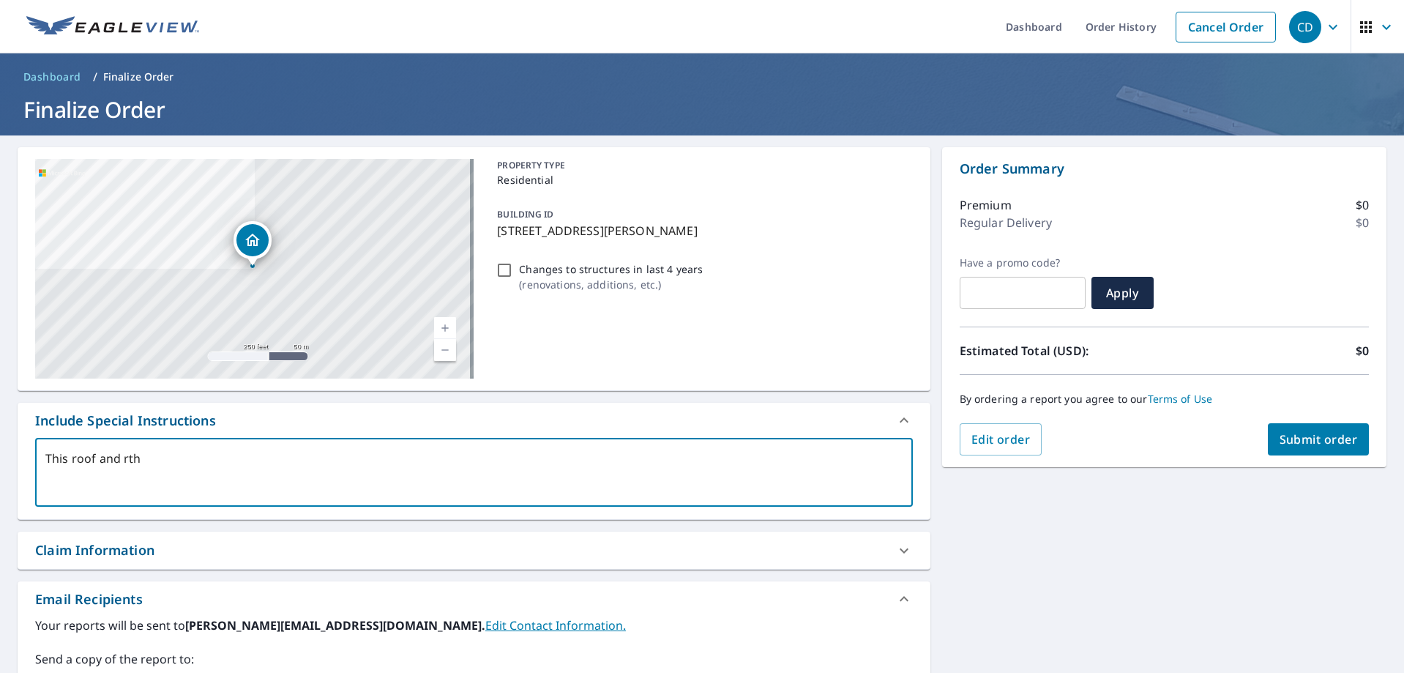
type textarea "This roof and rthg"
type textarea "x"
checkbox input "true"
type textarea "This roof and rthge"
type textarea "x"
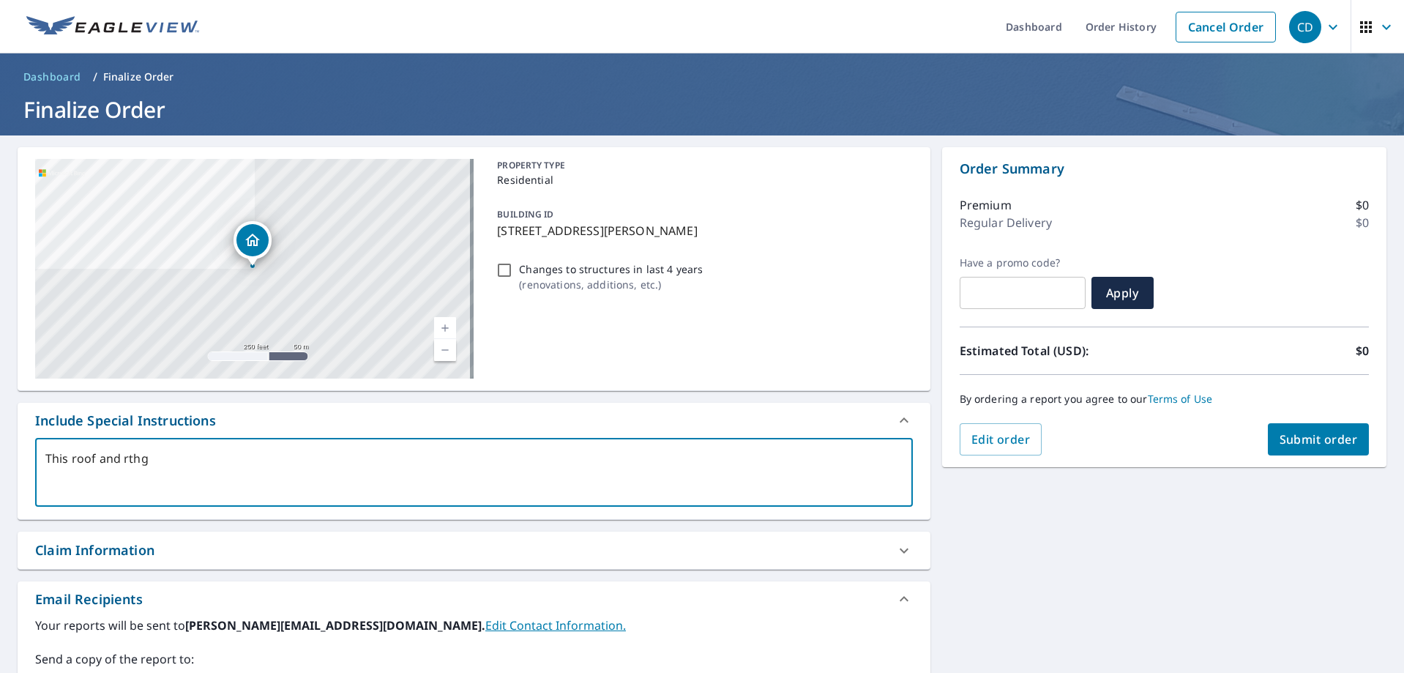
checkbox input "true"
type textarea "This roof and rthg"
type textarea "x"
checkbox input "true"
type textarea "This roof and rth"
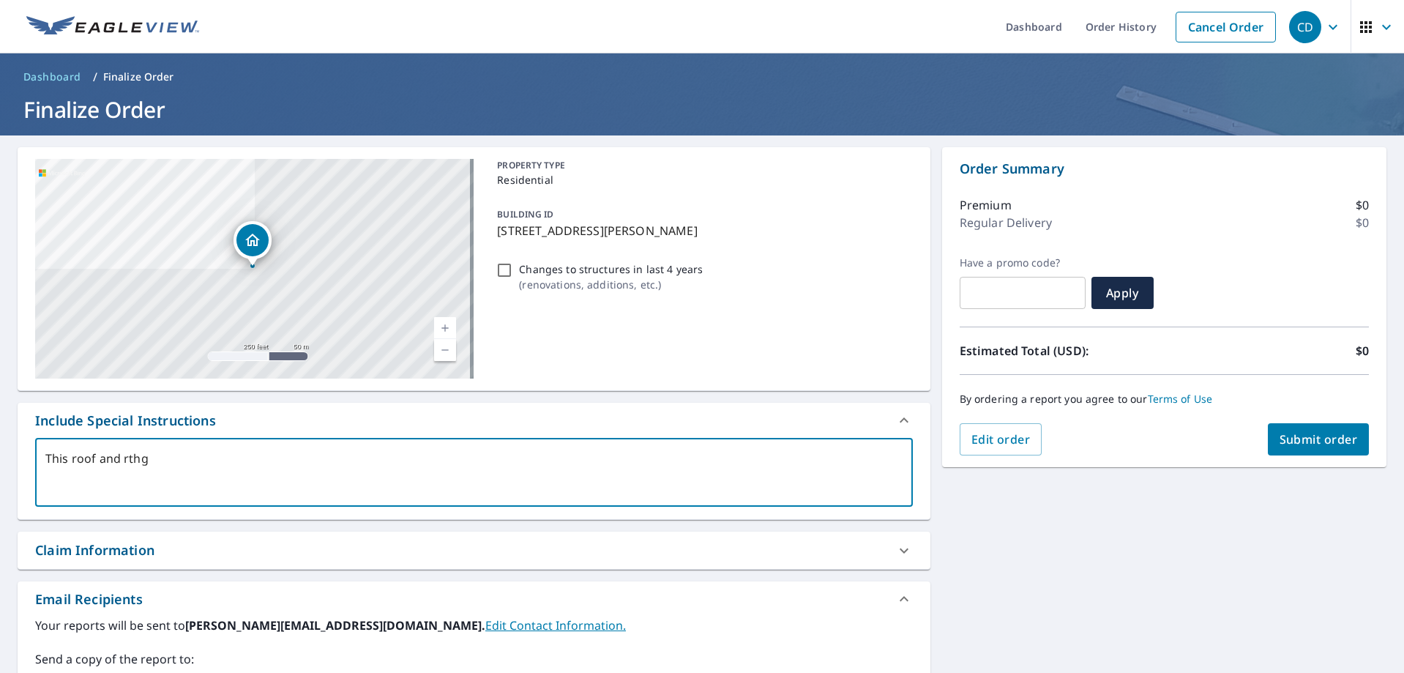
type textarea "x"
checkbox input "true"
type textarea "This roof and rt"
type textarea "x"
checkbox input "true"
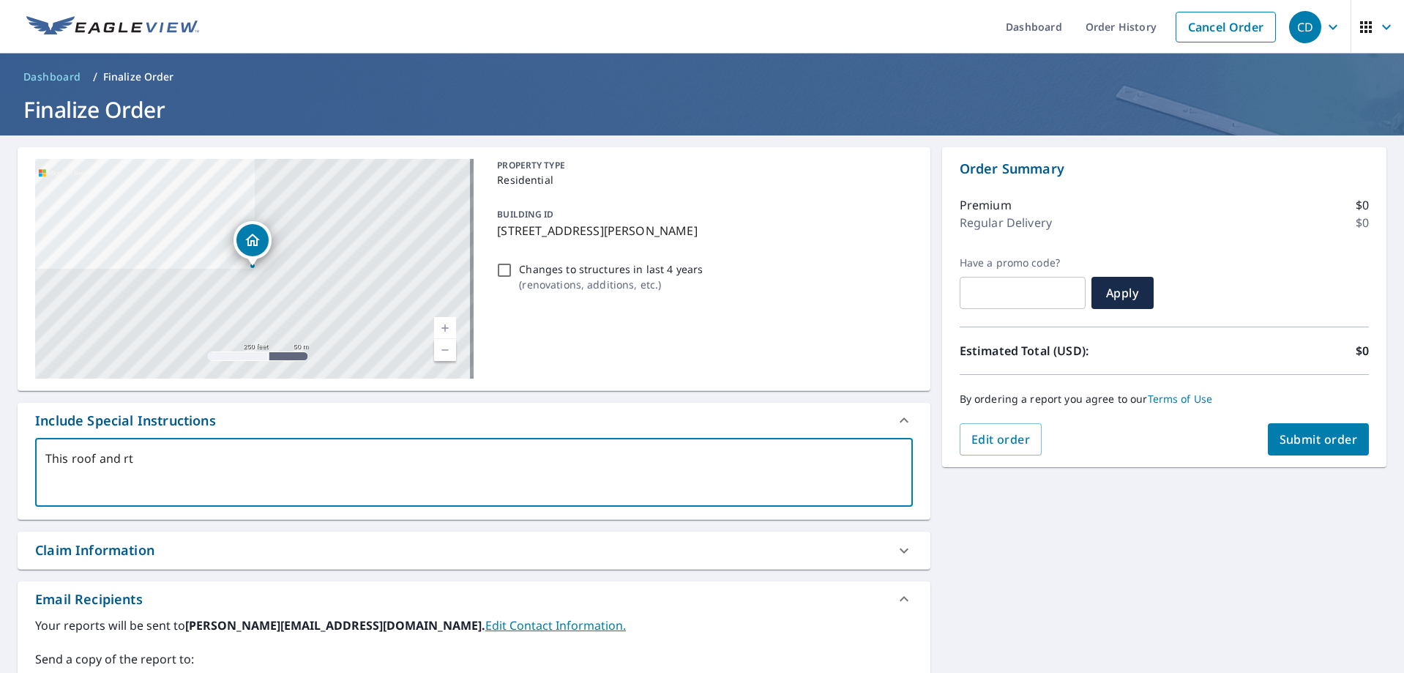
type textarea "This roof and r"
type textarea "x"
checkbox input "true"
type textarea "This roof and"
type textarea "x"
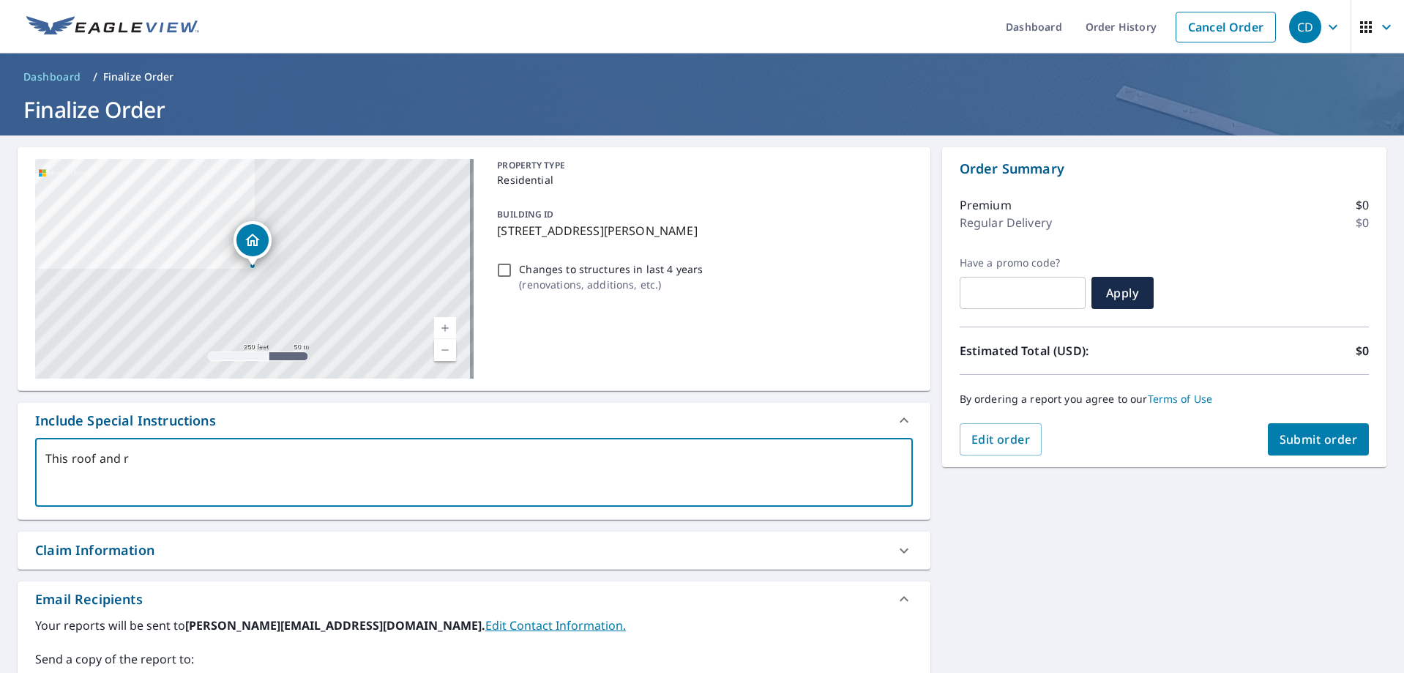
checkbox input "true"
type textarea "This roof and t"
type textarea "x"
checkbox input "true"
type textarea "This roof and th"
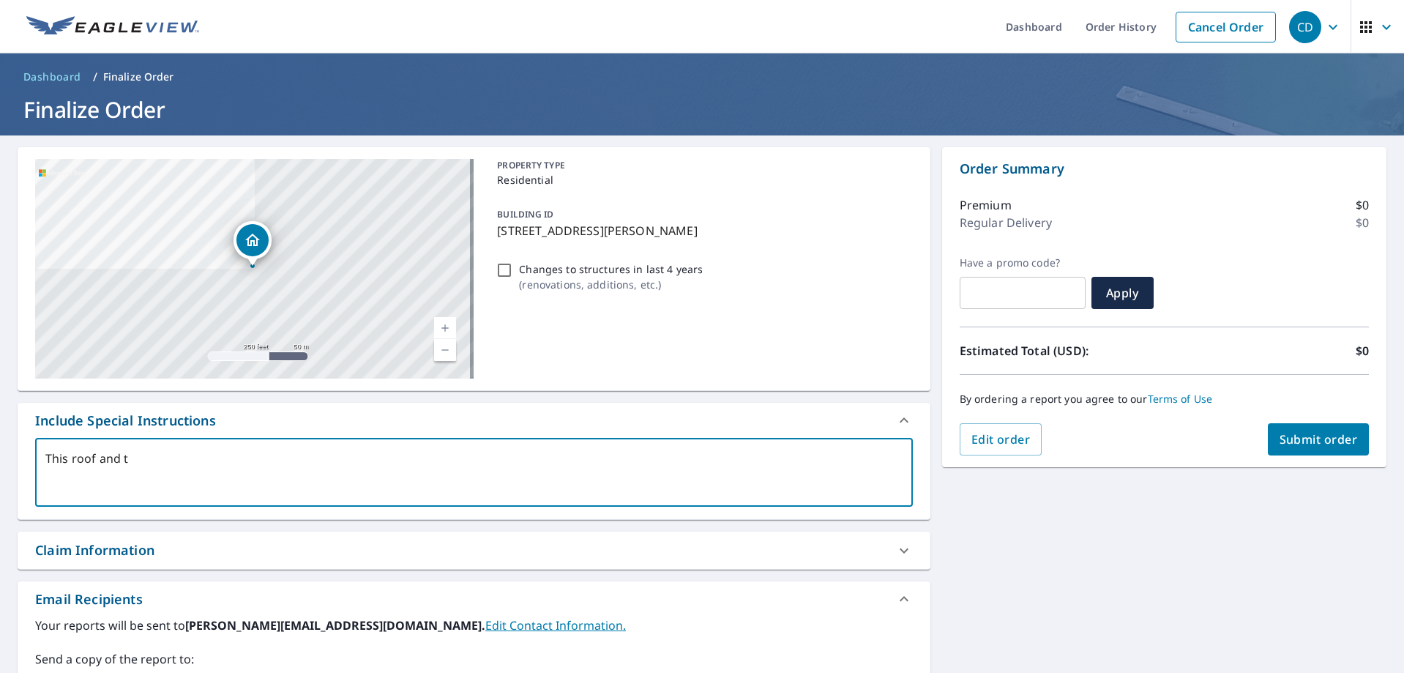
type textarea "x"
checkbox input "true"
type textarea "This roof and the"
type textarea "x"
checkbox input "true"
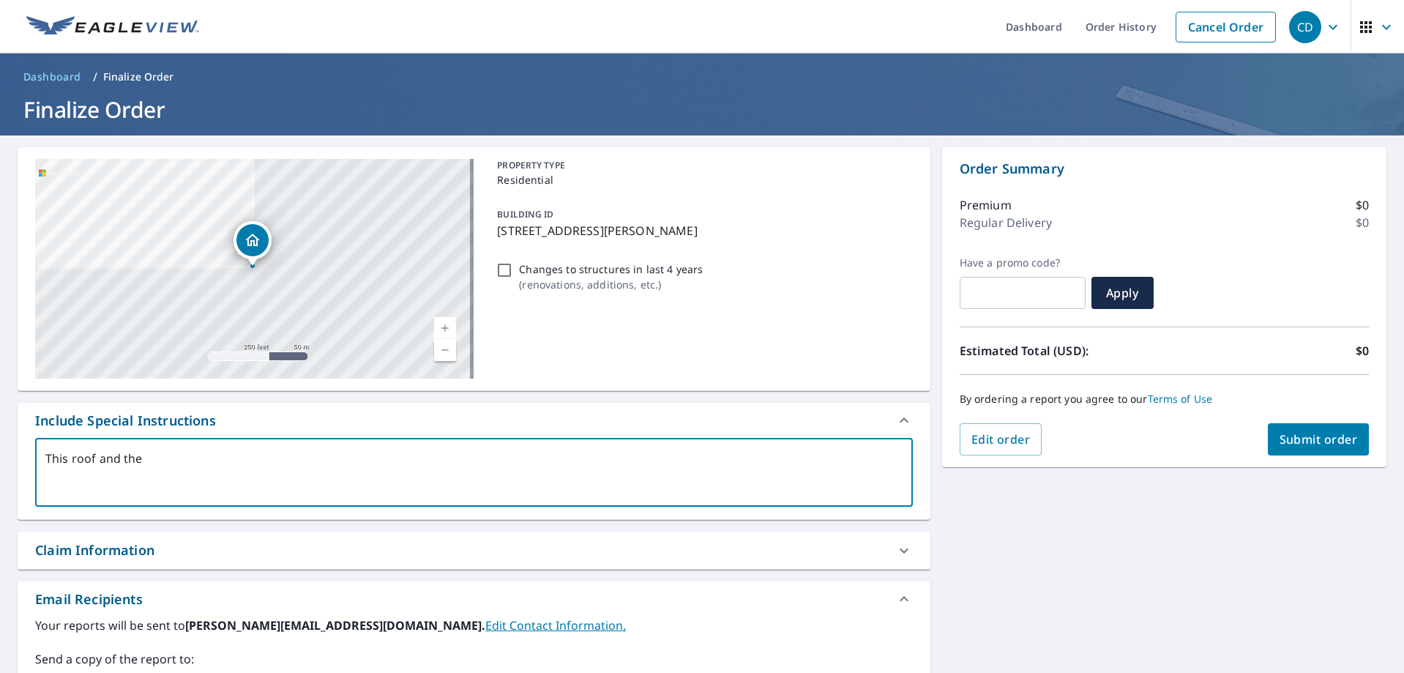
type textarea "This roof and the"
type textarea "x"
checkbox input "true"
type textarea "This roof and the b"
type textarea "x"
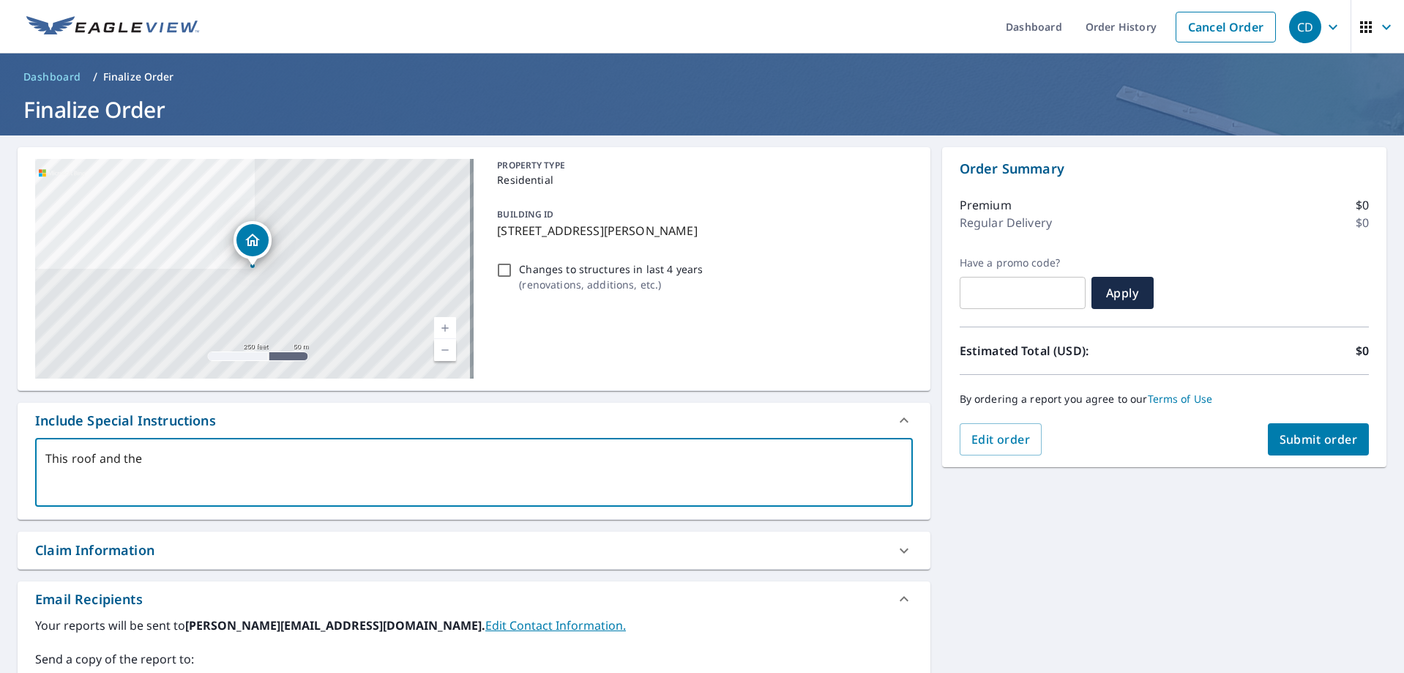
checkbox input "true"
type textarea "This roof and the ba"
type textarea "x"
checkbox input "true"
type textarea "This roof and the bar"
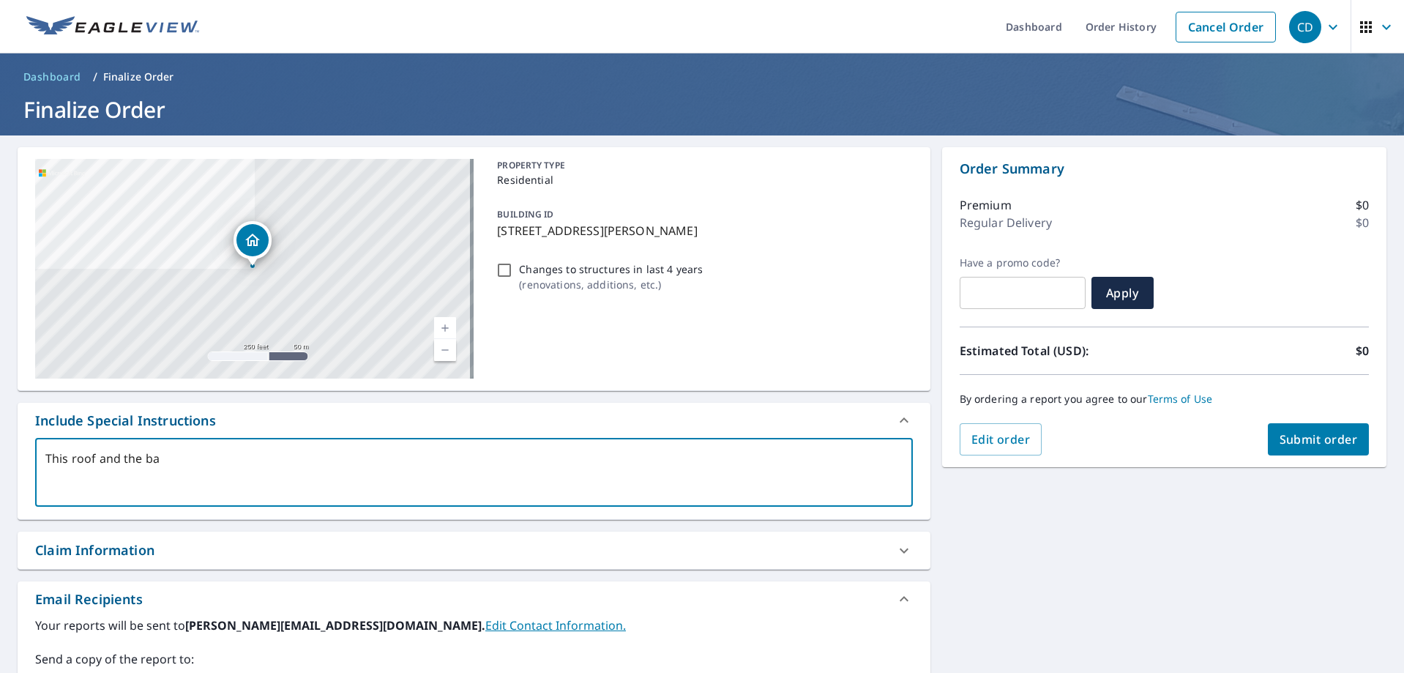
type textarea "x"
checkbox input "true"
type textarea "This roof and the barn"
type textarea "x"
checkbox input "true"
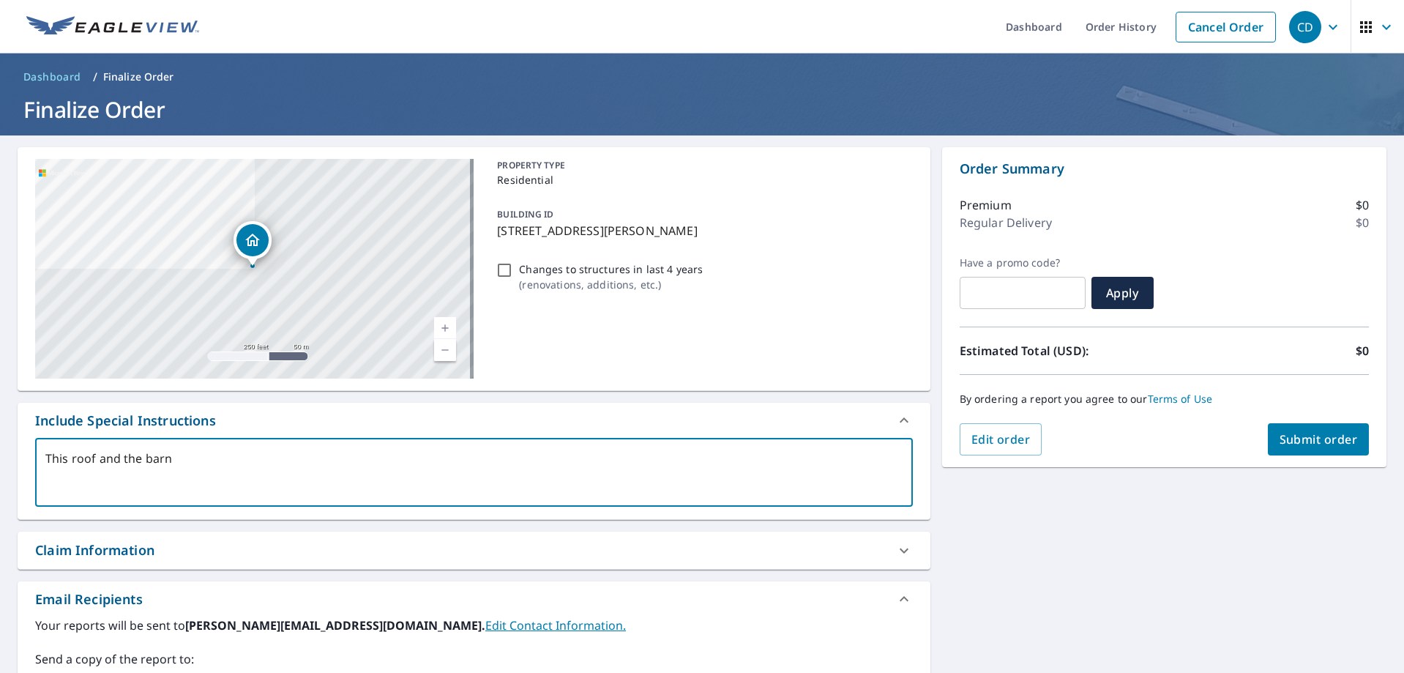
type textarea "This roof and the barn"
type textarea "x"
checkbox input "true"
type textarea "This roof and the barn n"
type textarea "x"
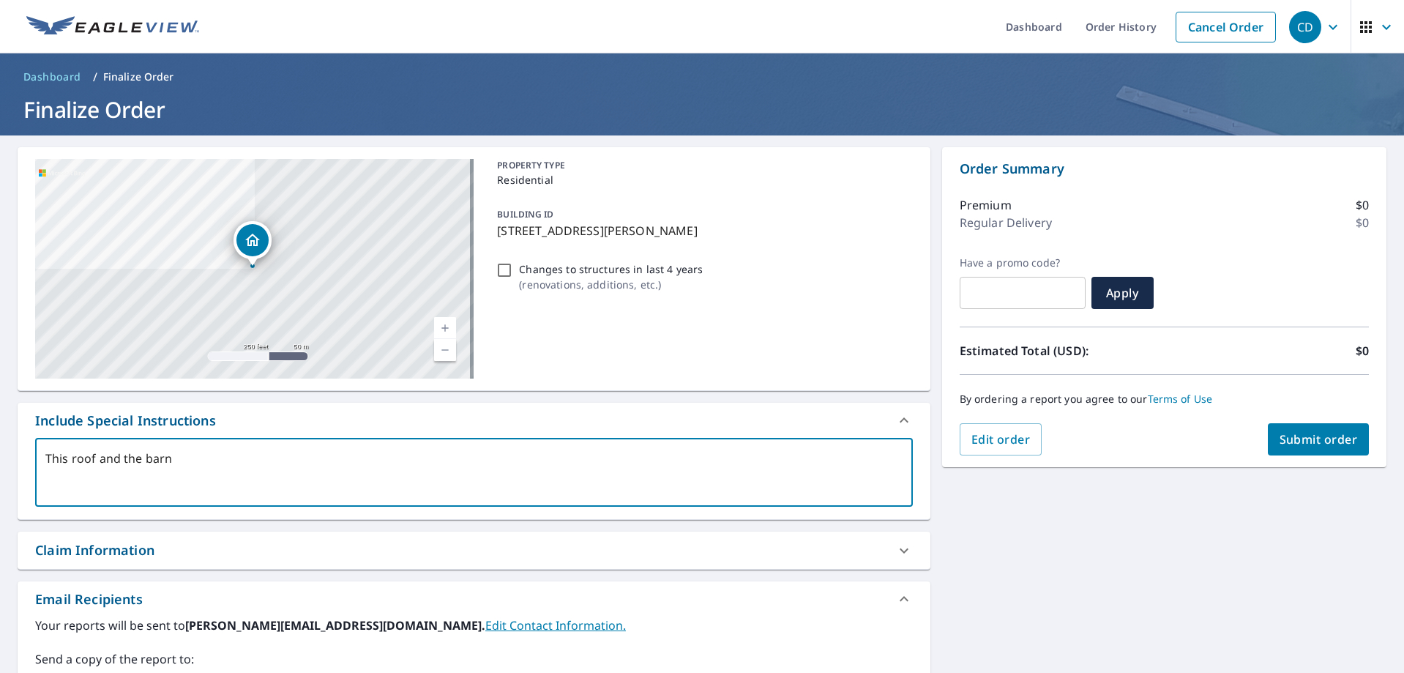
checkbox input "true"
type textarea "This roof and the barn ne"
type textarea "x"
checkbox input "true"
type textarea "This roof and the barn nes"
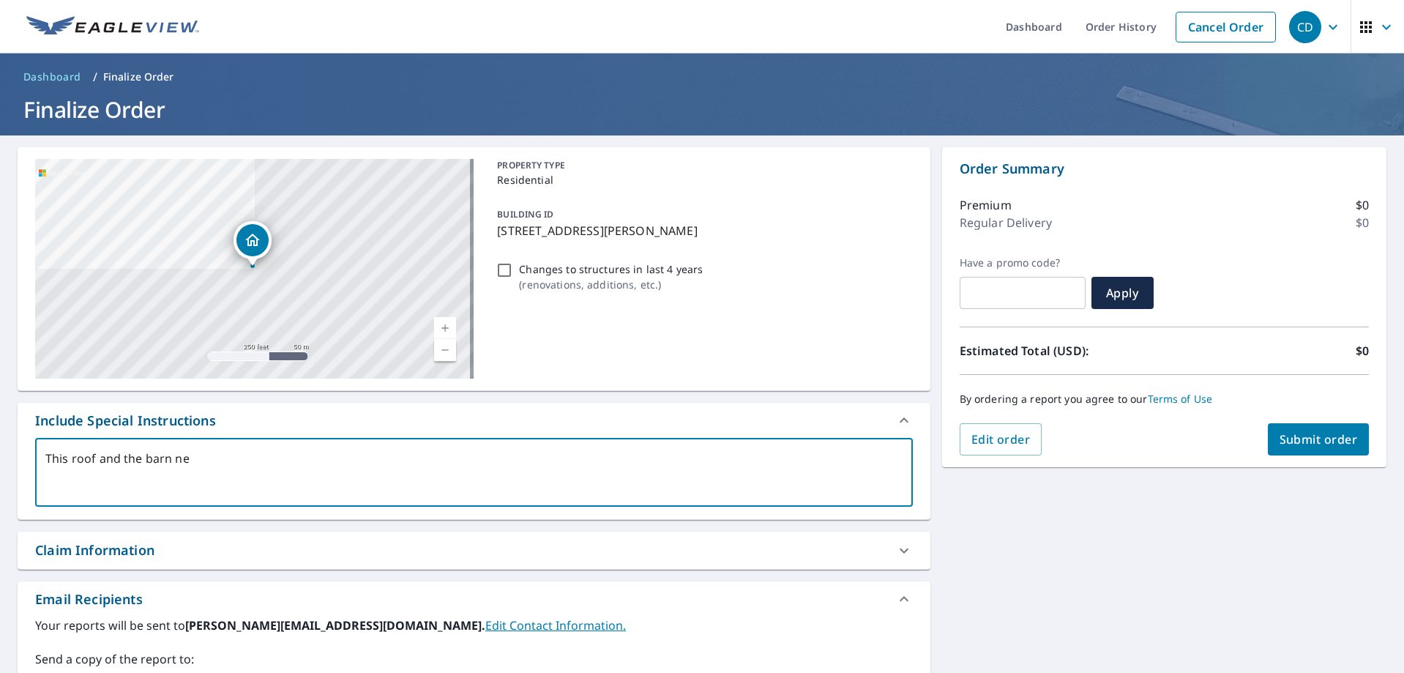
type textarea "x"
checkbox input "true"
type textarea "This roof and the barn nest"
type textarea "x"
checkbox input "true"
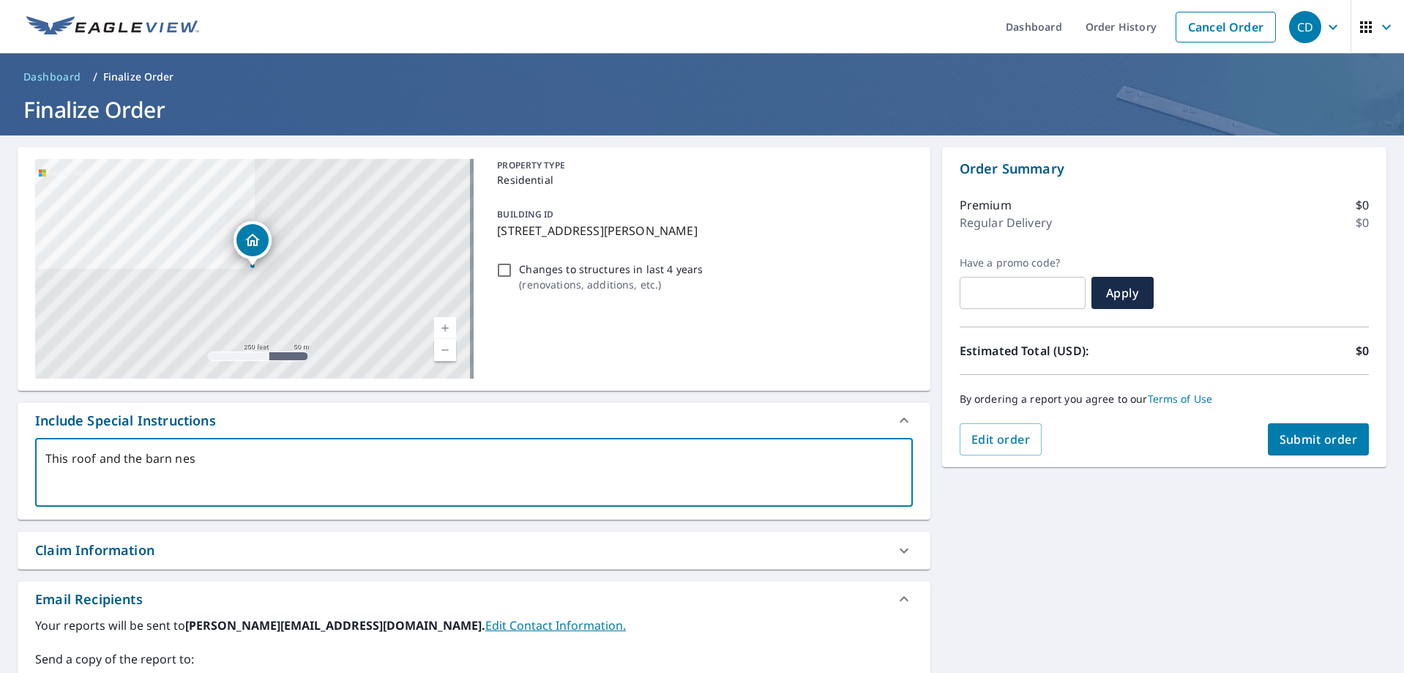
type textarea "This roof and the barn nes="
type textarea "x"
checkbox input "true"
type textarea "This roof and the barn nes"
type textarea "x"
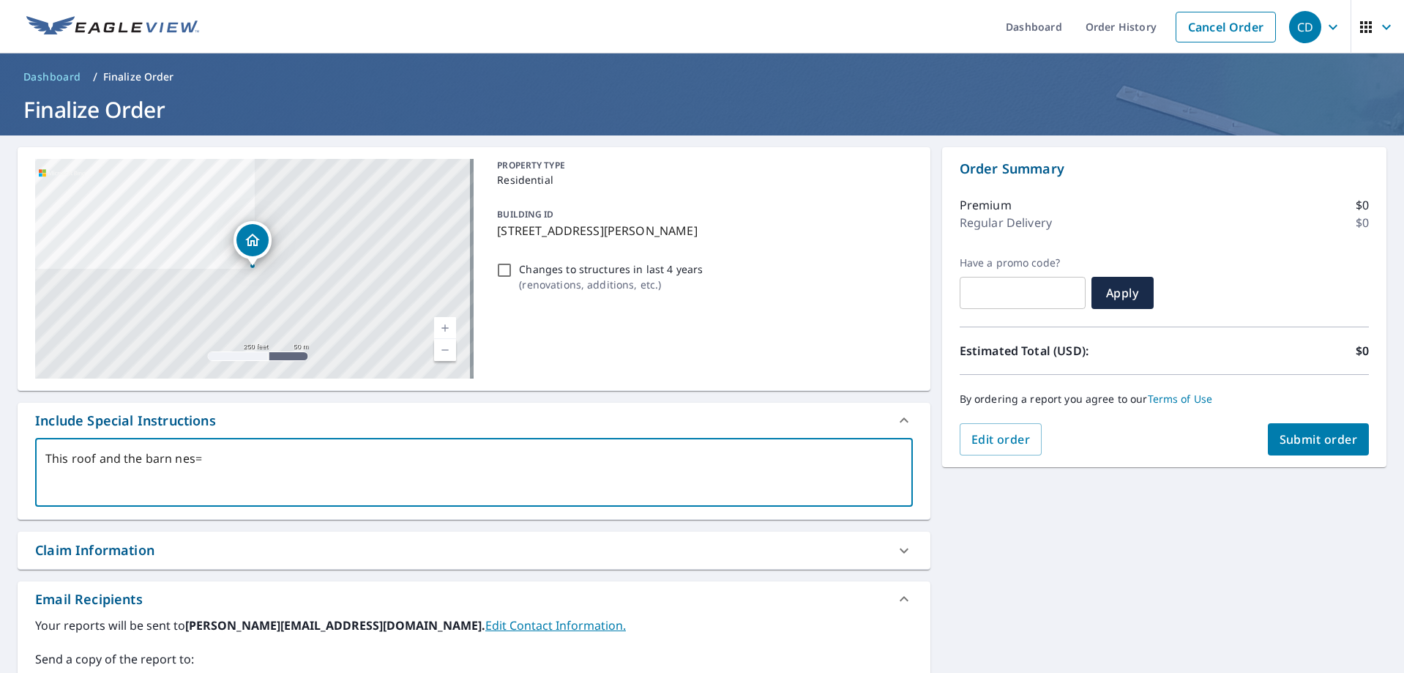
checkbox input "true"
type textarea "This roof and the barn ne"
type textarea "x"
checkbox input "true"
type textarea "This roof and the barn n"
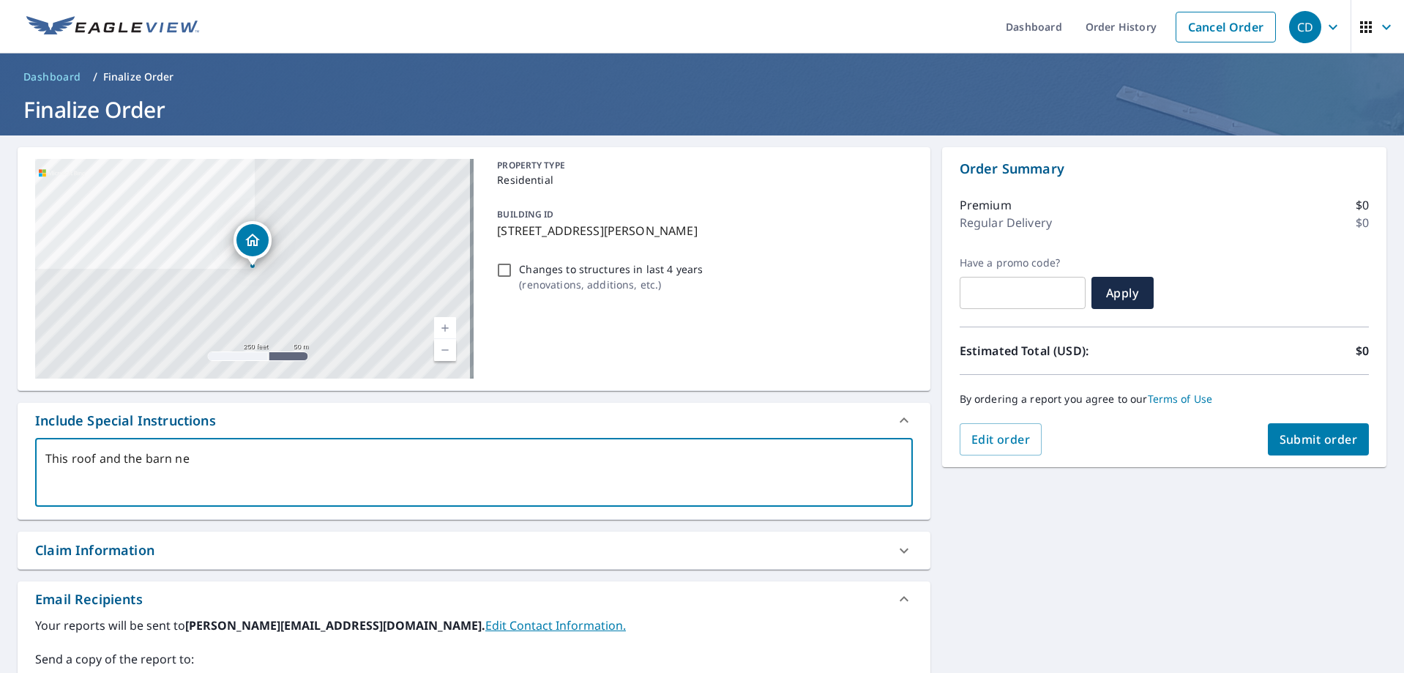
type textarea "x"
checkbox input "true"
type textarea "This roof and the barn"
type textarea "x"
checkbox input "true"
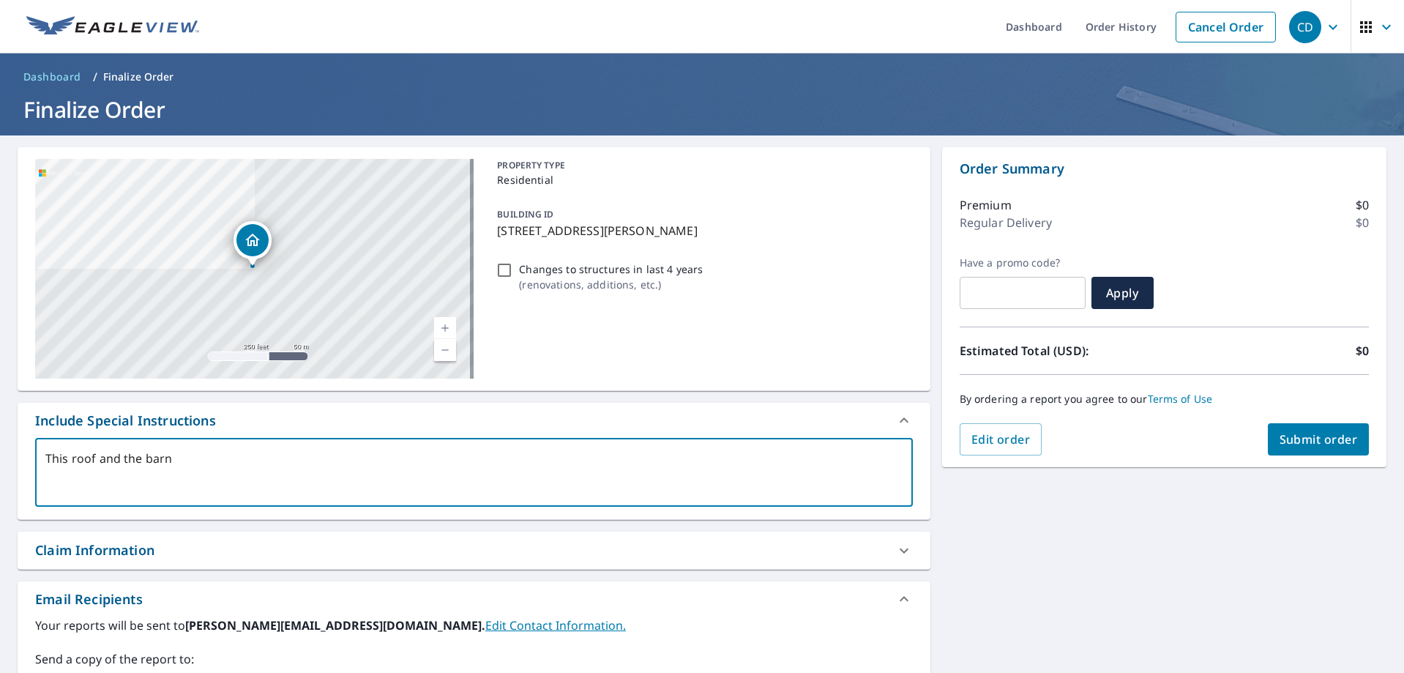
type textarea "This roof and the barn"
type textarea "x"
checkbox input "true"
type textarea "This roof and the barn t"
type textarea "x"
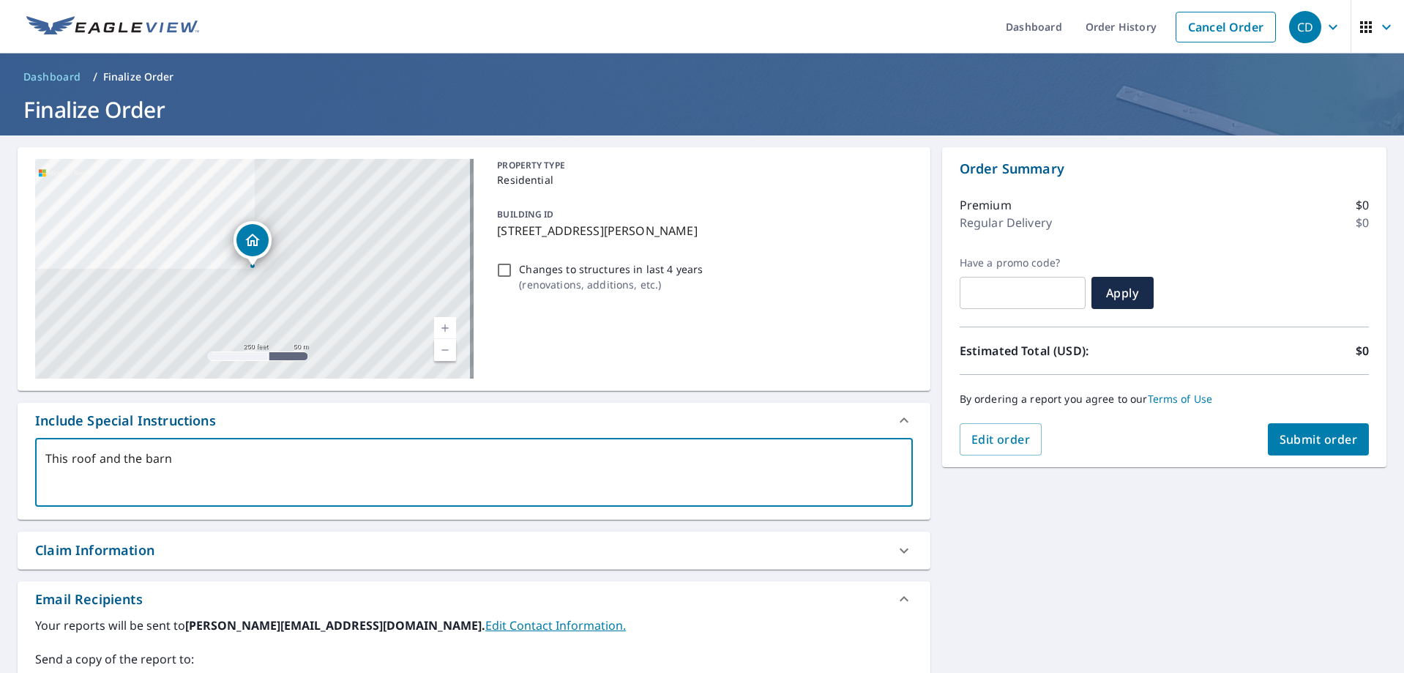
checkbox input "true"
type textarea "This roof and the barn"
type textarea "x"
checkbox input "true"
type textarea "This roof and the barn"
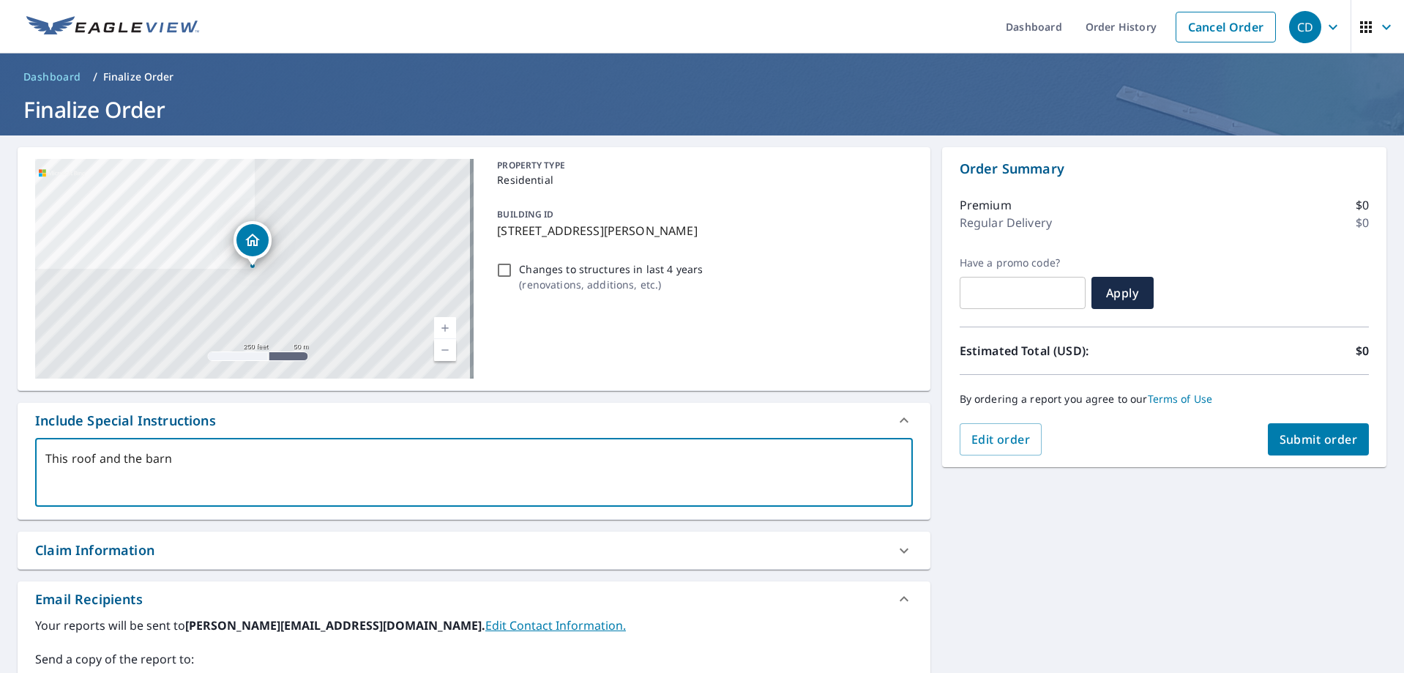
type textarea "x"
checkbox input "true"
type textarea "This roof and the barn d"
type textarea "x"
checkbox input "true"
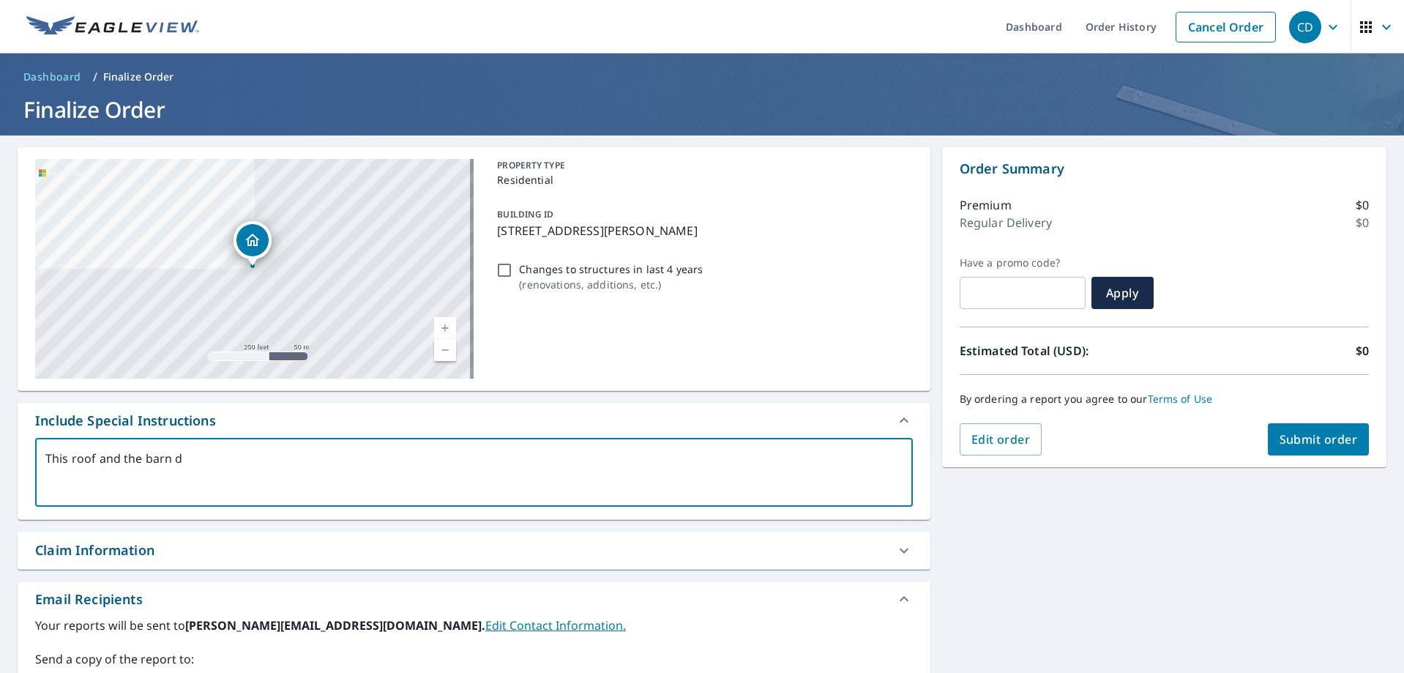
type textarea "This roof and the barn di"
type textarea "x"
checkbox input "true"
type textarea "This roof and the barn dir"
type textarea "x"
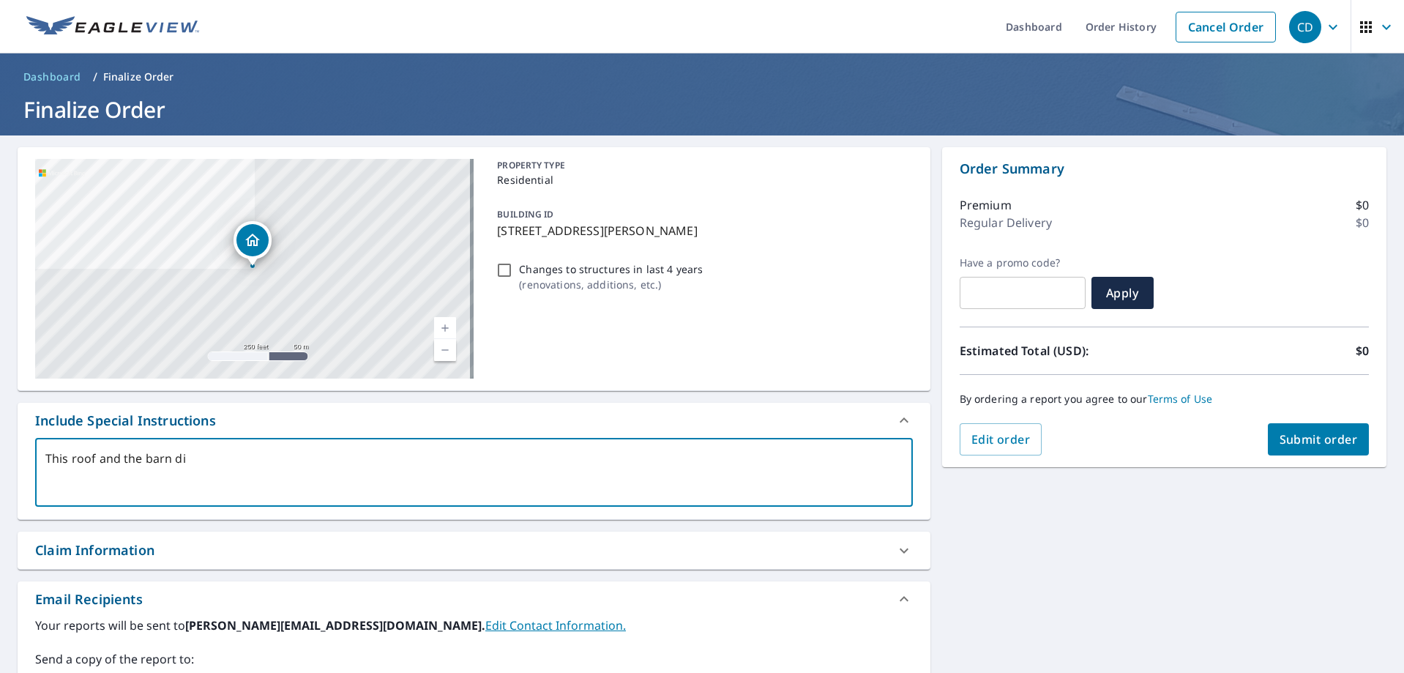
checkbox input "true"
type textarea "This roof and the barn dire"
type textarea "x"
checkbox input "true"
type textarea "This roof and the barn direc"
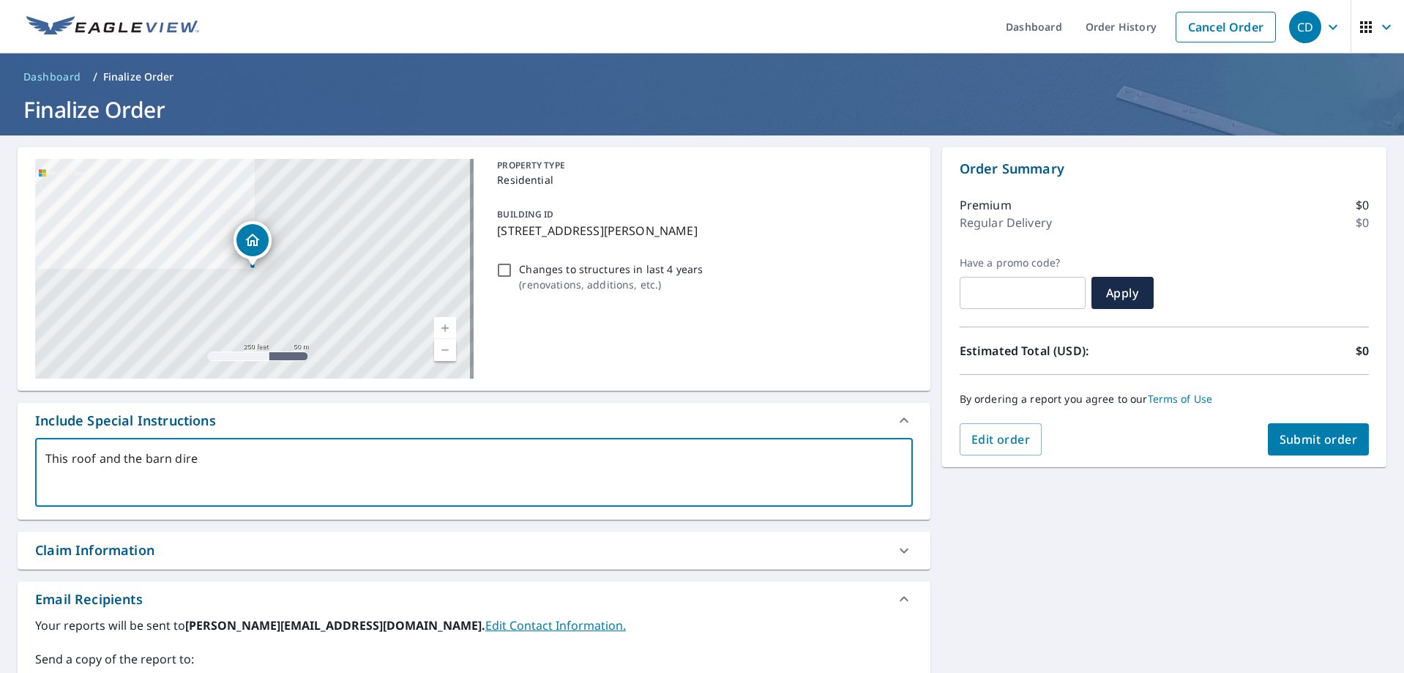
type textarea "x"
checkbox input "true"
type textarea "This roof and the barn direct"
type textarea "x"
checkbox input "true"
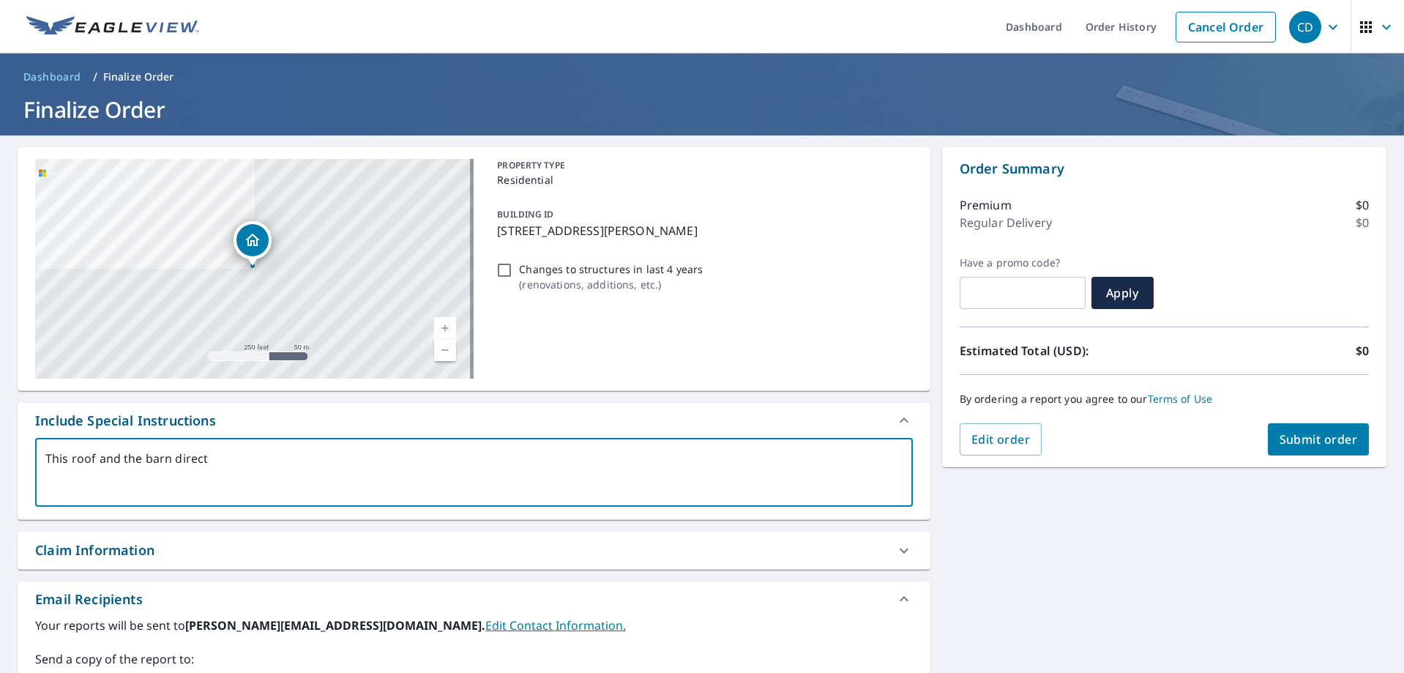
type textarea "This roof and the barn directk"
type textarea "x"
checkbox input "true"
type textarea "This roof and the barn directky"
type textarea "x"
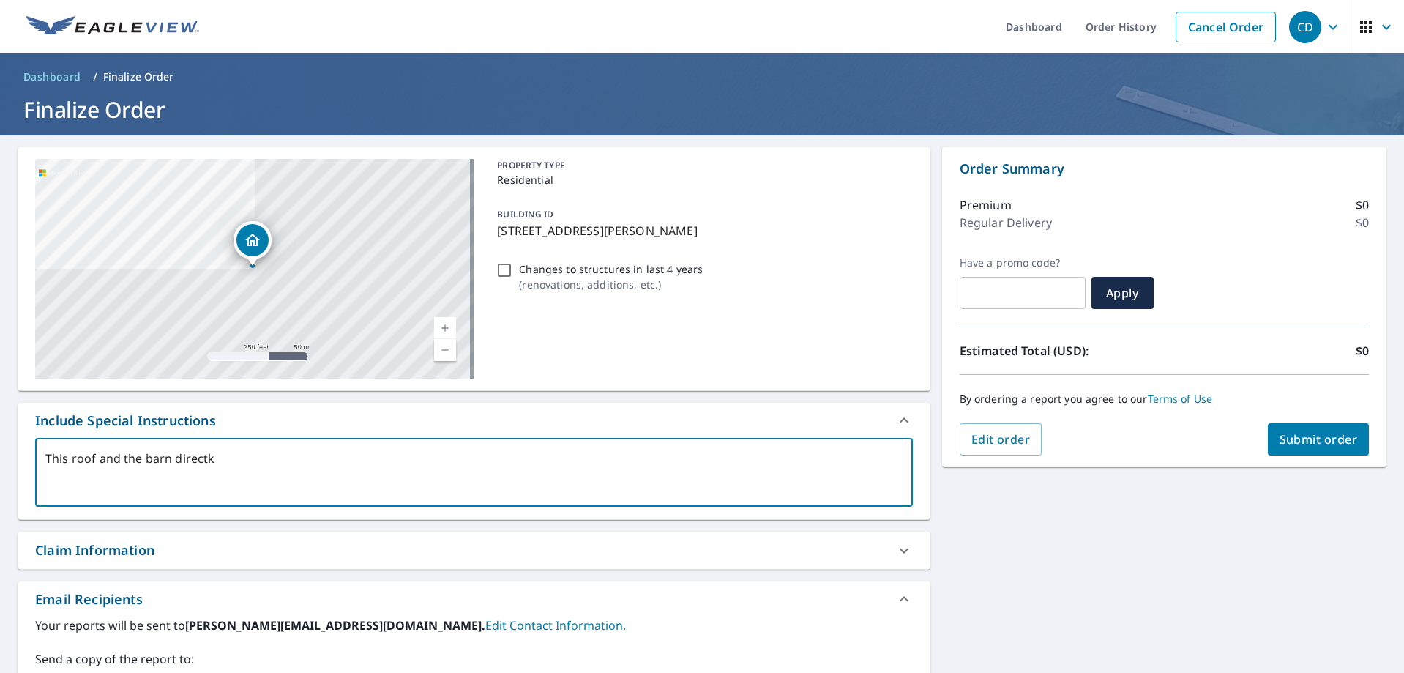
checkbox input "true"
type textarea "This roof and the barn directky"
type textarea "x"
checkbox input "true"
type textarea "This roof and the barn directky"
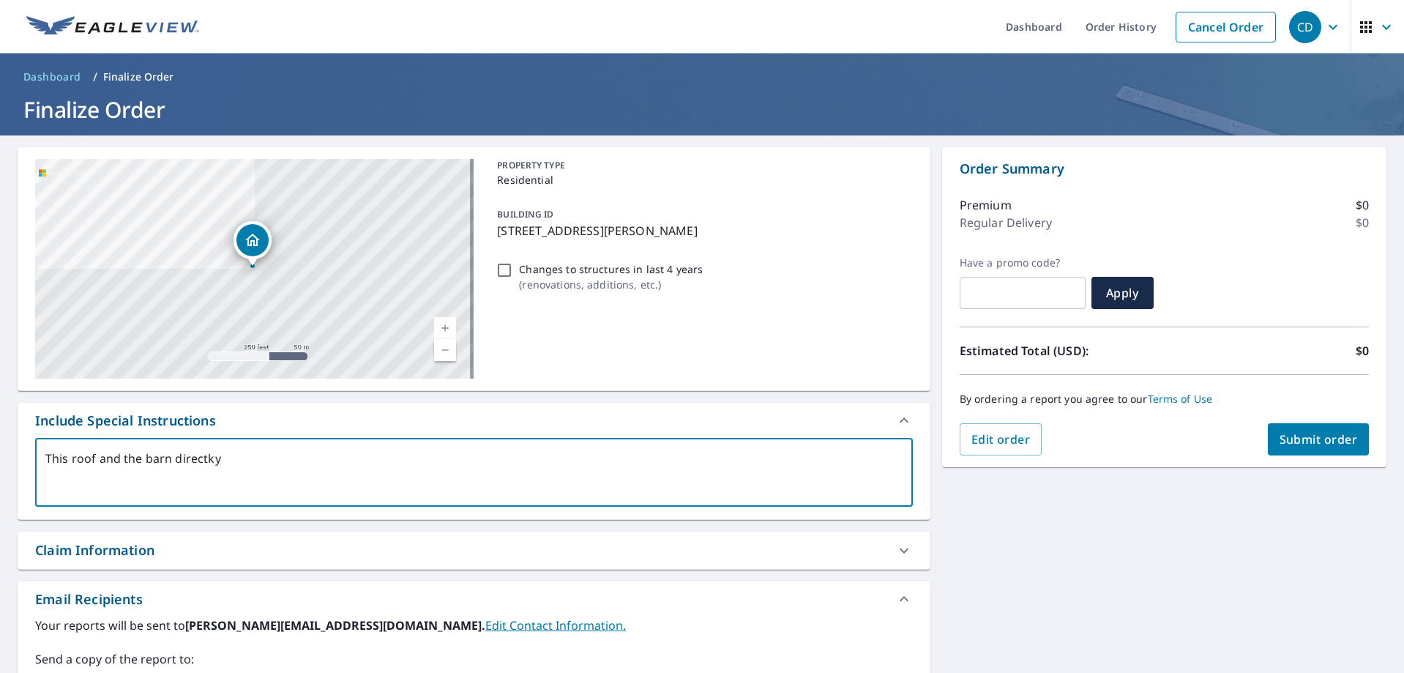
type textarea "x"
click at [1302, 433] on span "Submit order" at bounding box center [1319, 439] width 78 height 16
